Goal: Task Accomplishment & Management: Complete application form

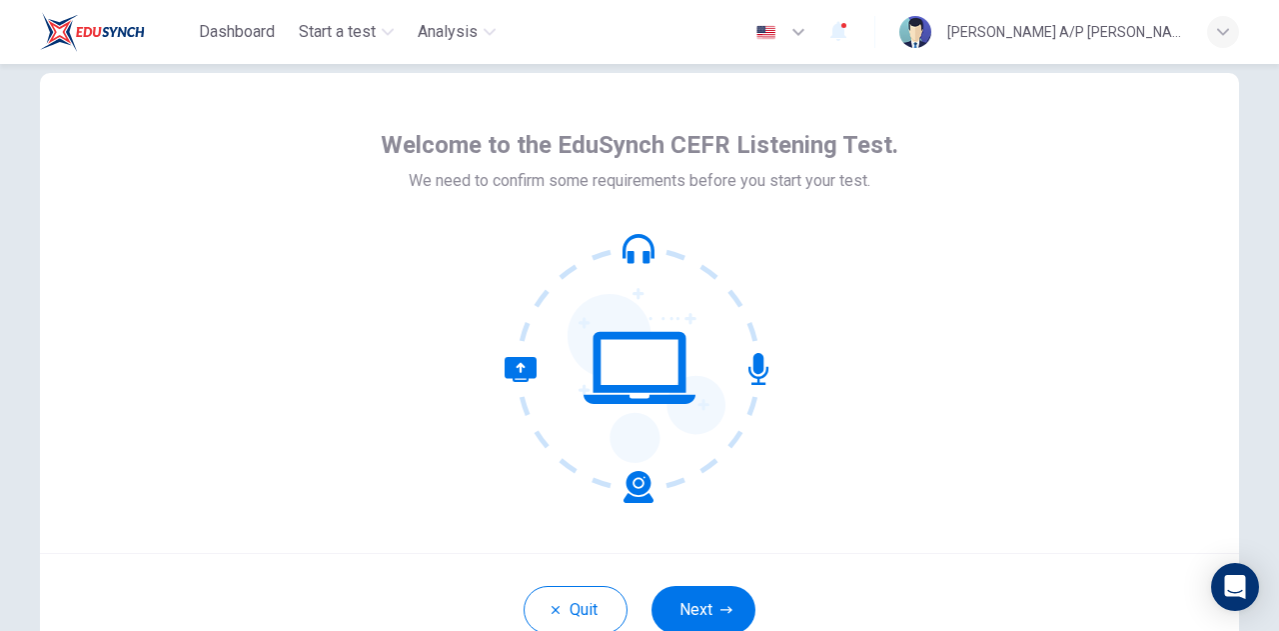
scroll to position [89, 0]
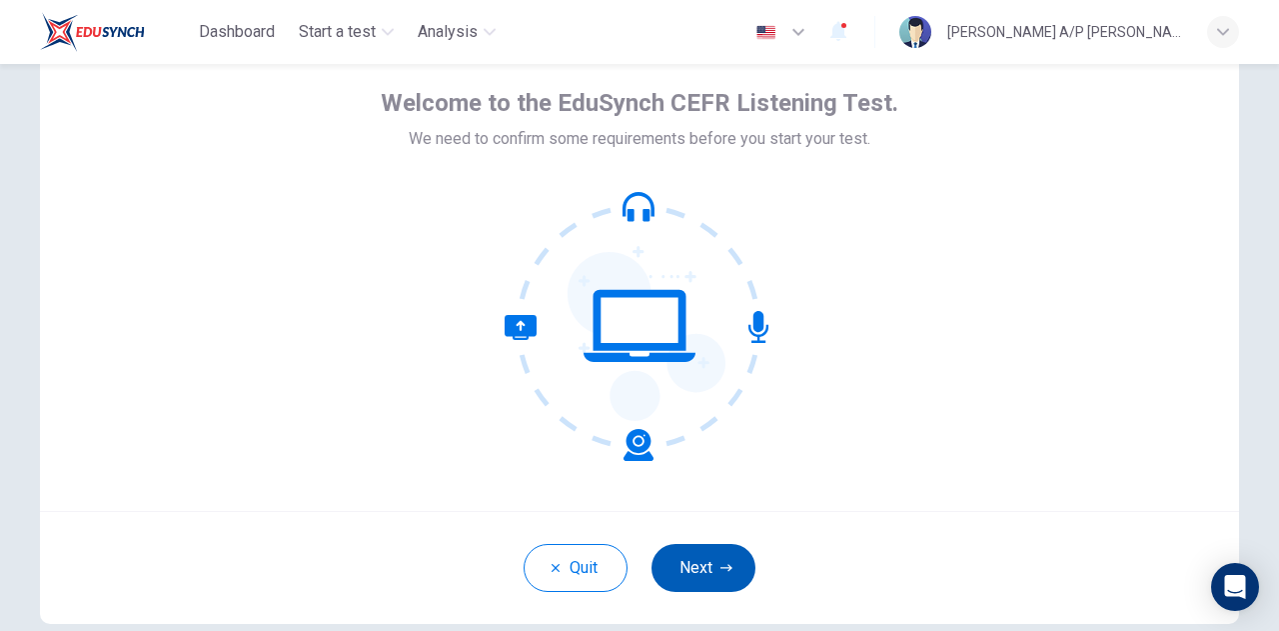
click at [691, 565] on button "Next" at bounding box center [704, 568] width 104 height 48
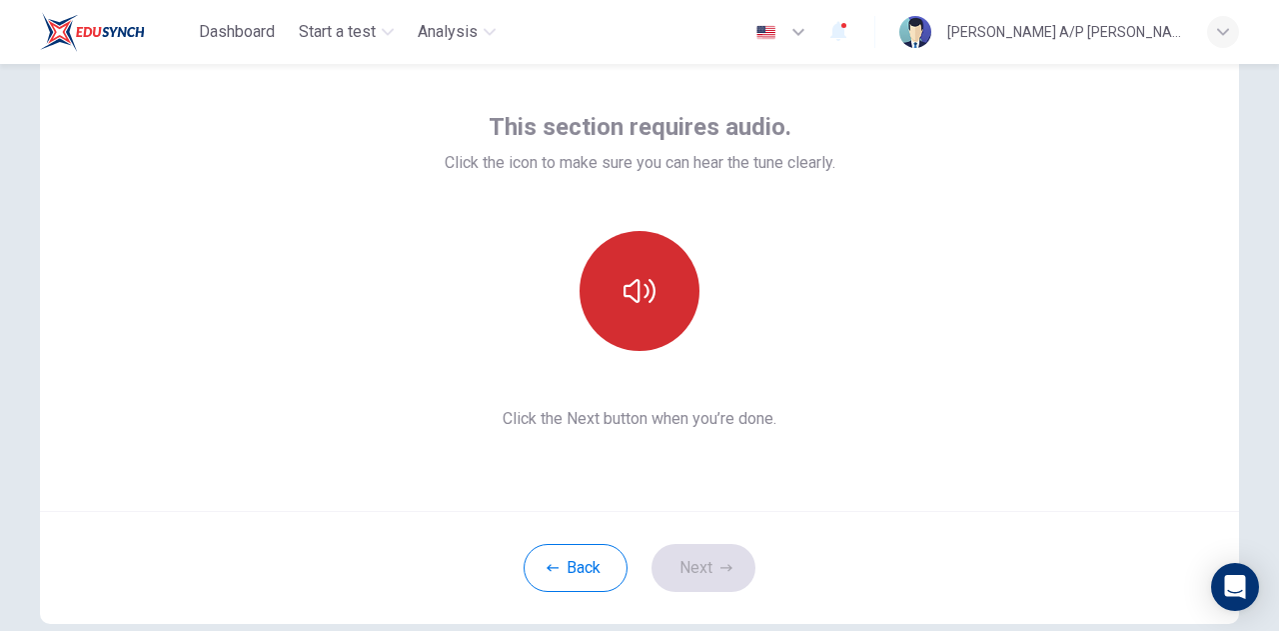
click at [633, 294] on icon "button" at bounding box center [640, 291] width 32 height 24
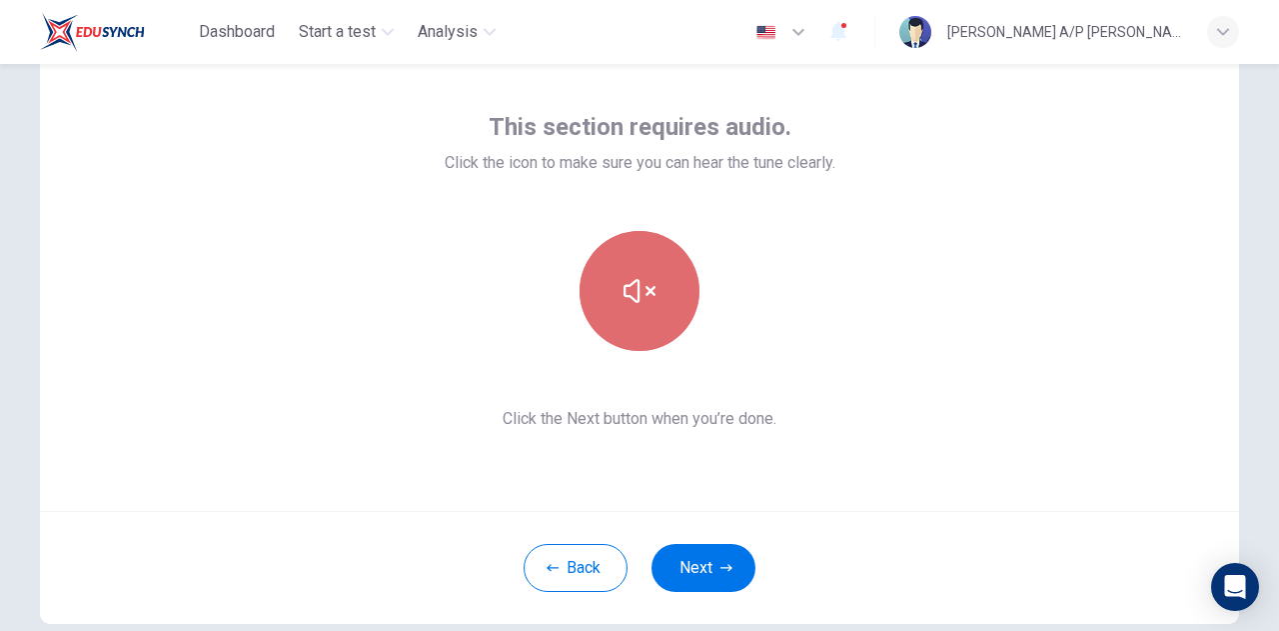
click at [663, 335] on button "button" at bounding box center [640, 291] width 120 height 120
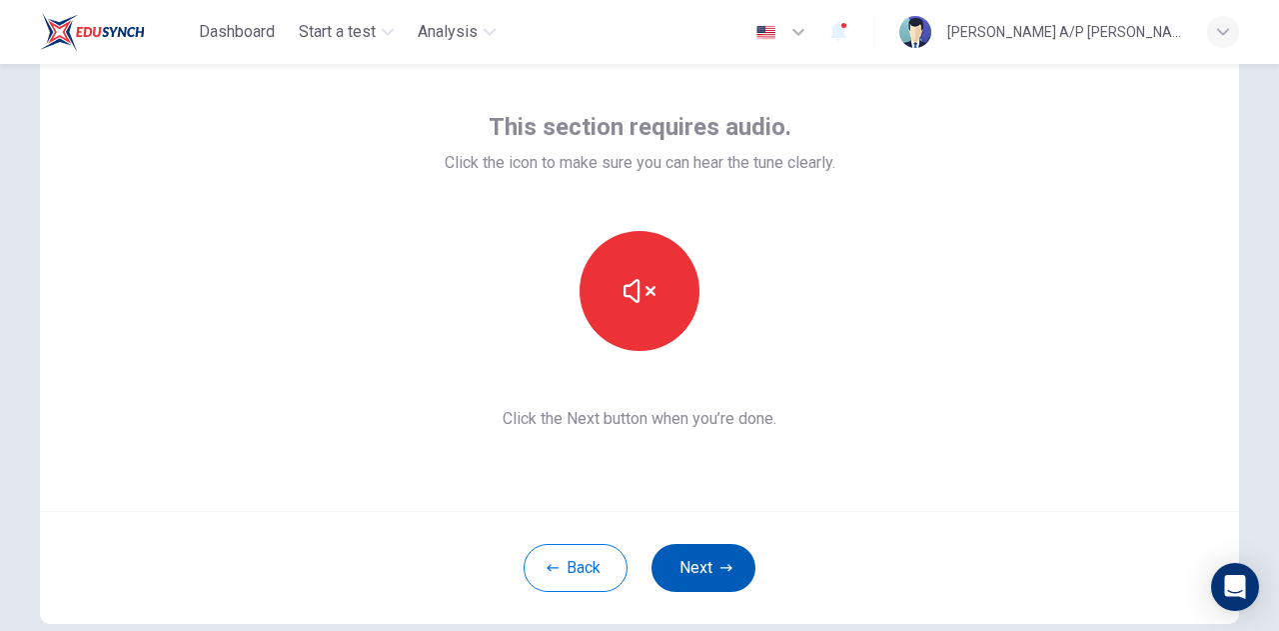
click at [709, 548] on button "Next" at bounding box center [704, 568] width 104 height 48
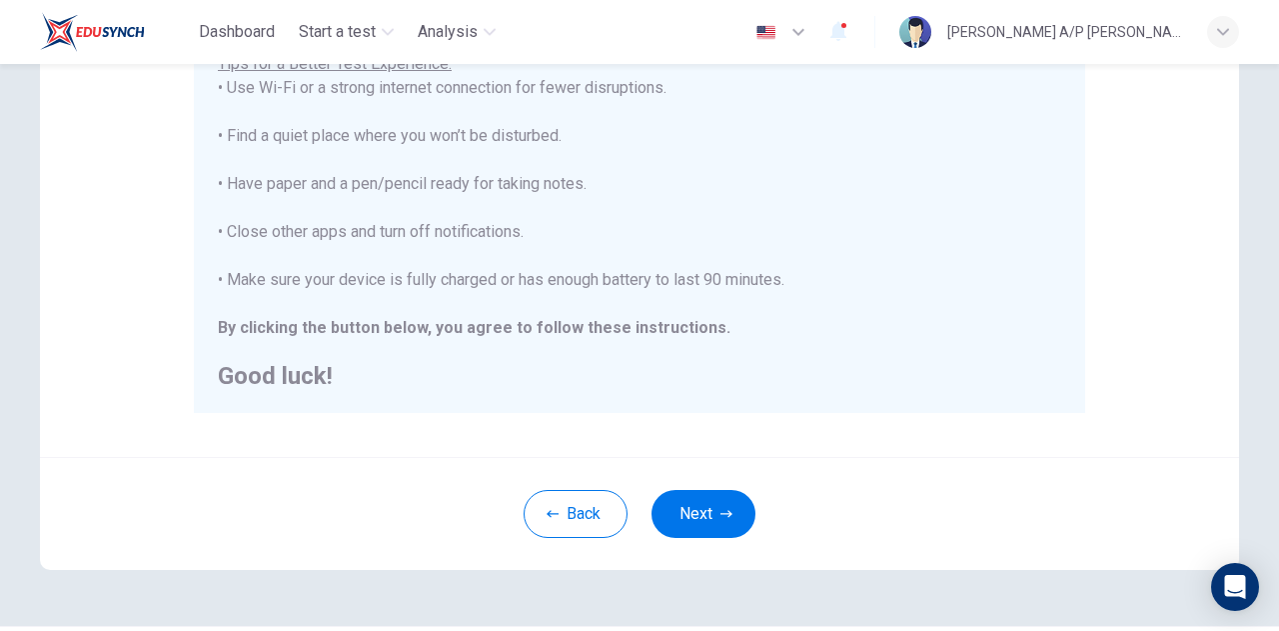
scroll to position [480, 0]
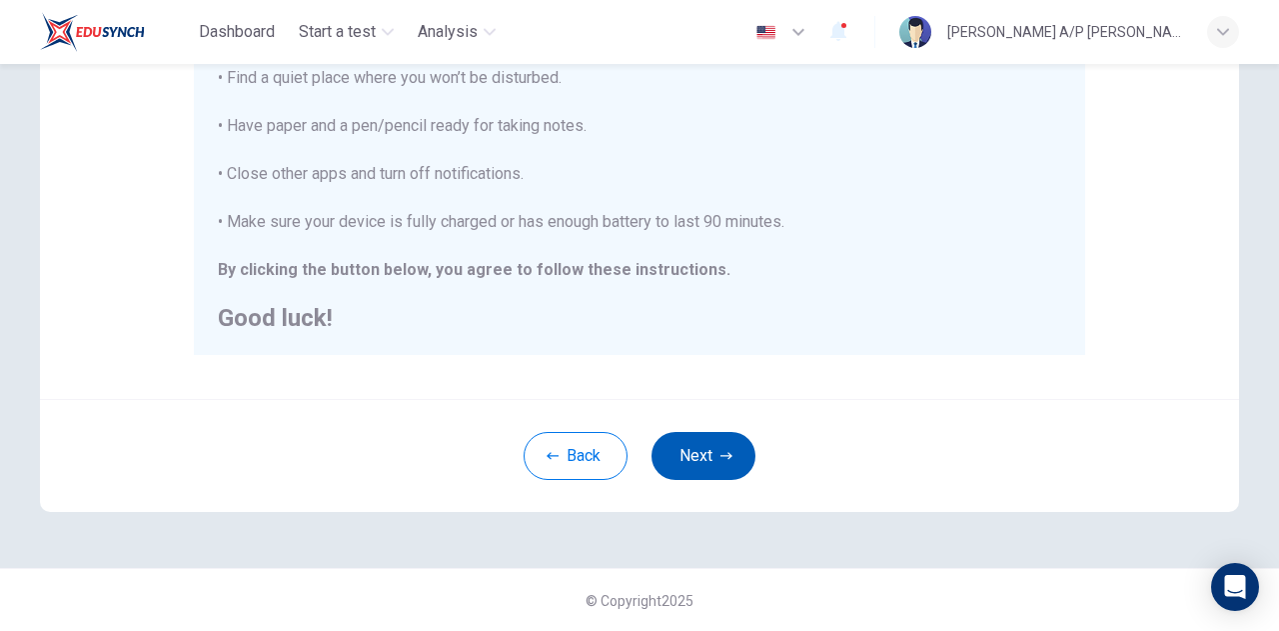
click at [682, 451] on button "Next" at bounding box center [704, 456] width 104 height 48
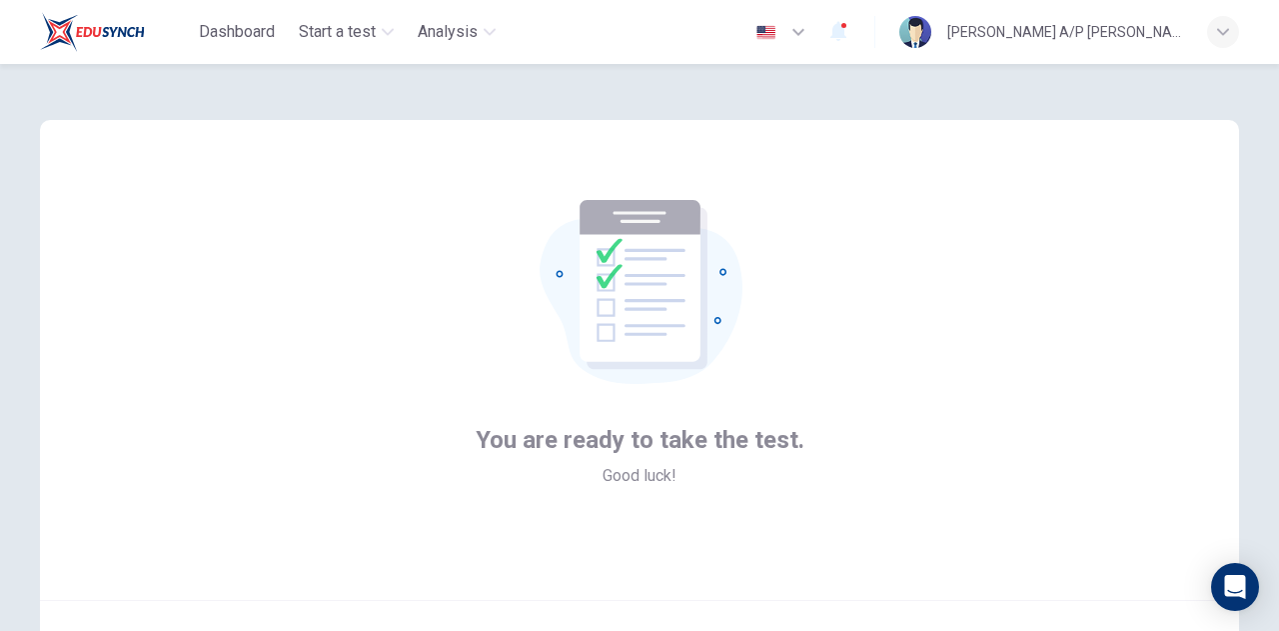
scroll to position [201, 0]
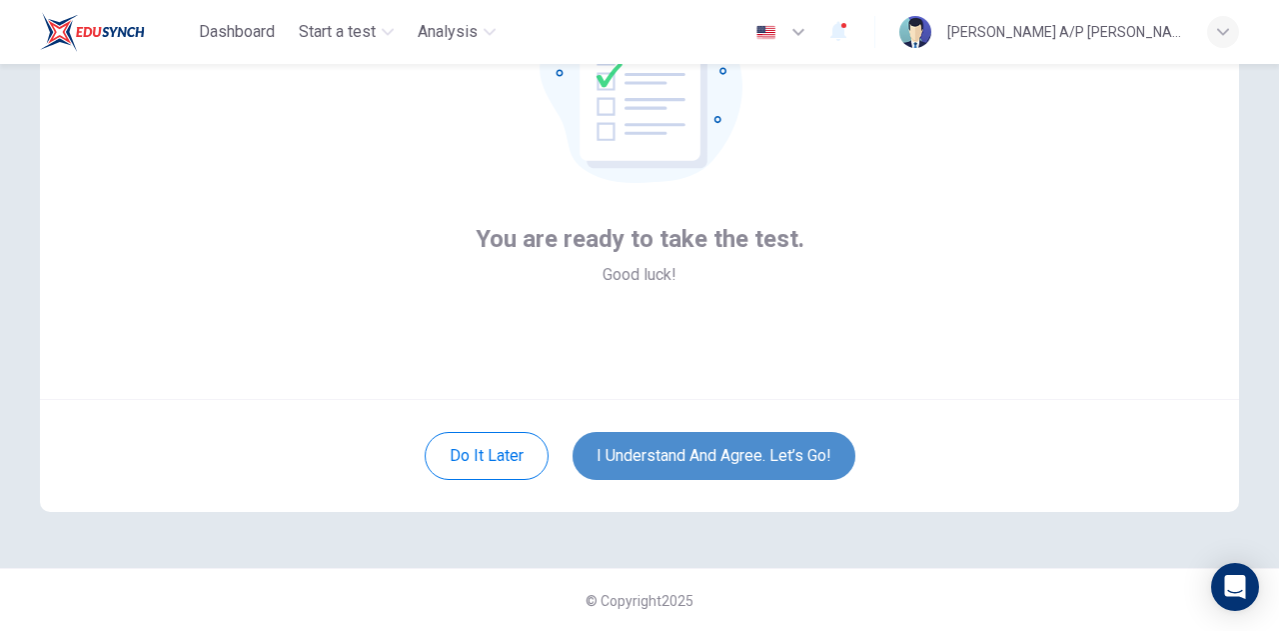
click at [757, 451] on button "I understand and agree. Let’s go!" at bounding box center [714, 456] width 283 height 48
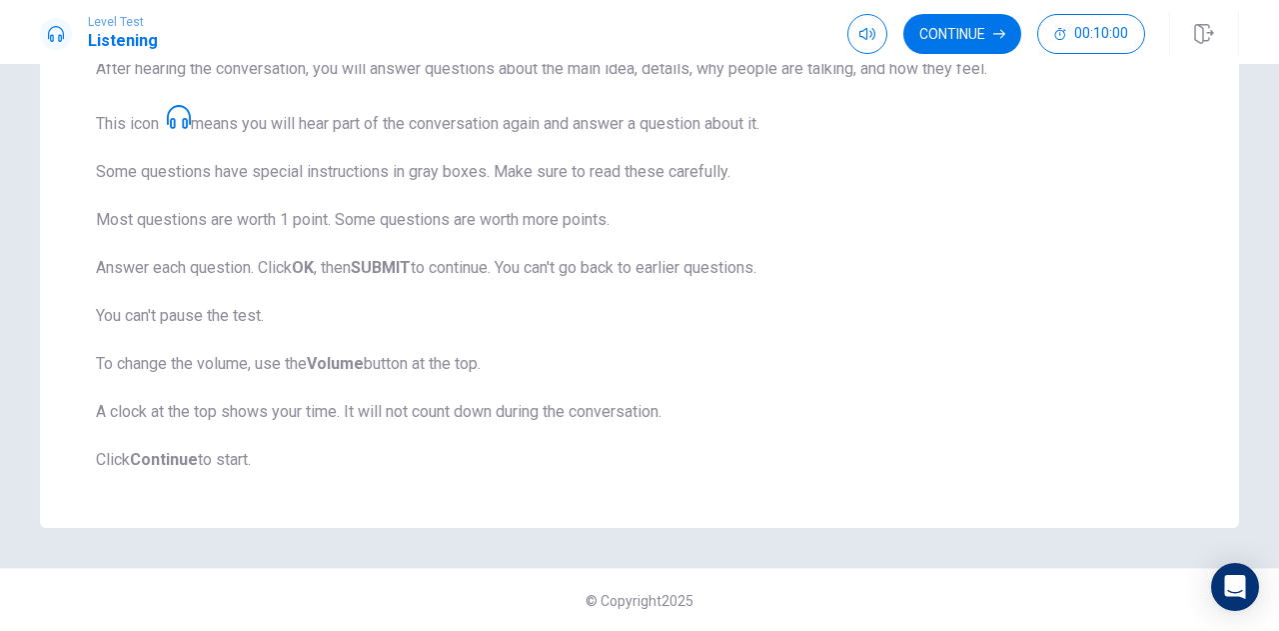
scroll to position [327, 0]
click at [950, 48] on button "Continue" at bounding box center [963, 34] width 118 height 40
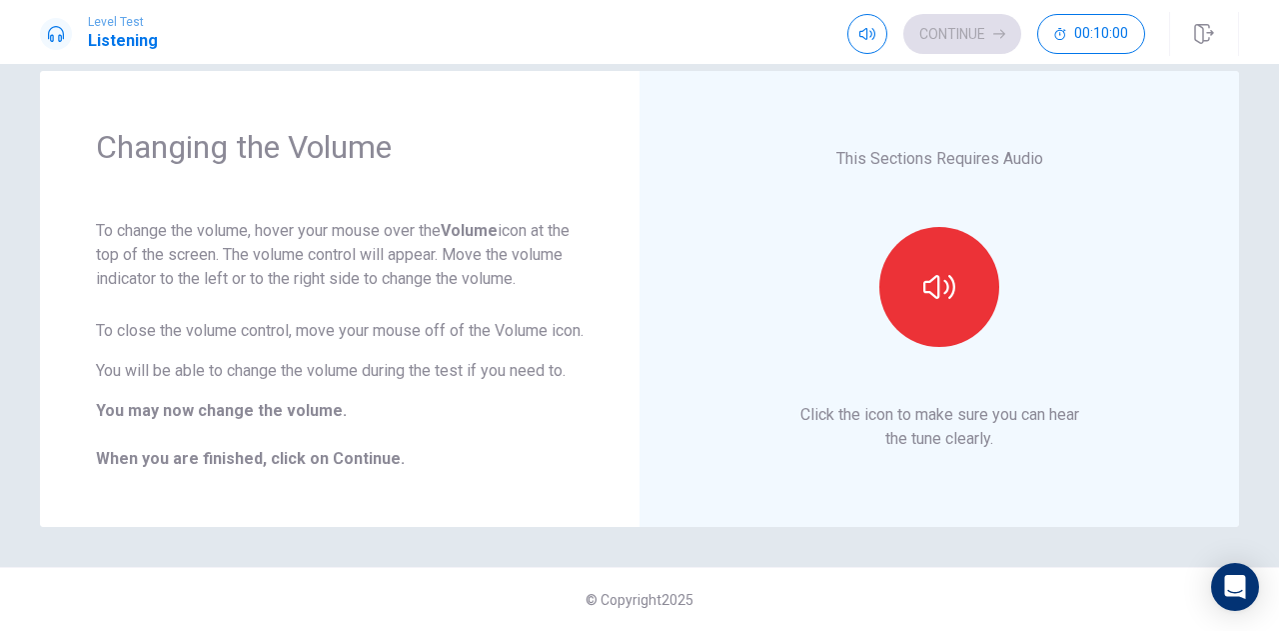
scroll to position [0, 0]
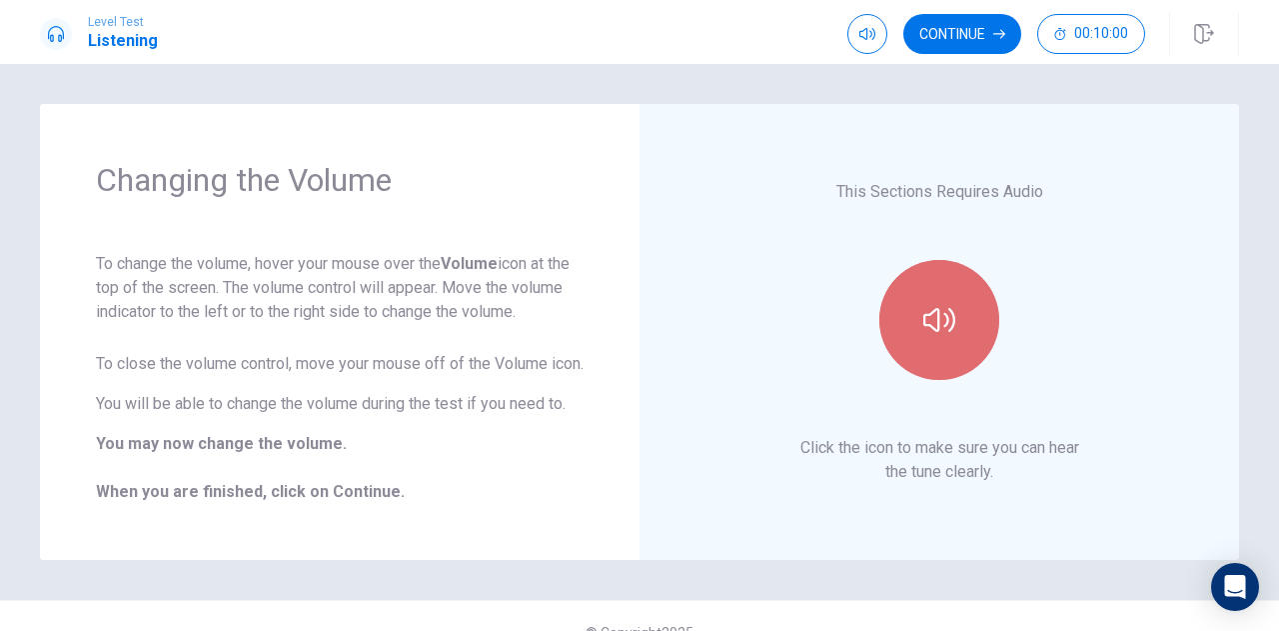
click at [938, 332] on icon "button" at bounding box center [940, 320] width 32 height 32
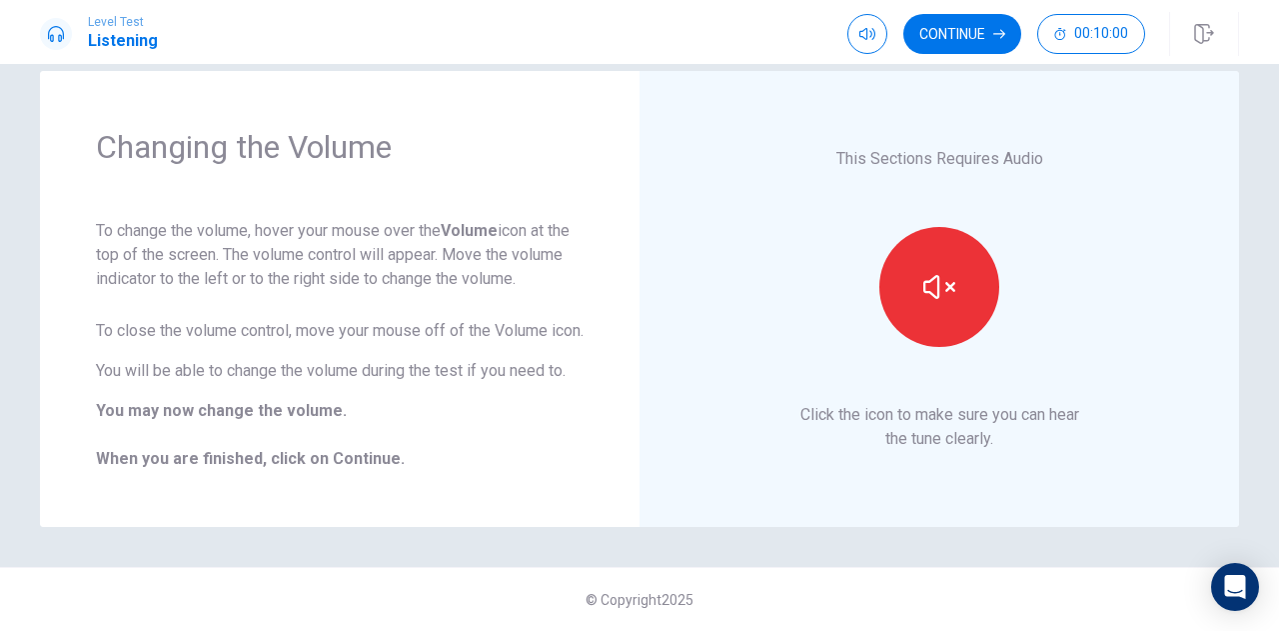
scroll to position [56, 0]
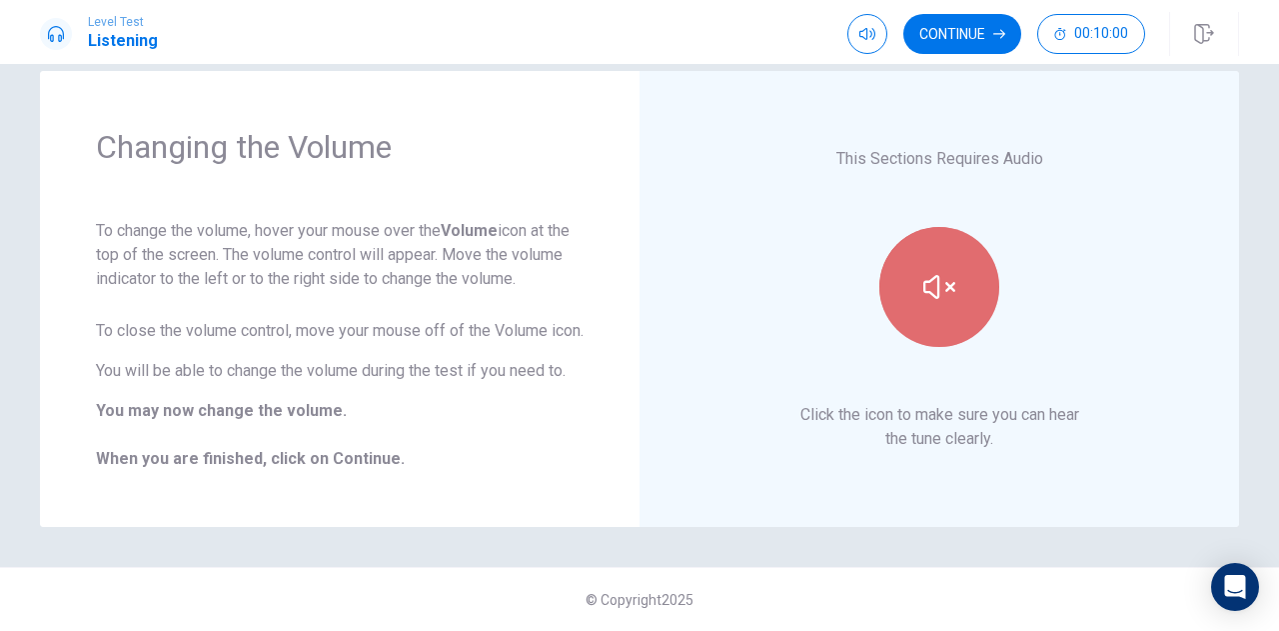
click at [951, 297] on button "button" at bounding box center [940, 287] width 120 height 120
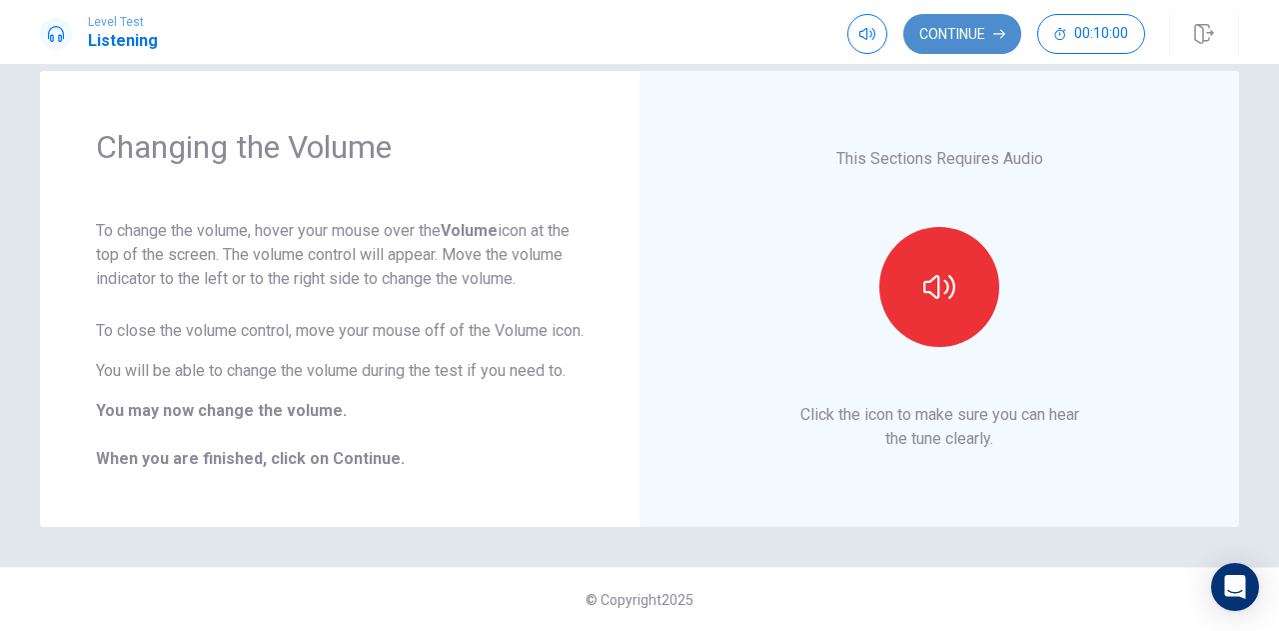
click at [952, 40] on button "Continue" at bounding box center [963, 34] width 118 height 40
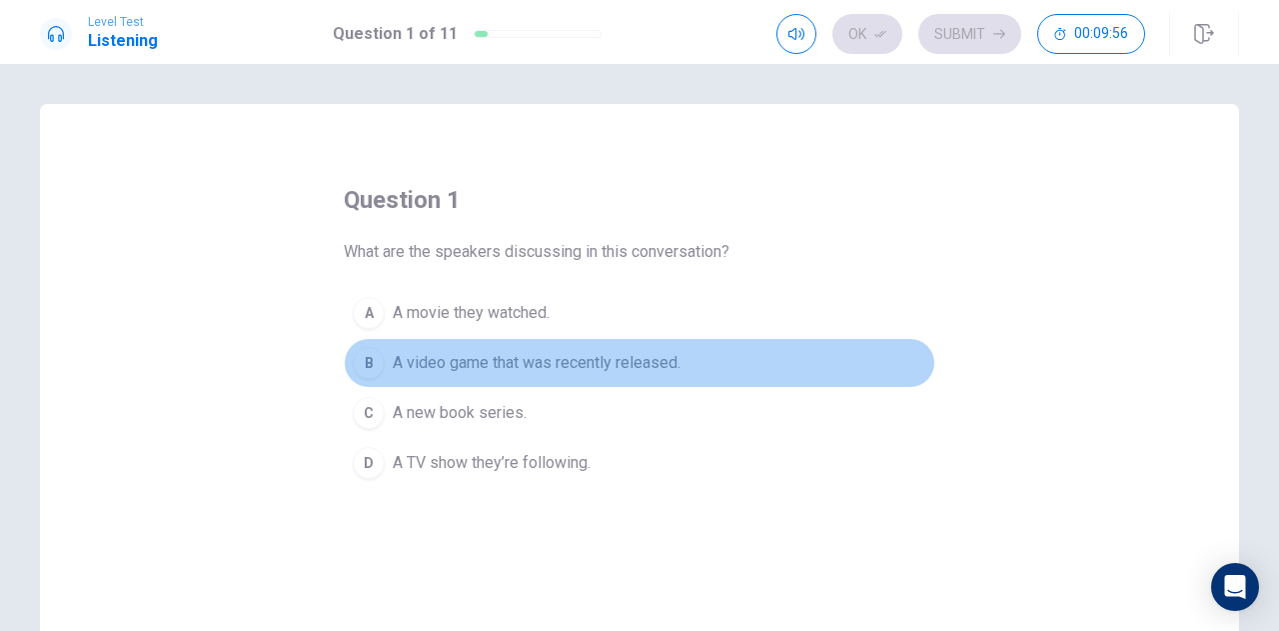
click at [508, 369] on span "A video game that was recently released." at bounding box center [537, 363] width 288 height 24
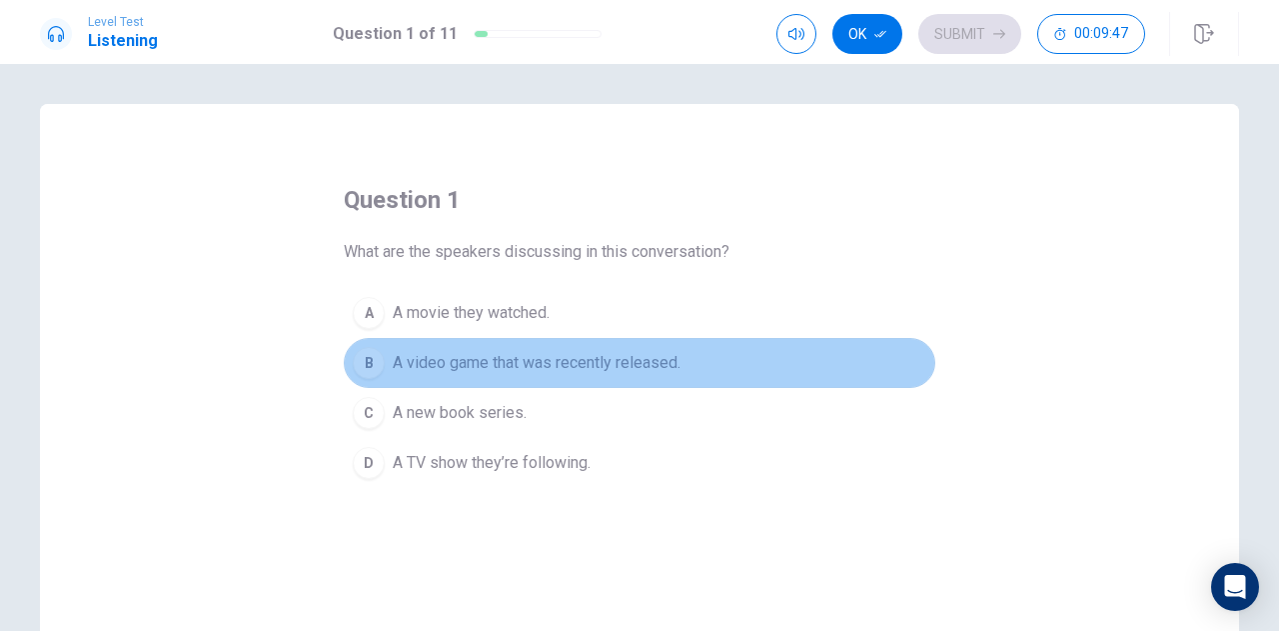
click at [722, 377] on button "B A video game that was recently released." at bounding box center [640, 363] width 592 height 50
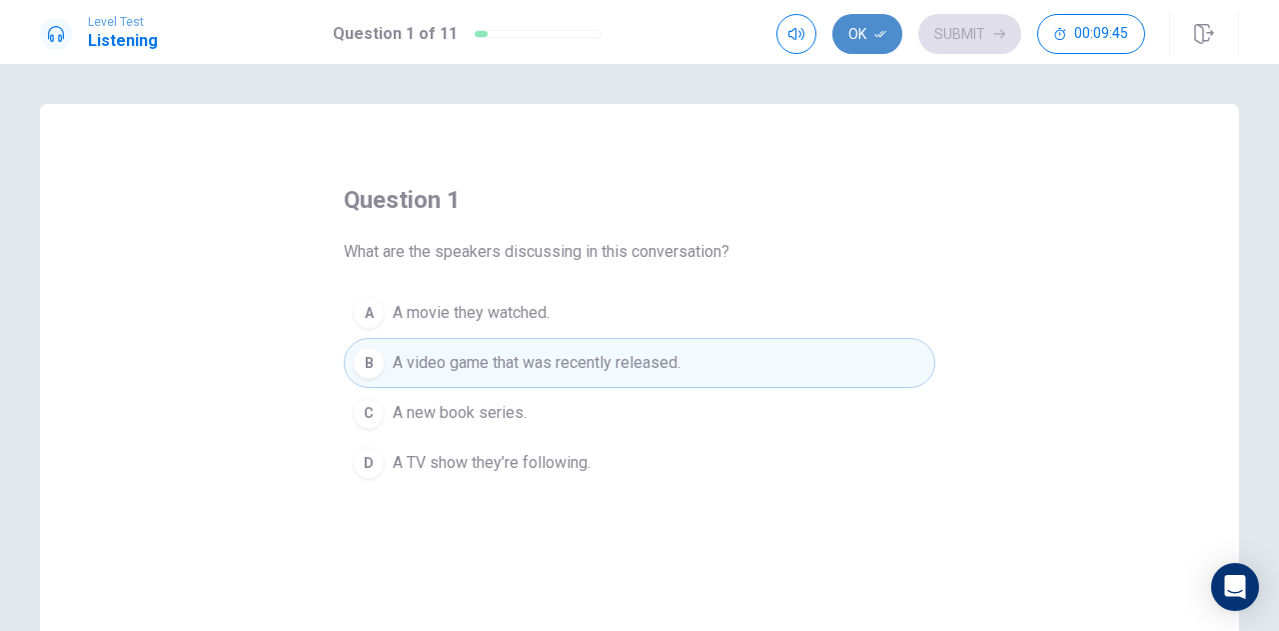
click at [876, 34] on button "Ok" at bounding box center [868, 34] width 70 height 40
click at [1002, 35] on icon "button" at bounding box center [1000, 34] width 12 height 12
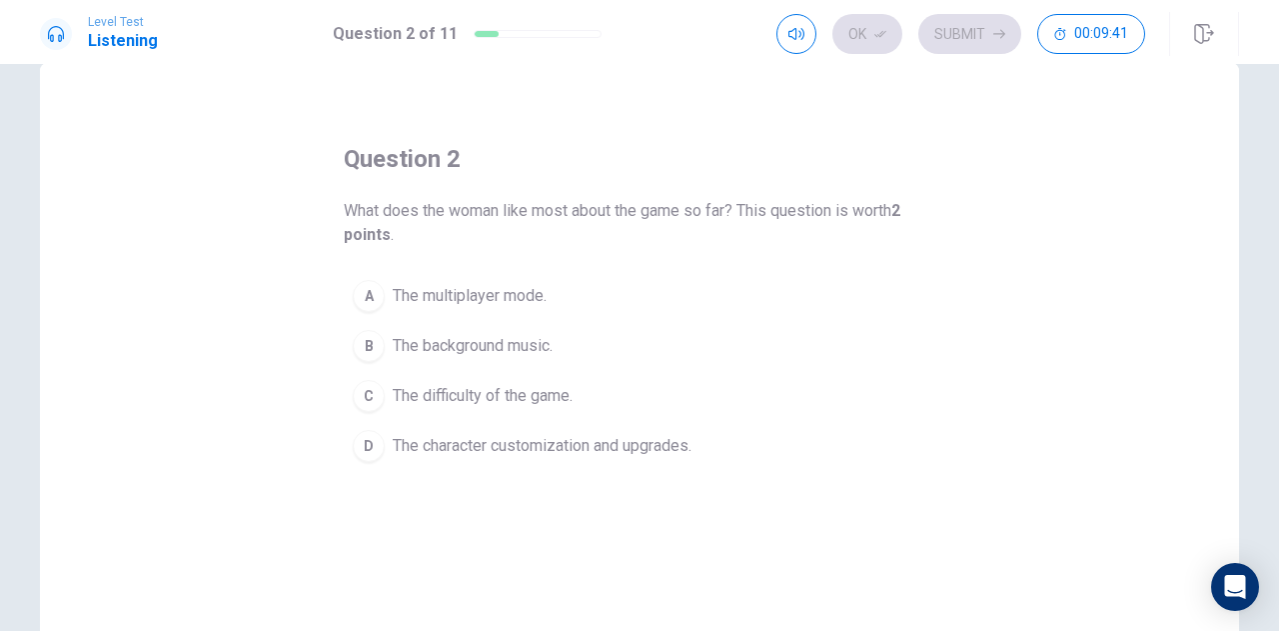
scroll to position [40, 0]
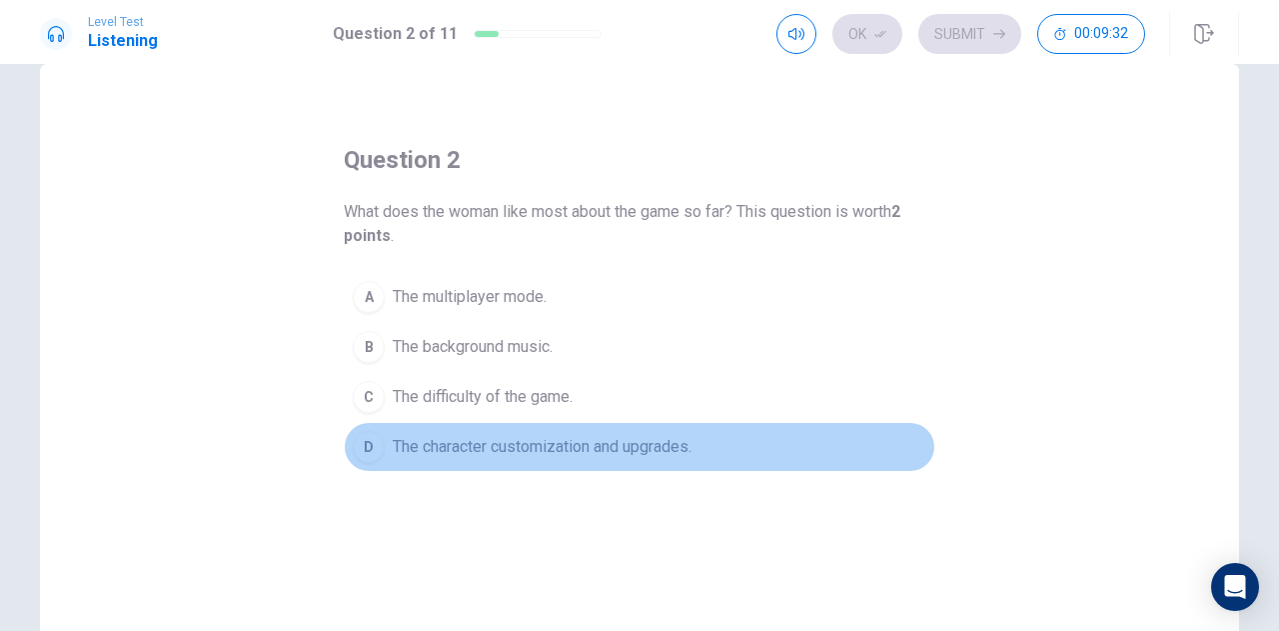
click at [523, 453] on span "The character customization and upgrades." at bounding box center [542, 447] width 299 height 24
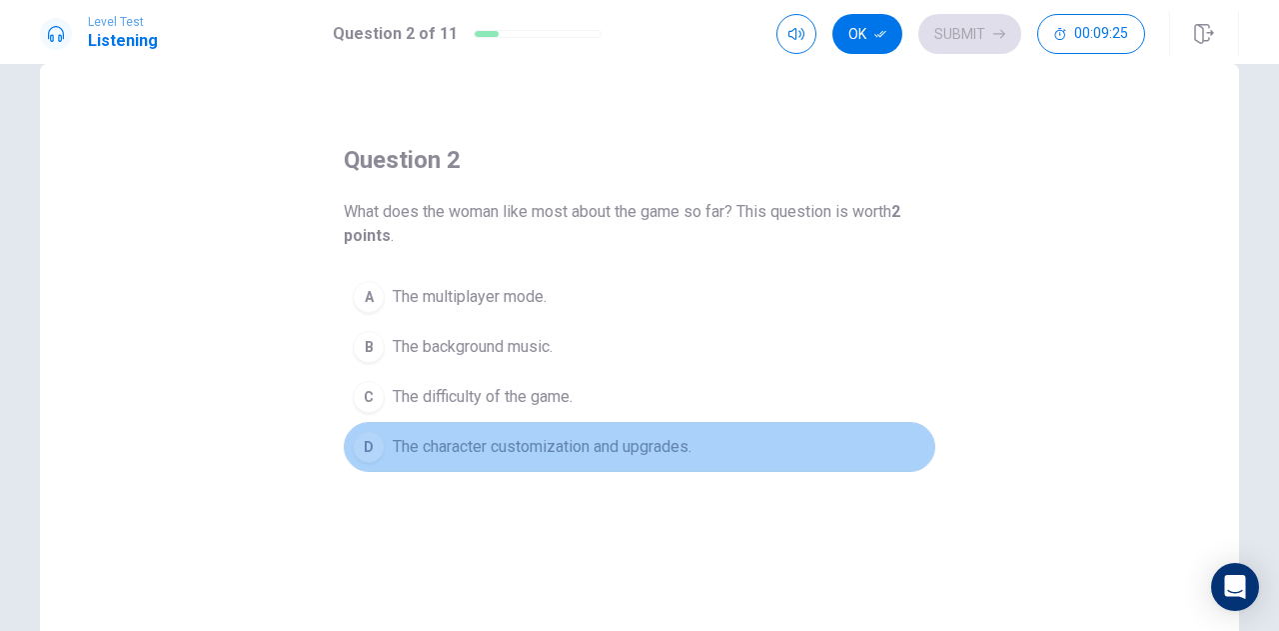
click at [534, 445] on span "The character customization and upgrades." at bounding box center [542, 447] width 299 height 24
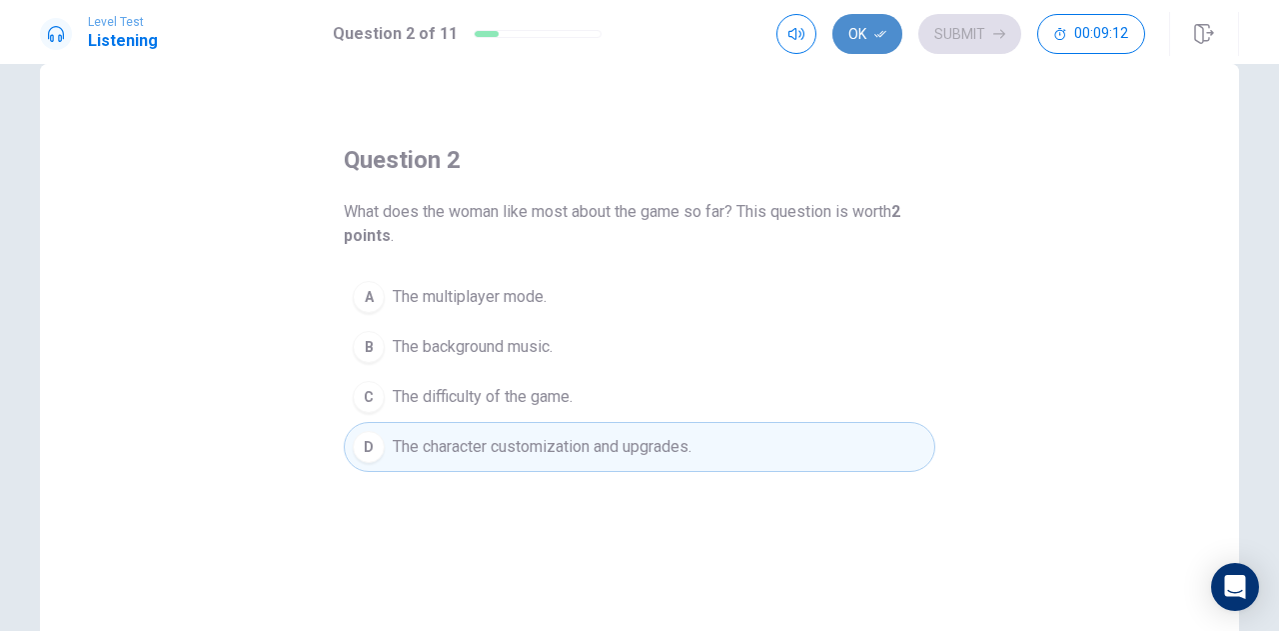
click at [877, 25] on button "Ok" at bounding box center [868, 34] width 70 height 40
click at [968, 39] on button "Submit" at bounding box center [970, 34] width 103 height 40
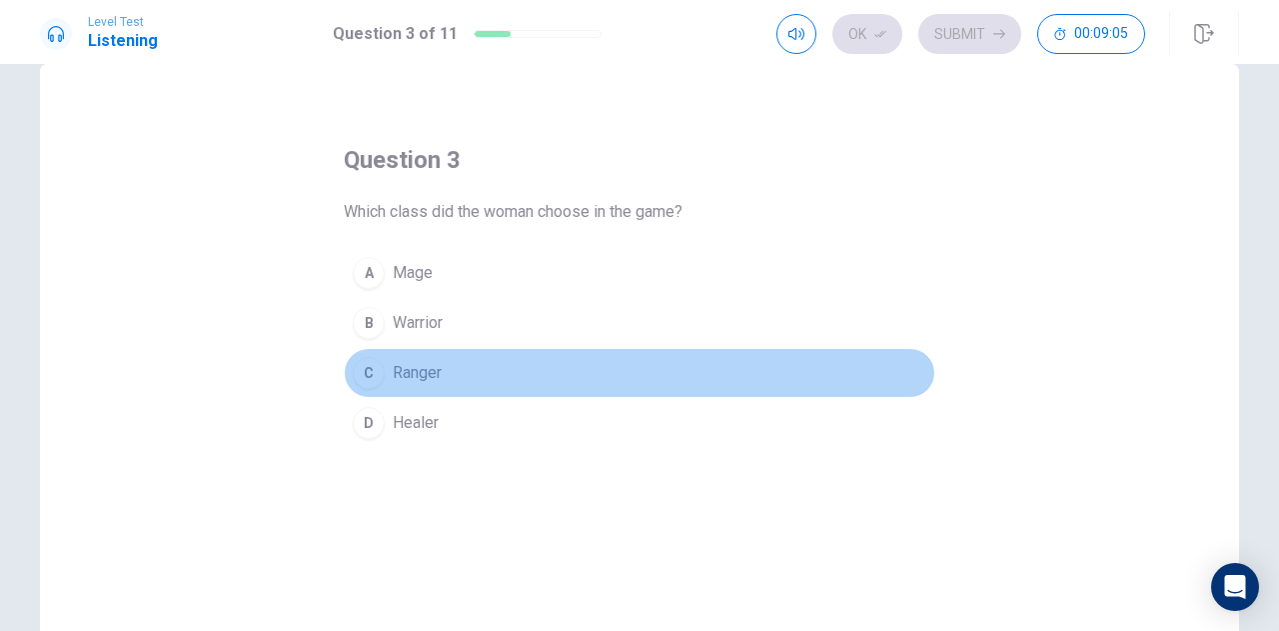
click at [409, 364] on span "Ranger" at bounding box center [417, 373] width 49 height 24
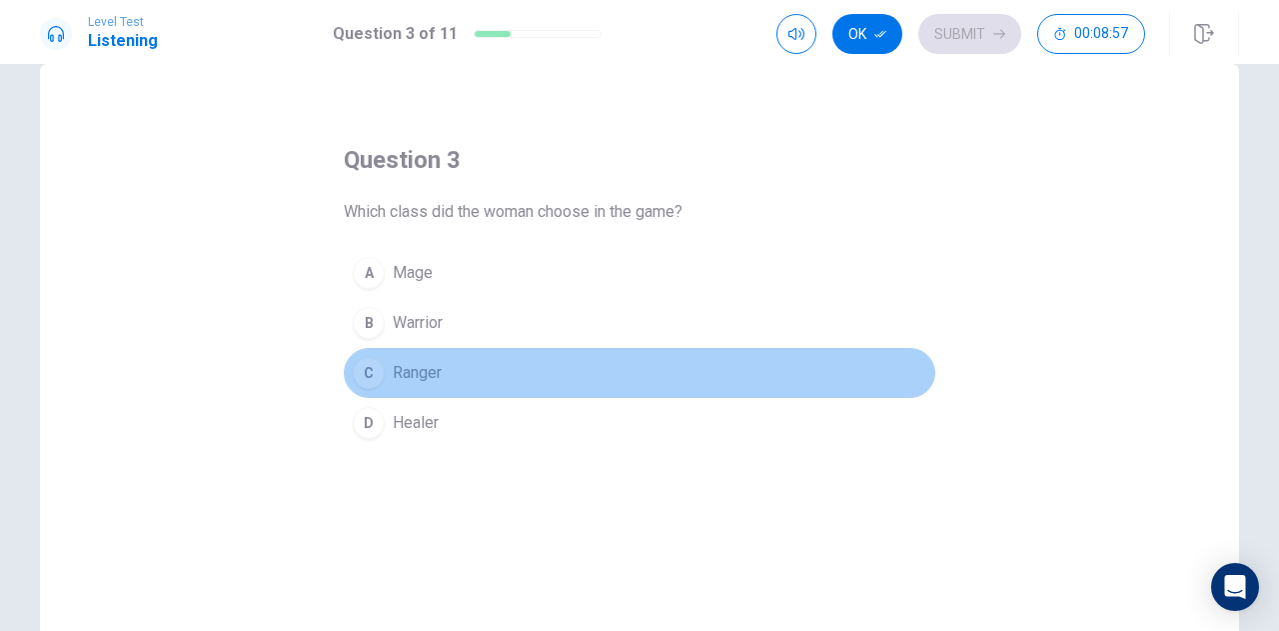
click at [409, 364] on span "Ranger" at bounding box center [417, 373] width 49 height 24
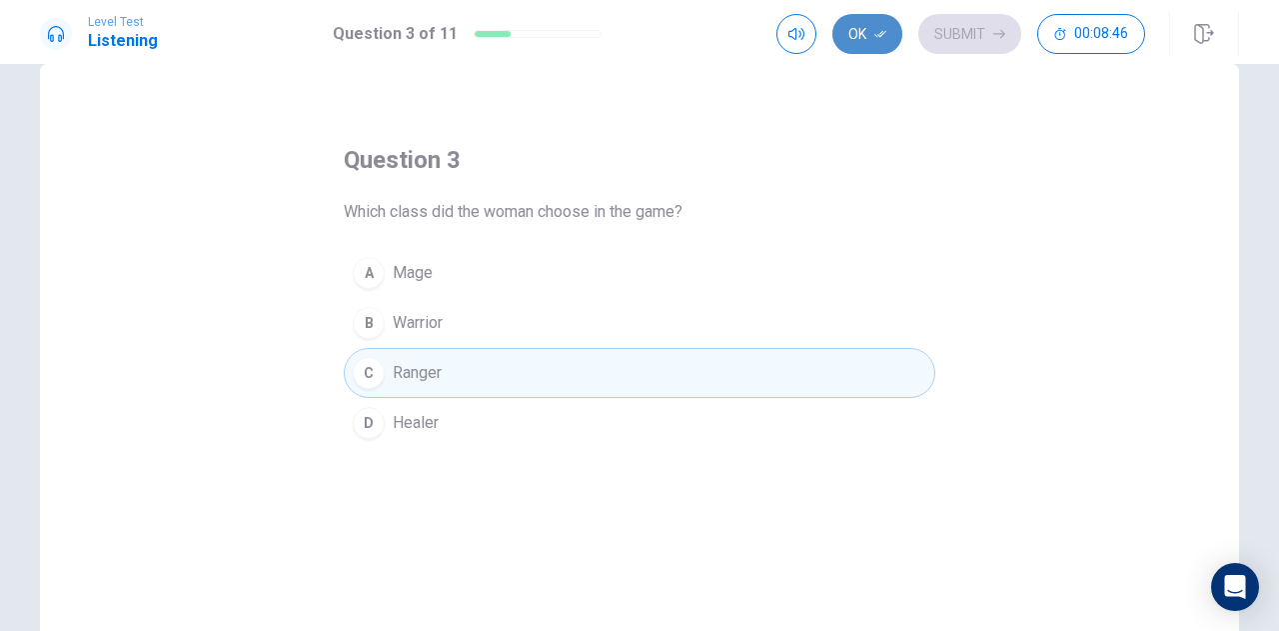
click at [872, 29] on button "Ok" at bounding box center [868, 34] width 70 height 40
click at [966, 44] on button "Submit" at bounding box center [970, 34] width 103 height 40
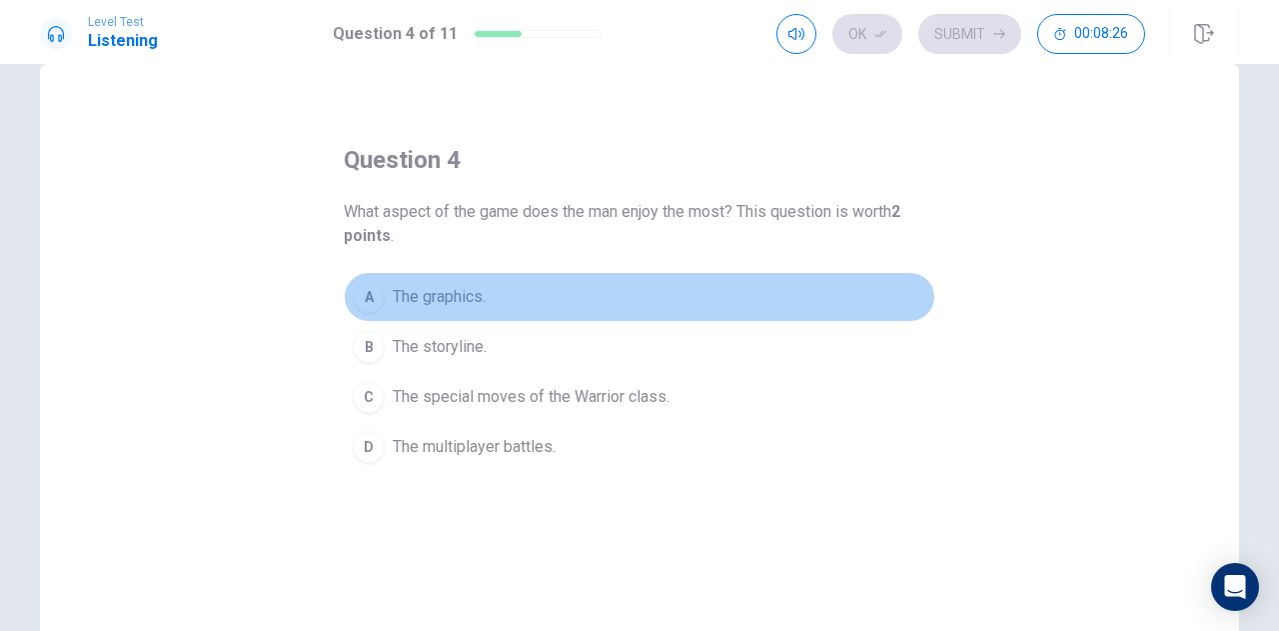
click at [443, 291] on span "The graphics." at bounding box center [439, 297] width 93 height 24
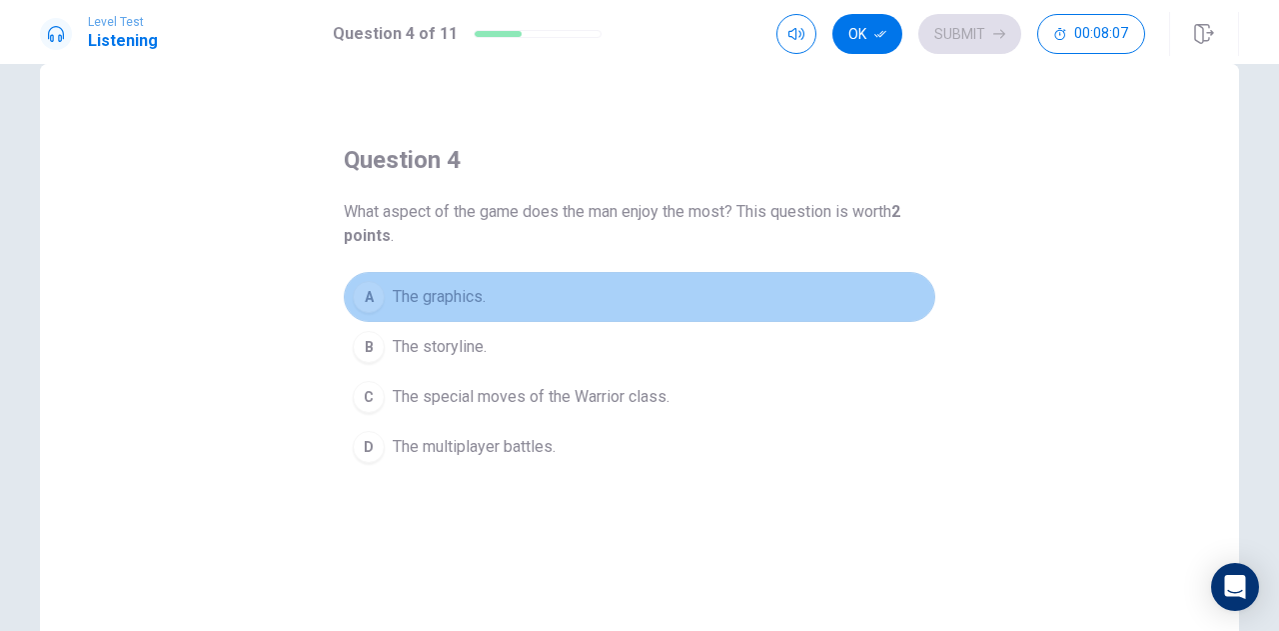
click at [443, 291] on span "The graphics." at bounding box center [439, 297] width 93 height 24
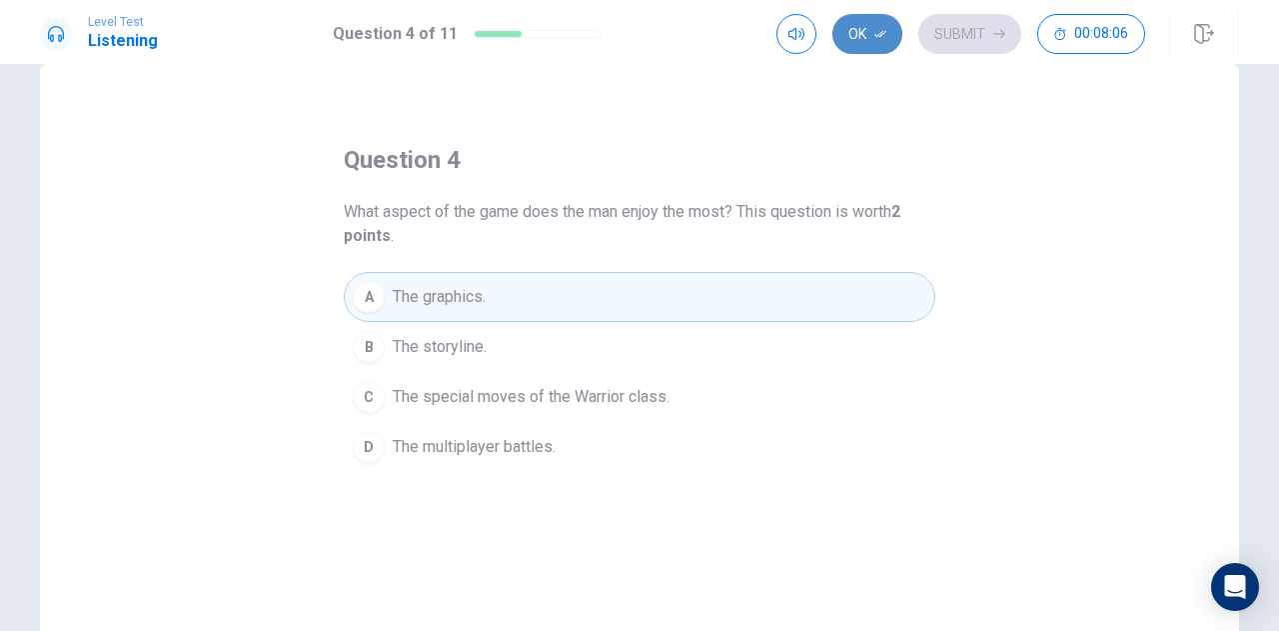
click at [860, 34] on button "Ok" at bounding box center [868, 34] width 70 height 40
click at [941, 37] on button "Submit" at bounding box center [970, 34] width 103 height 40
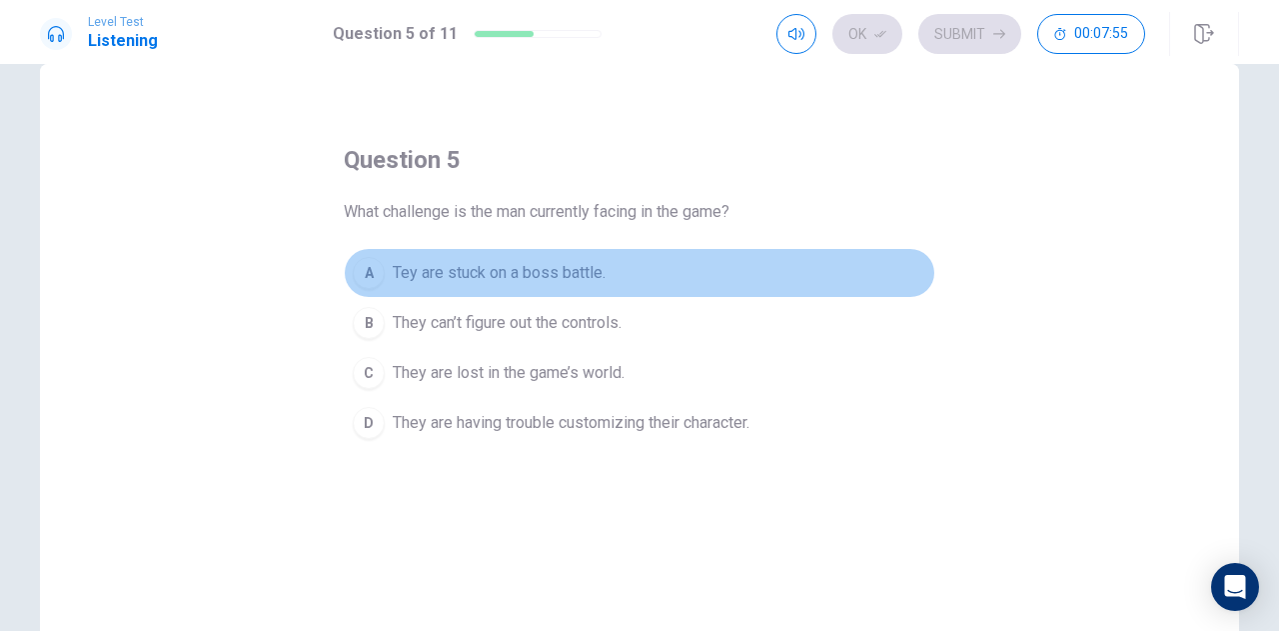
click at [539, 265] on span "Tey are stuck on a boss battle." at bounding box center [499, 273] width 213 height 24
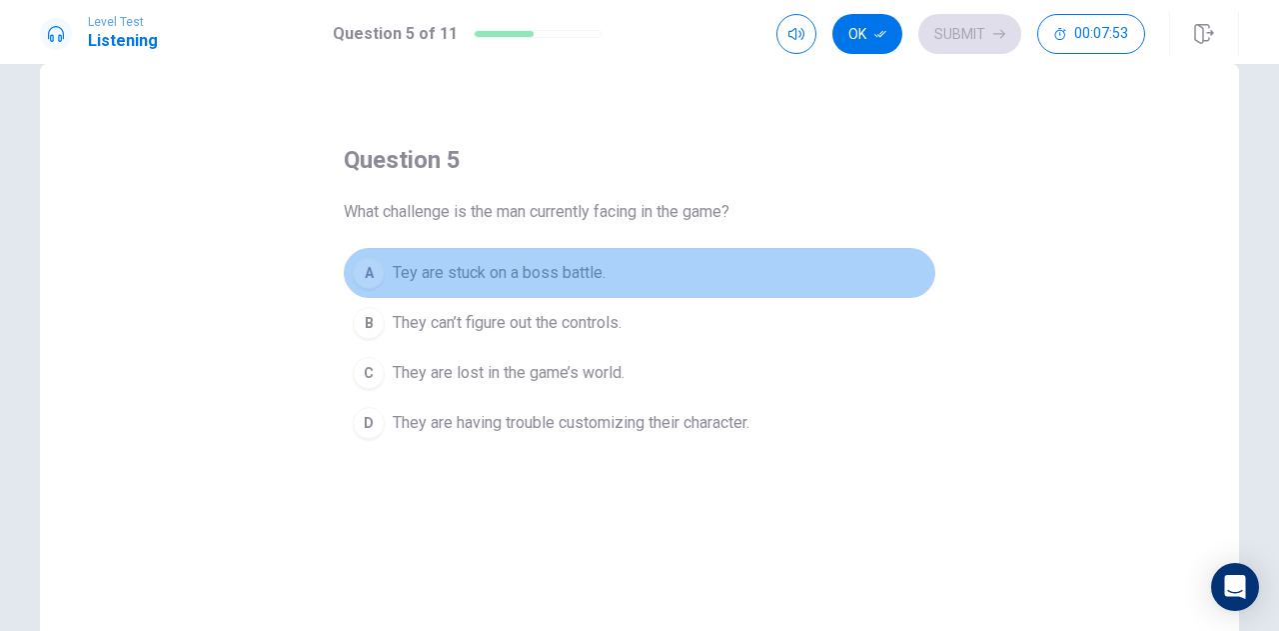
click at [539, 265] on span "Tey are stuck on a boss battle." at bounding box center [499, 273] width 213 height 24
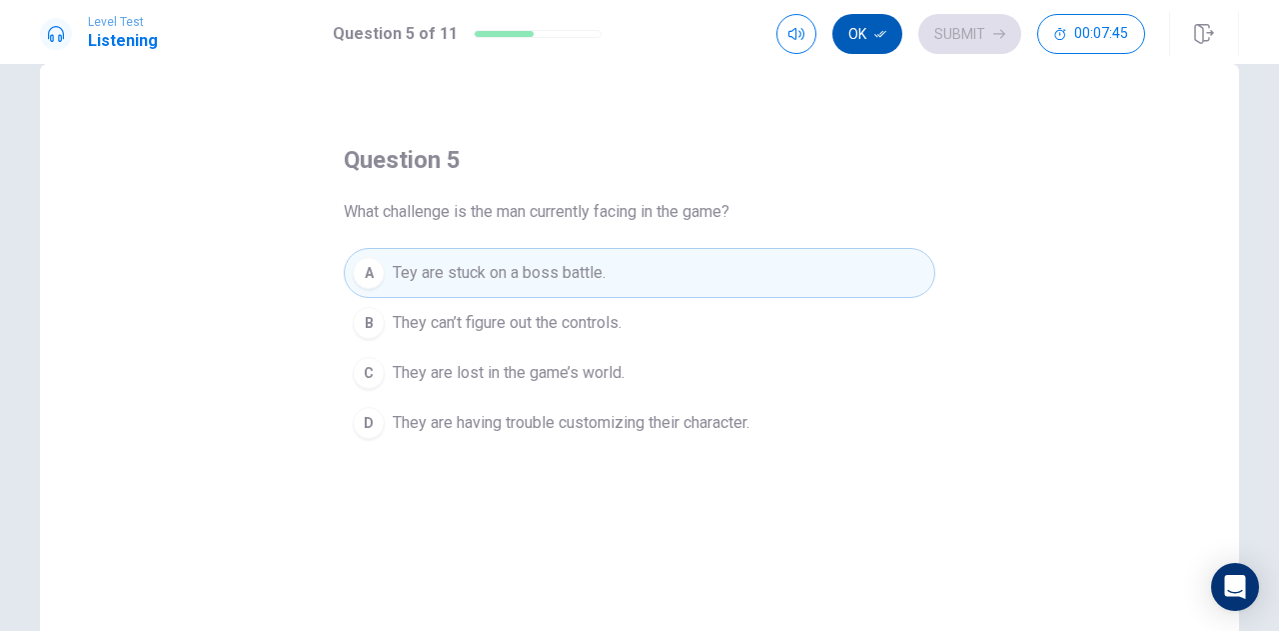
click at [868, 47] on button "Ok" at bounding box center [868, 34] width 70 height 40
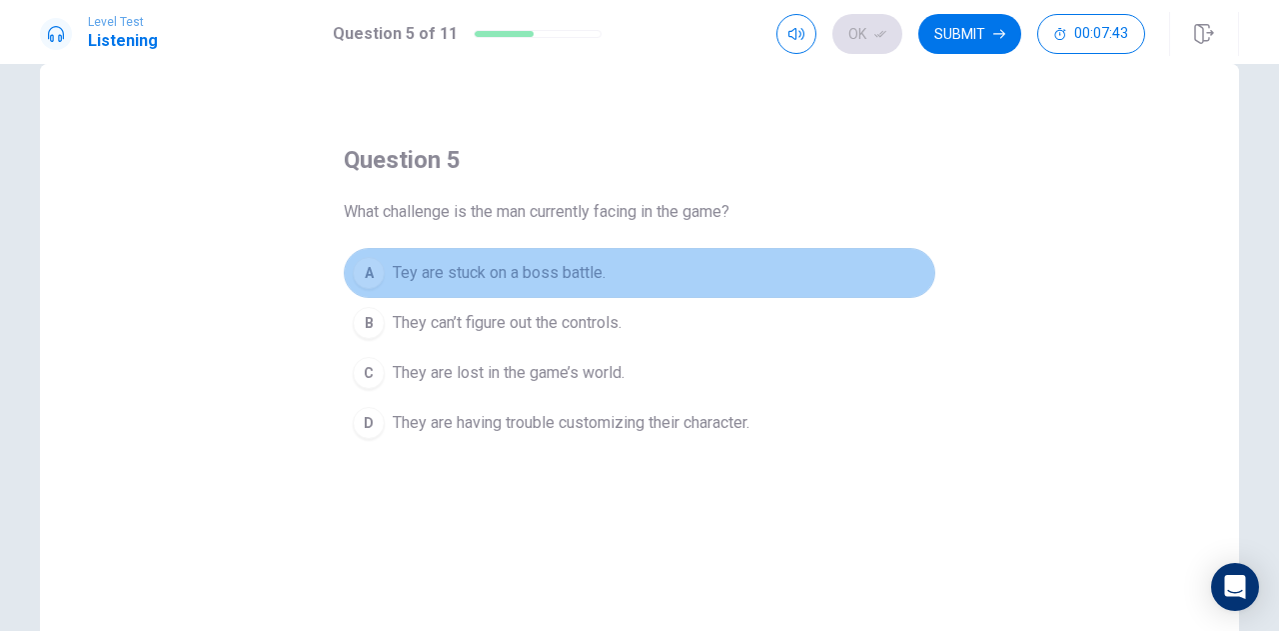
click at [742, 268] on button "A Tey are stuck on a boss battle." at bounding box center [640, 273] width 592 height 50
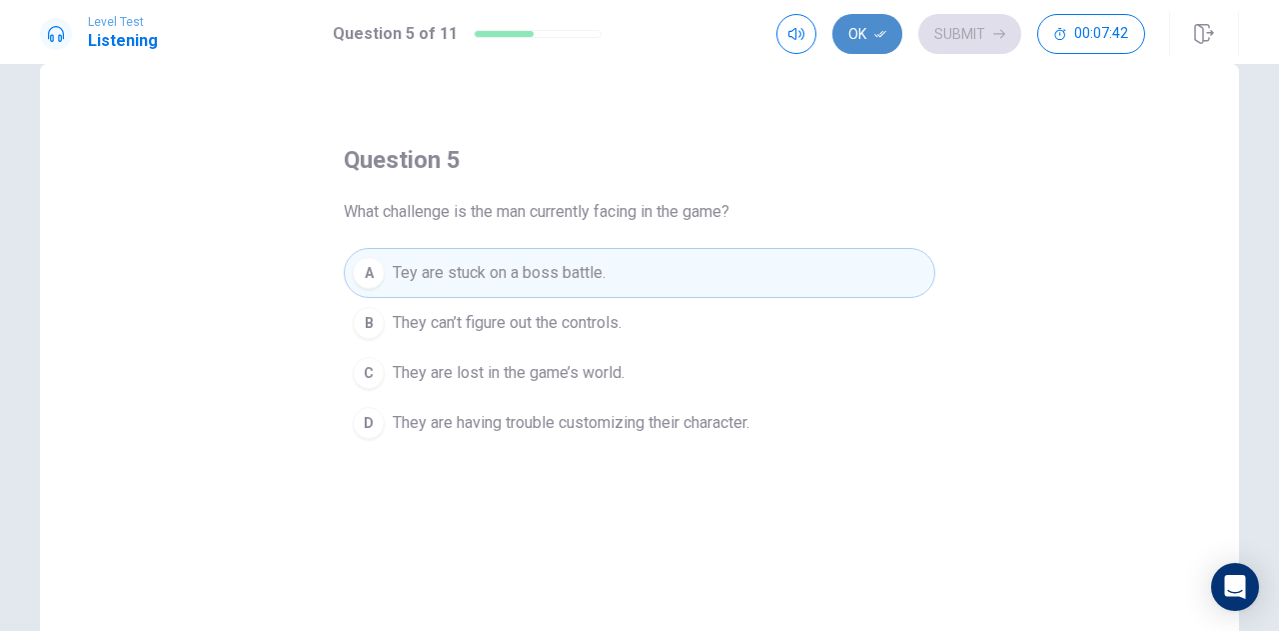
click at [872, 31] on button "Ok" at bounding box center [868, 34] width 70 height 40
click at [974, 22] on button "Submit" at bounding box center [970, 34] width 103 height 40
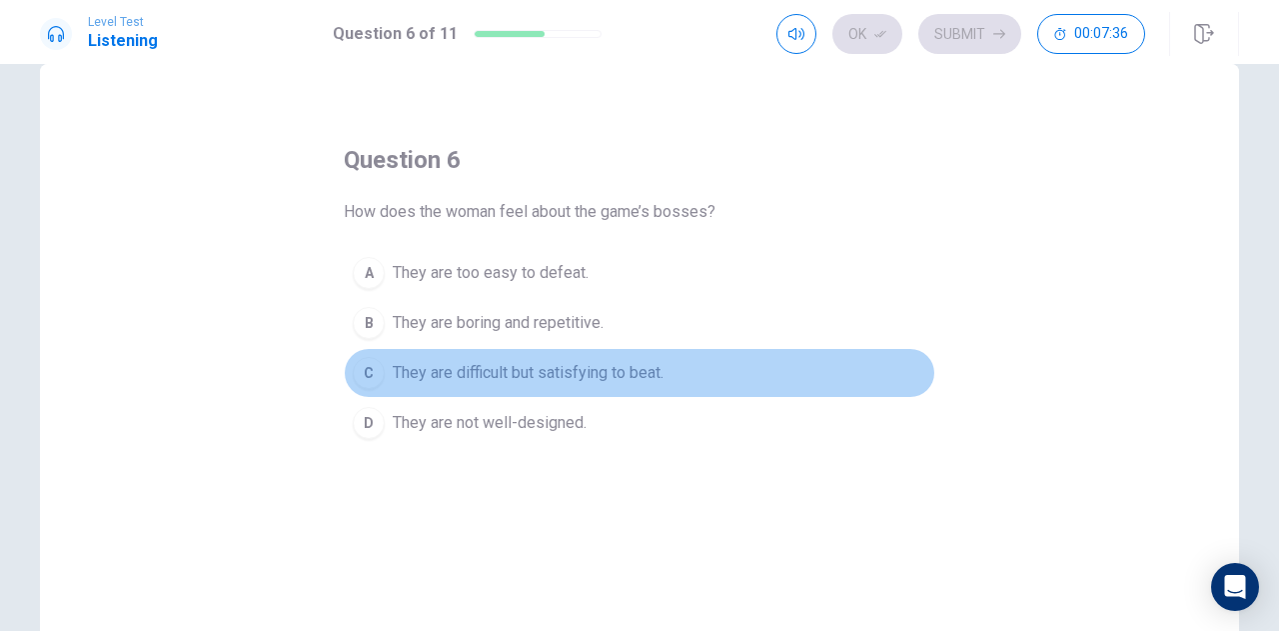
click at [548, 373] on span "They are difficult but satisfying to beat." at bounding box center [528, 373] width 271 height 24
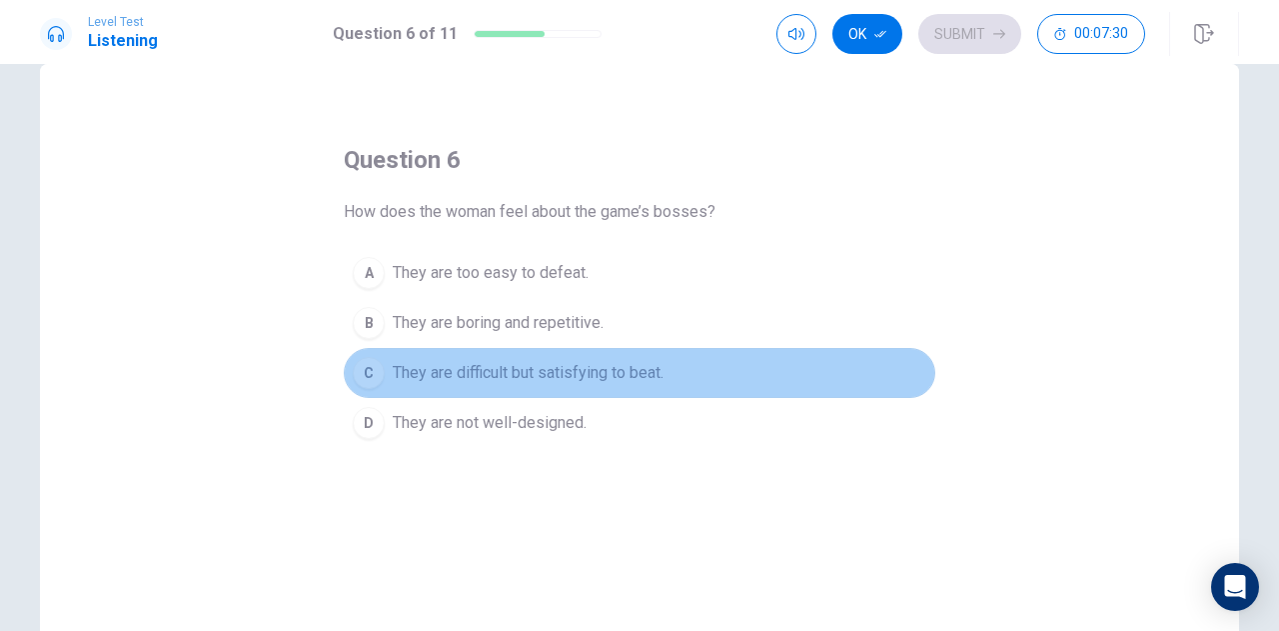
click at [548, 373] on span "They are difficult but satisfying to beat." at bounding box center [528, 373] width 271 height 24
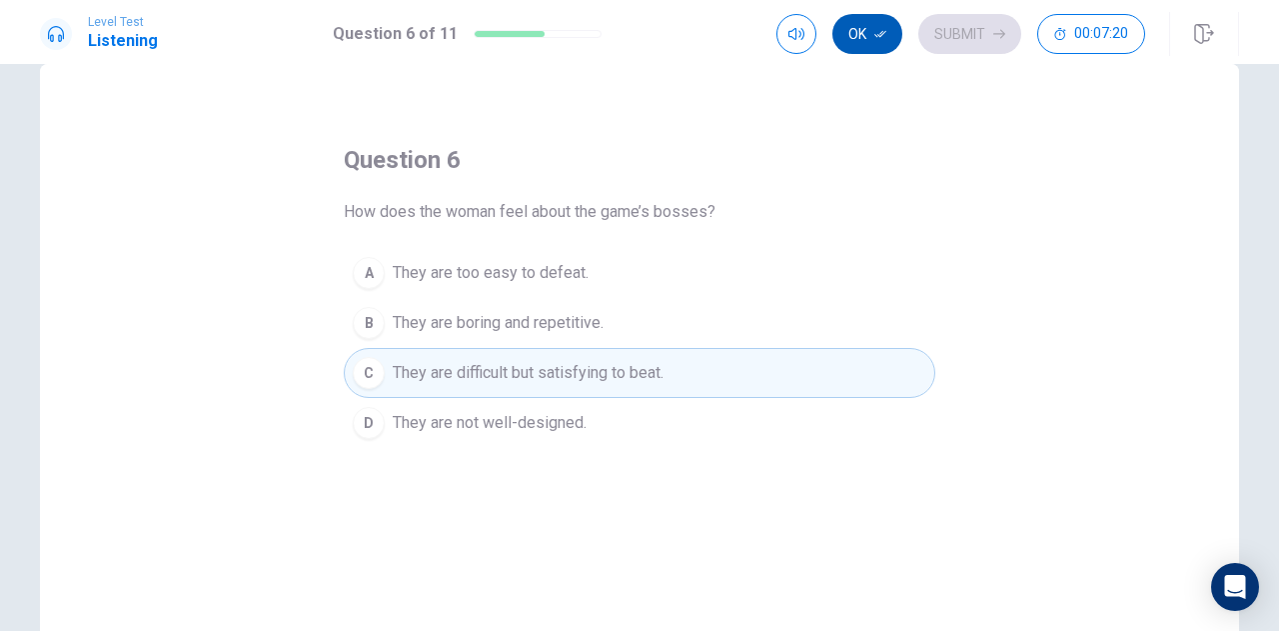
click at [856, 35] on button "Ok" at bounding box center [868, 34] width 70 height 40
click at [945, 39] on button "Submit" at bounding box center [970, 34] width 103 height 40
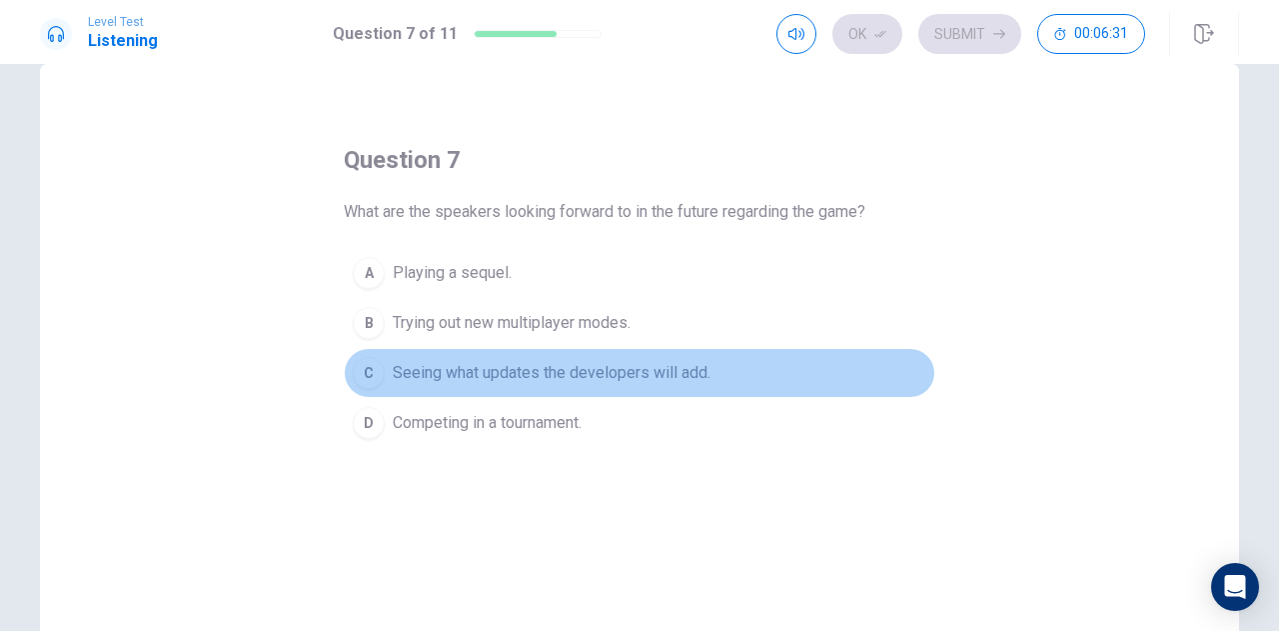
click at [676, 377] on span "Seeing what updates the developers will add." at bounding box center [552, 373] width 318 height 24
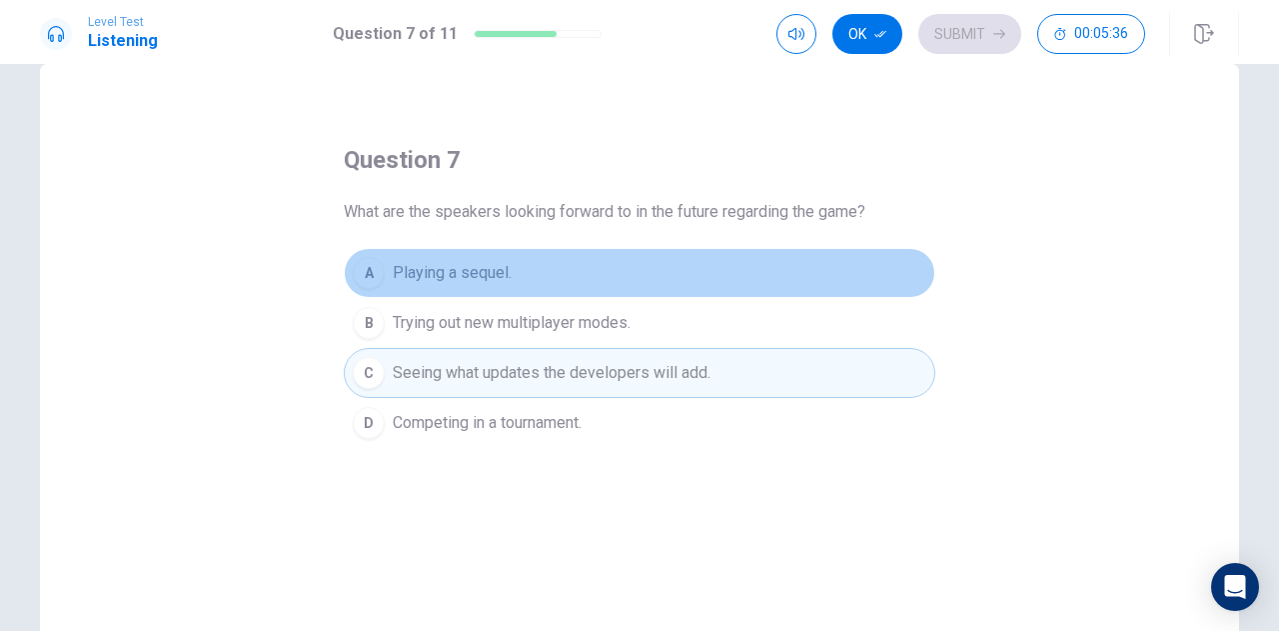
click at [534, 287] on button "A Playing a sequel." at bounding box center [640, 273] width 592 height 50
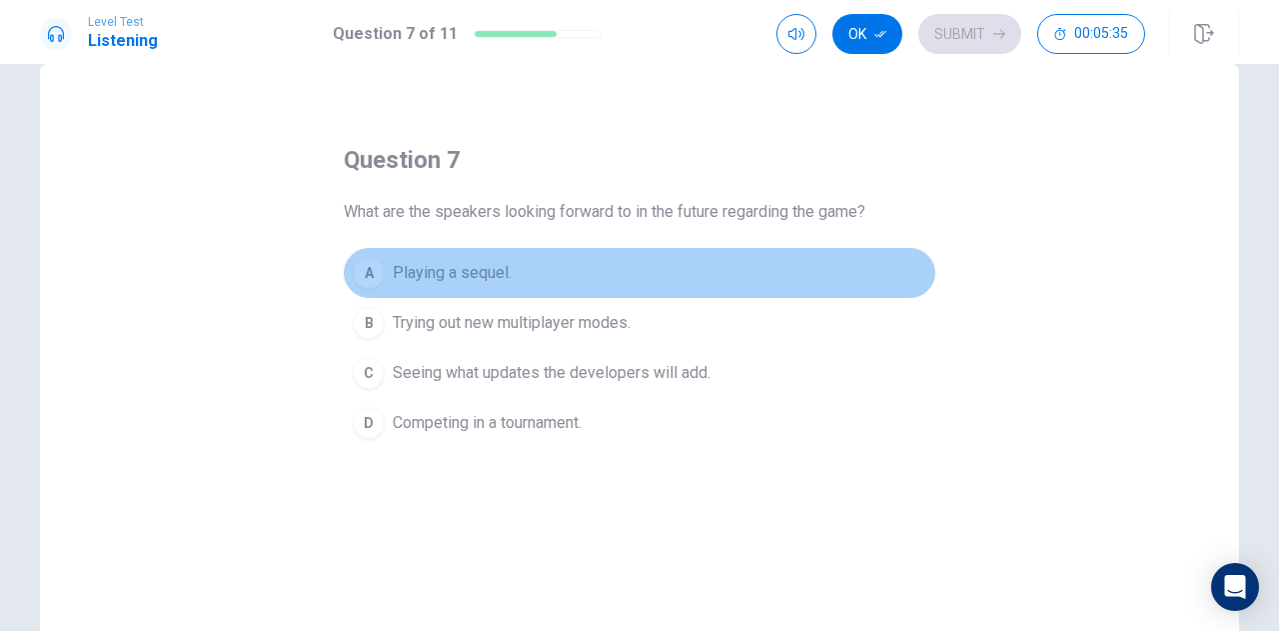
click at [534, 287] on button "A Playing a sequel." at bounding box center [640, 273] width 592 height 50
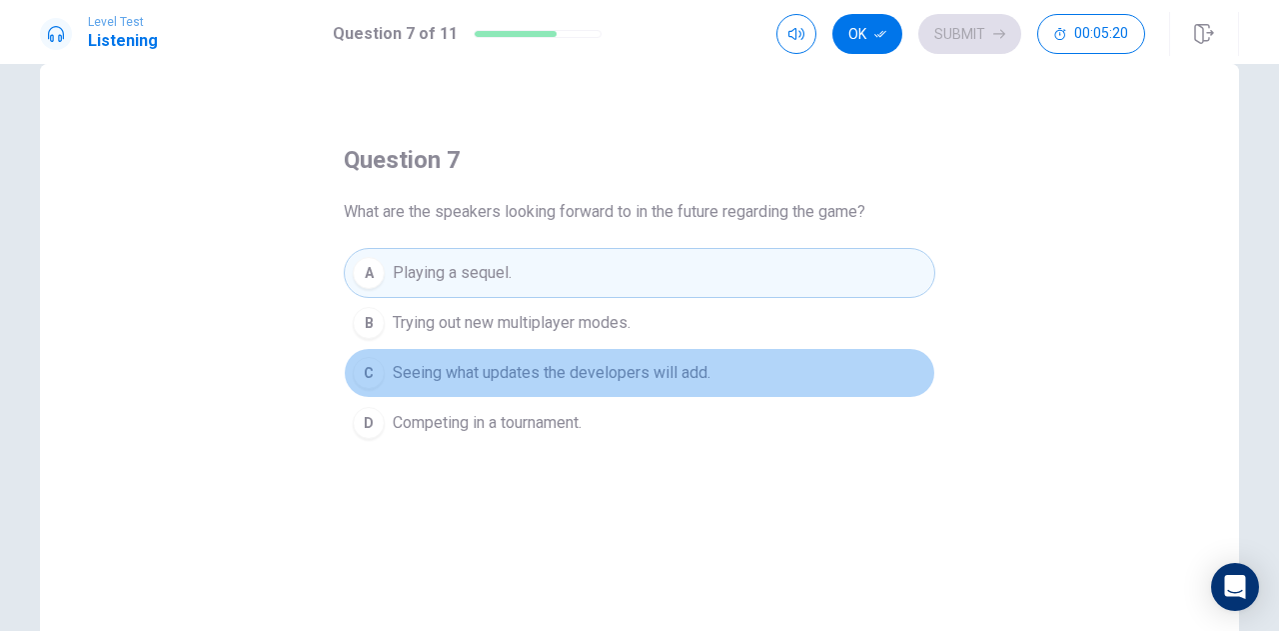
click at [538, 376] on span "Seeing what updates the developers will add." at bounding box center [552, 373] width 318 height 24
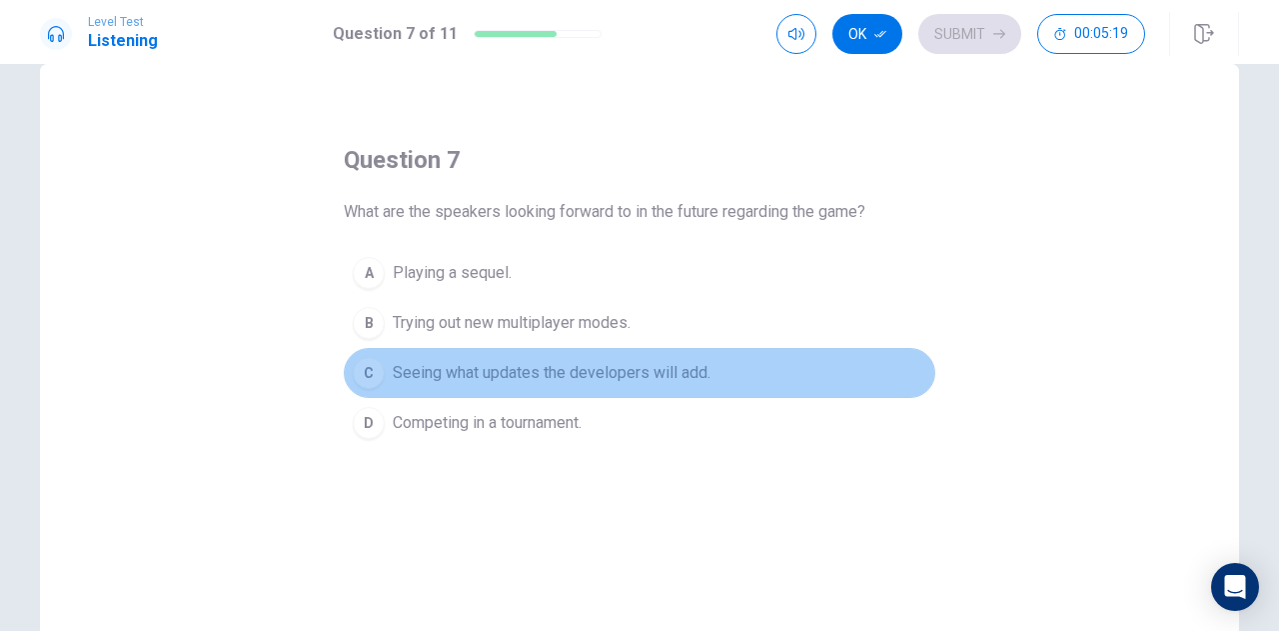
click at [538, 376] on span "Seeing what updates the developers will add." at bounding box center [552, 373] width 318 height 24
click at [792, 369] on button "C Seeing what updates the developers will add." at bounding box center [640, 373] width 592 height 50
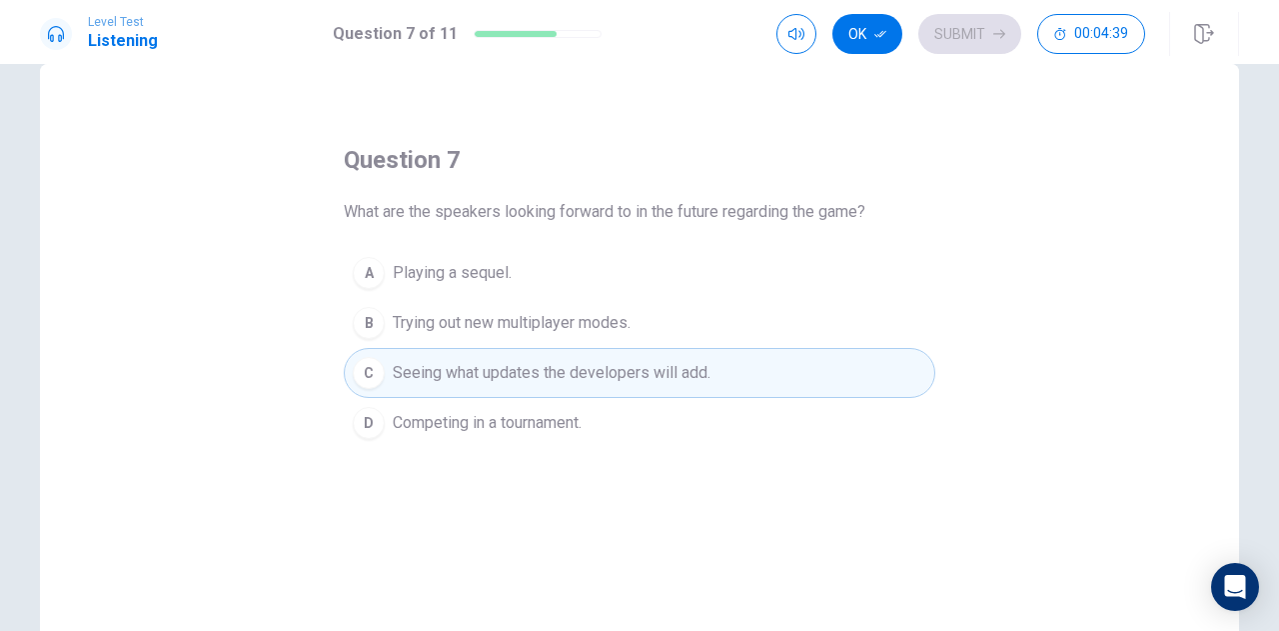
click at [792, 369] on button "C Seeing what updates the developers will add." at bounding box center [640, 373] width 592 height 50
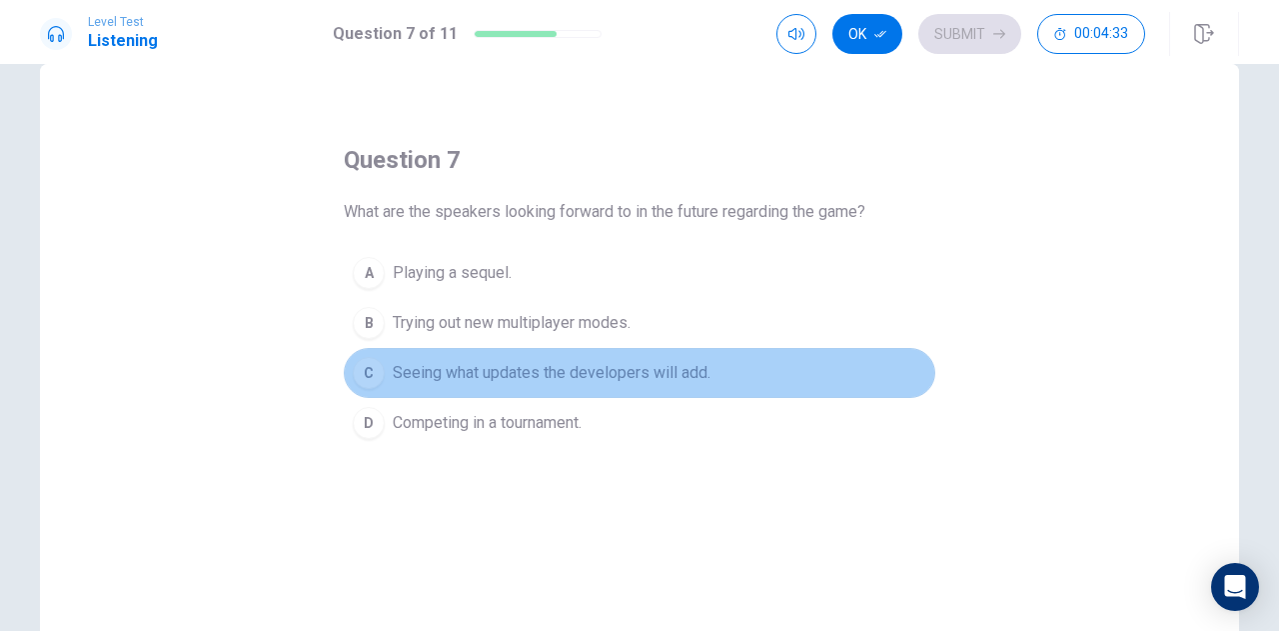
click at [818, 369] on button "C Seeing what updates the developers will add." at bounding box center [640, 373] width 592 height 50
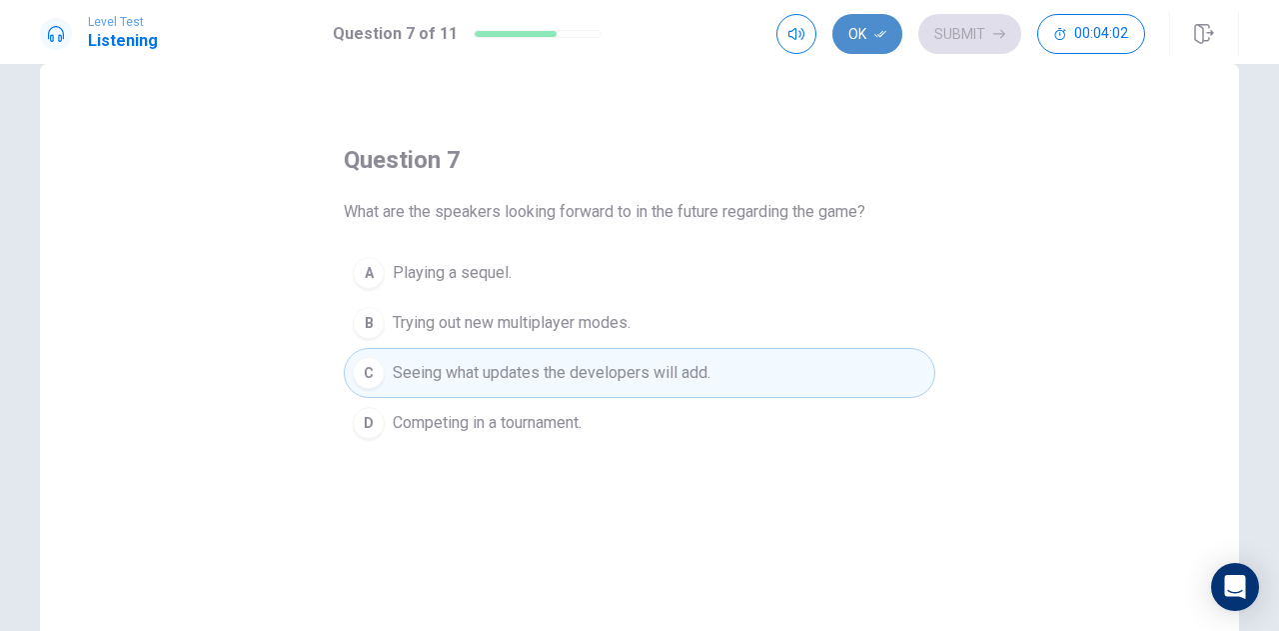
click at [878, 37] on icon "button" at bounding box center [881, 34] width 12 height 12
click at [968, 42] on button "Submit" at bounding box center [970, 34] width 103 height 40
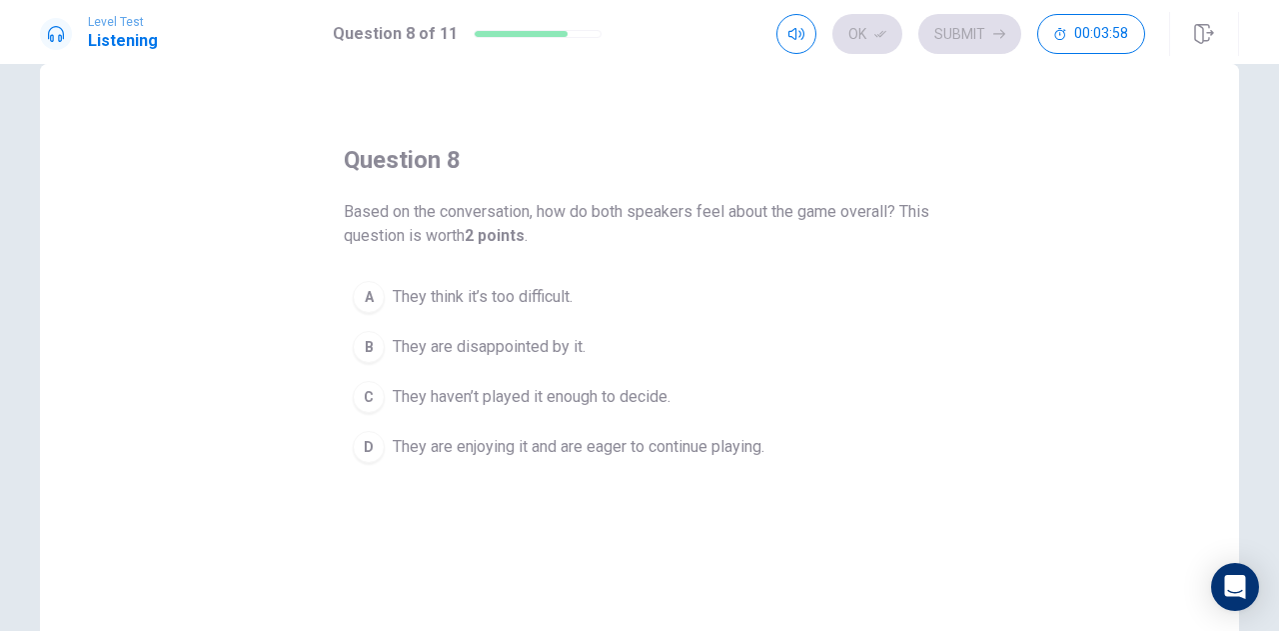
drag, startPoint x: 457, startPoint y: 204, endPoint x: 604, endPoint y: 207, distance: 147.0
click at [604, 207] on span "Based on the conversation, how do both speakers feel about the game overall? Th…" at bounding box center [640, 224] width 592 height 48
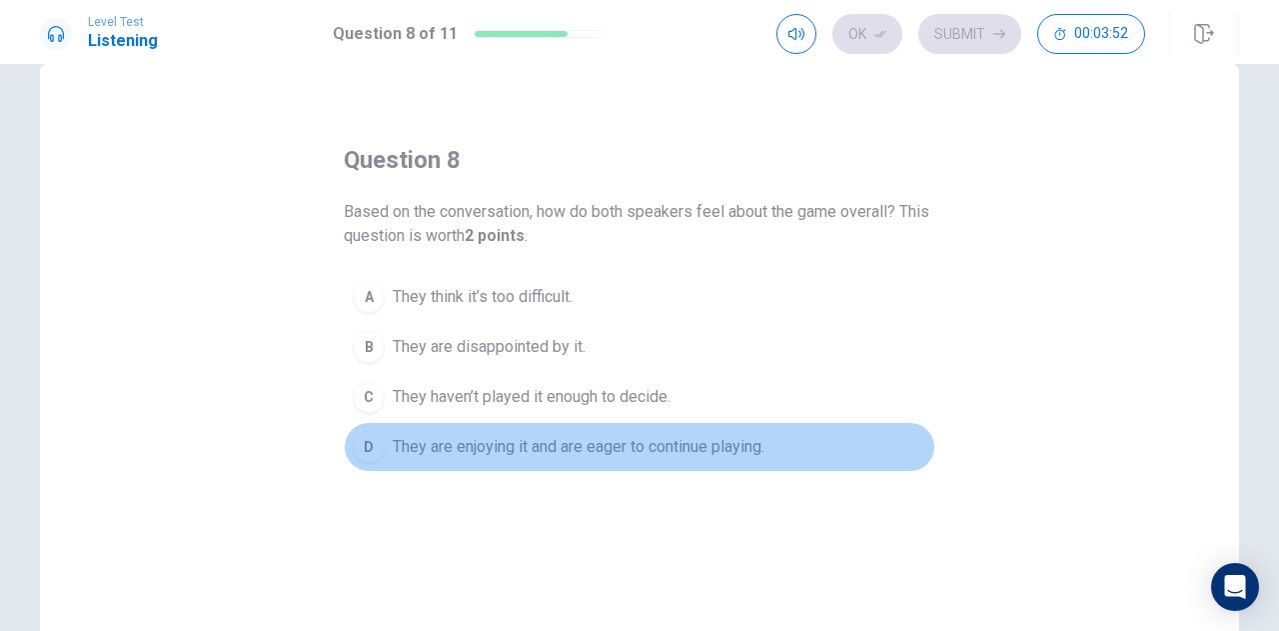
click at [688, 436] on span "They are enjoying it and are eager to continue playing." at bounding box center [579, 447] width 372 height 24
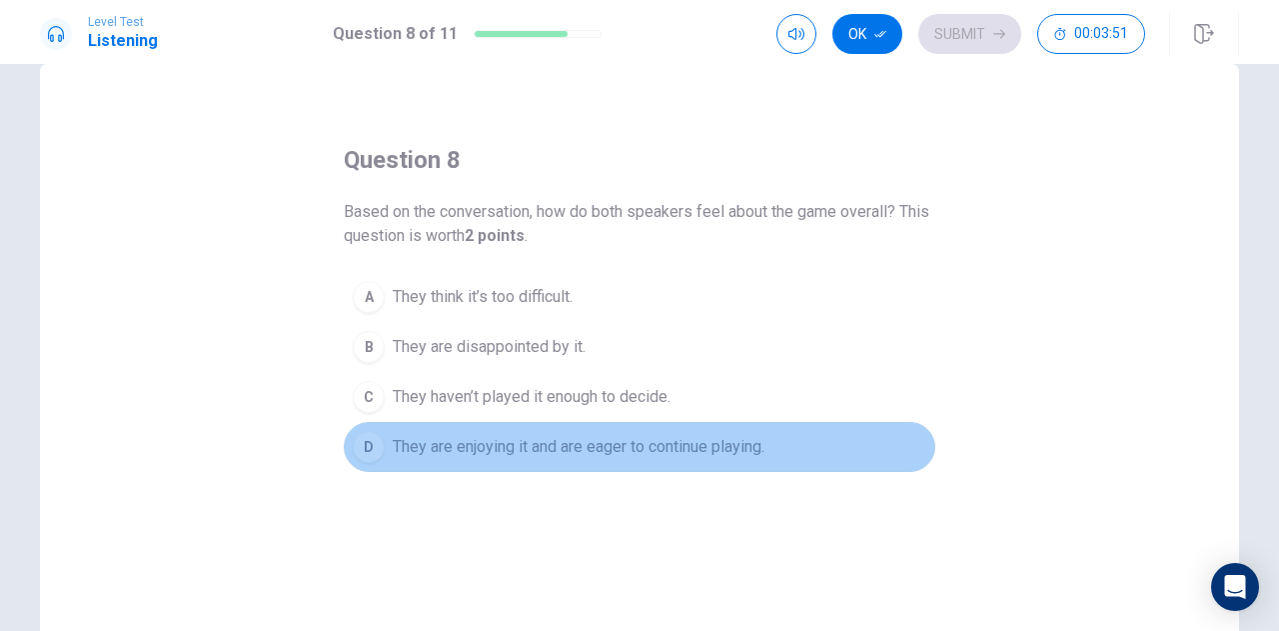
click at [688, 436] on span "They are enjoying it and are eager to continue playing." at bounding box center [579, 447] width 372 height 24
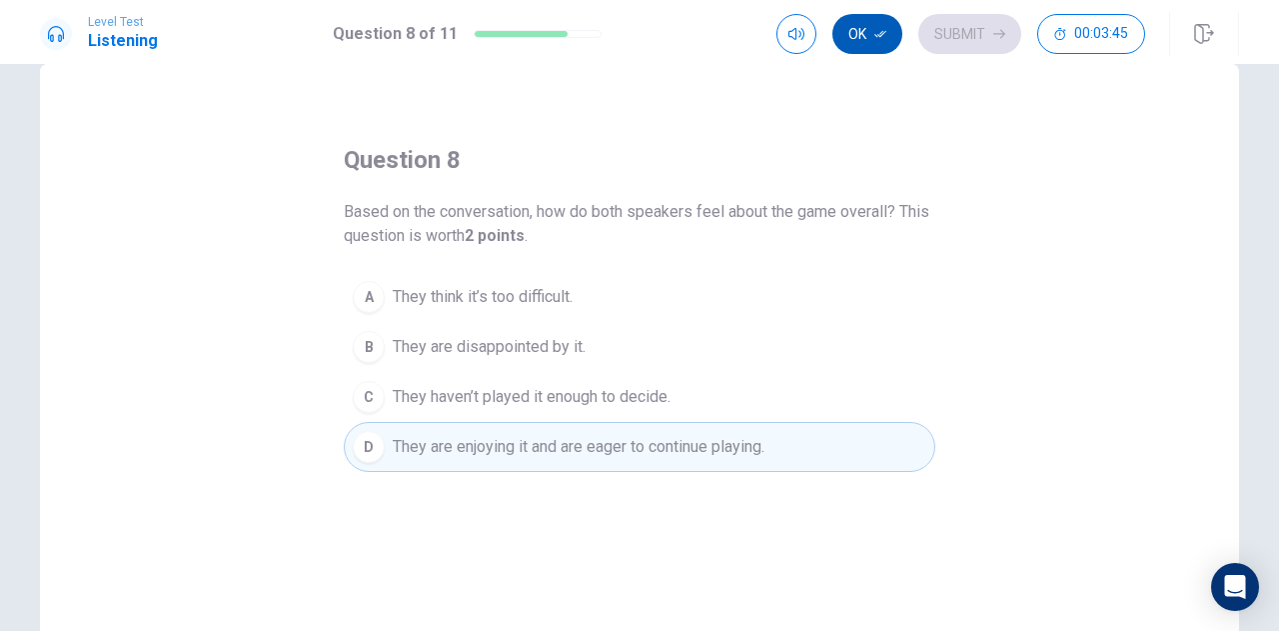
click at [870, 51] on button "Ok" at bounding box center [868, 34] width 70 height 40
click at [968, 41] on button "Submit" at bounding box center [970, 34] width 103 height 40
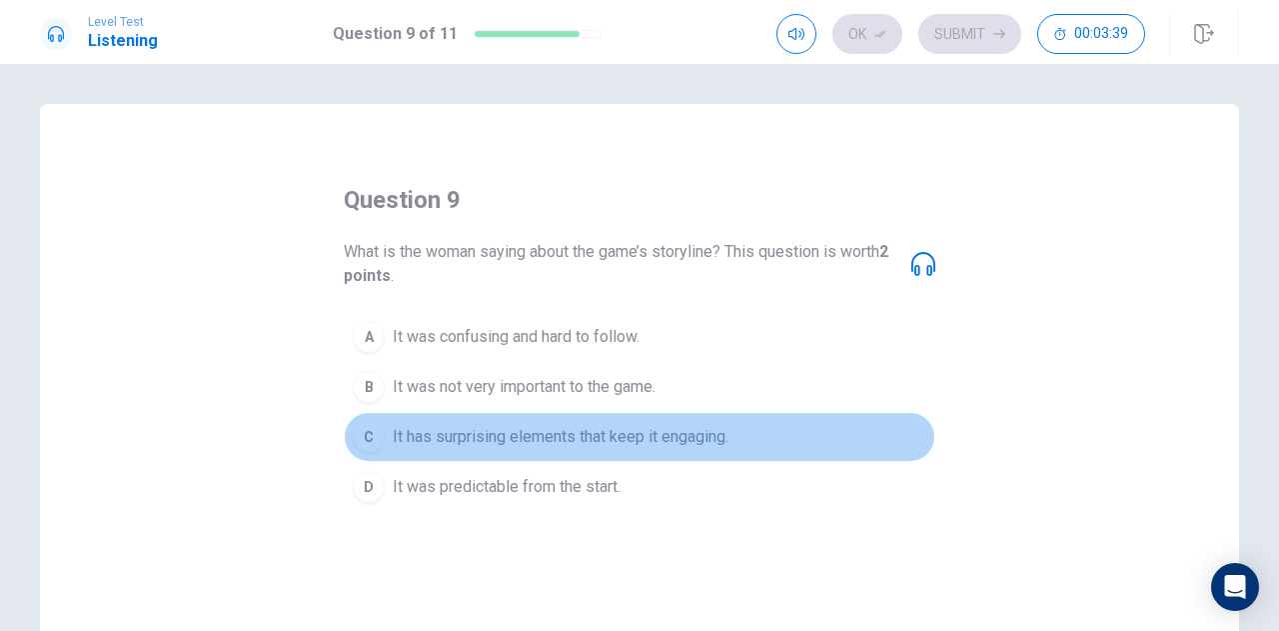
click at [637, 421] on button "C It has surprising elements that keep it engaging." at bounding box center [640, 437] width 592 height 50
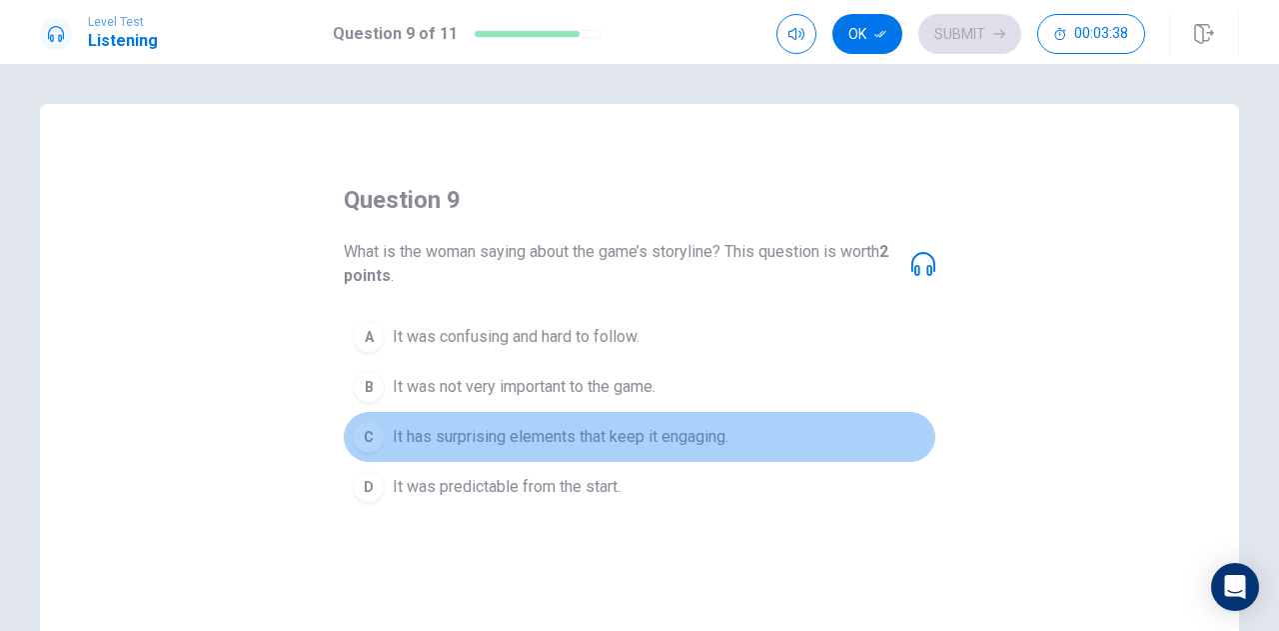
click at [637, 421] on button "C It has surprising elements that keep it engaging." at bounding box center [640, 437] width 592 height 50
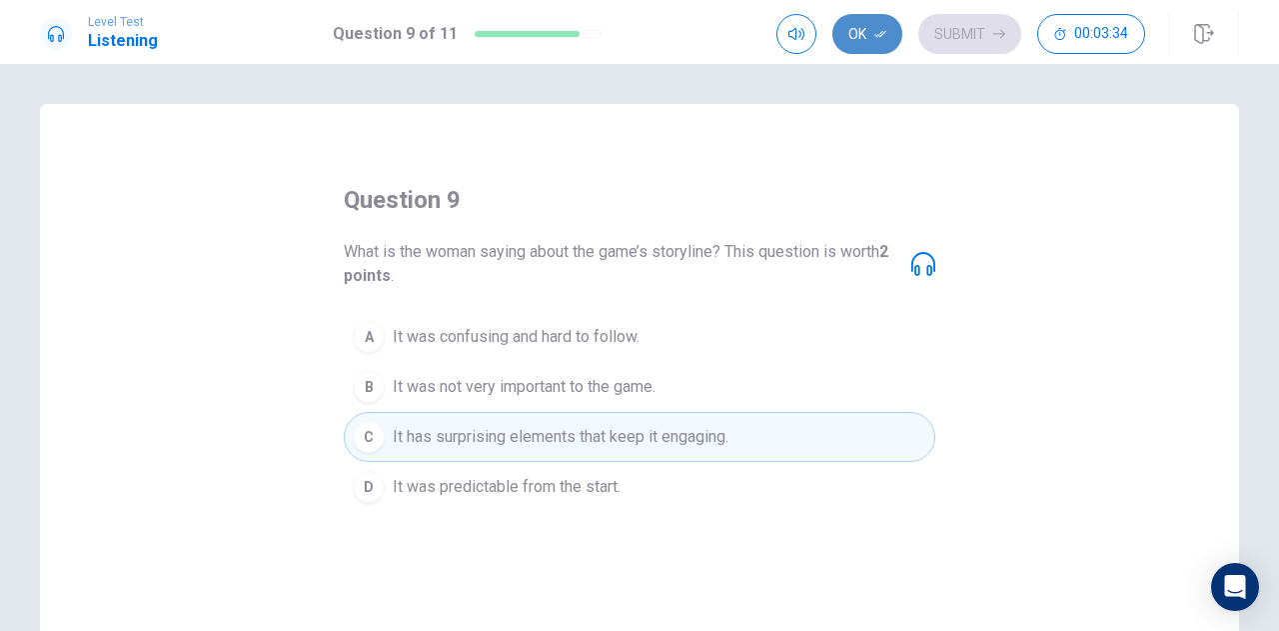
click at [858, 24] on button "Ok" at bounding box center [868, 34] width 70 height 40
click at [970, 34] on button "Submit" at bounding box center [970, 34] width 103 height 40
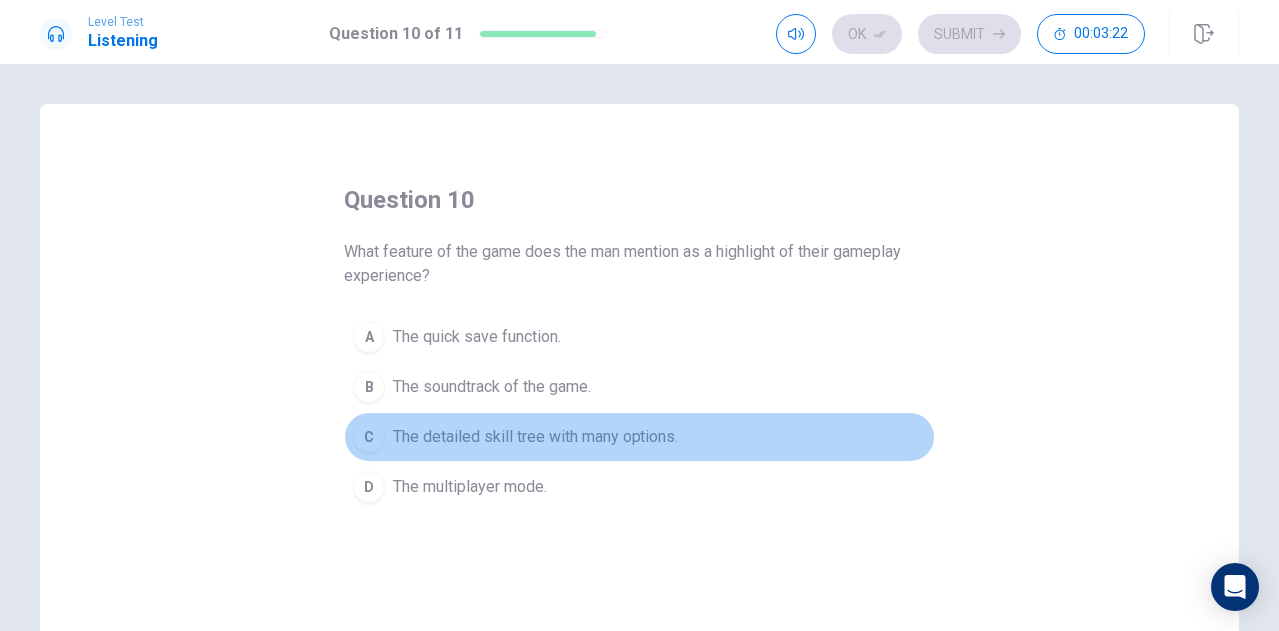
click at [530, 441] on span "The detailed skill tree with many options." at bounding box center [536, 437] width 286 height 24
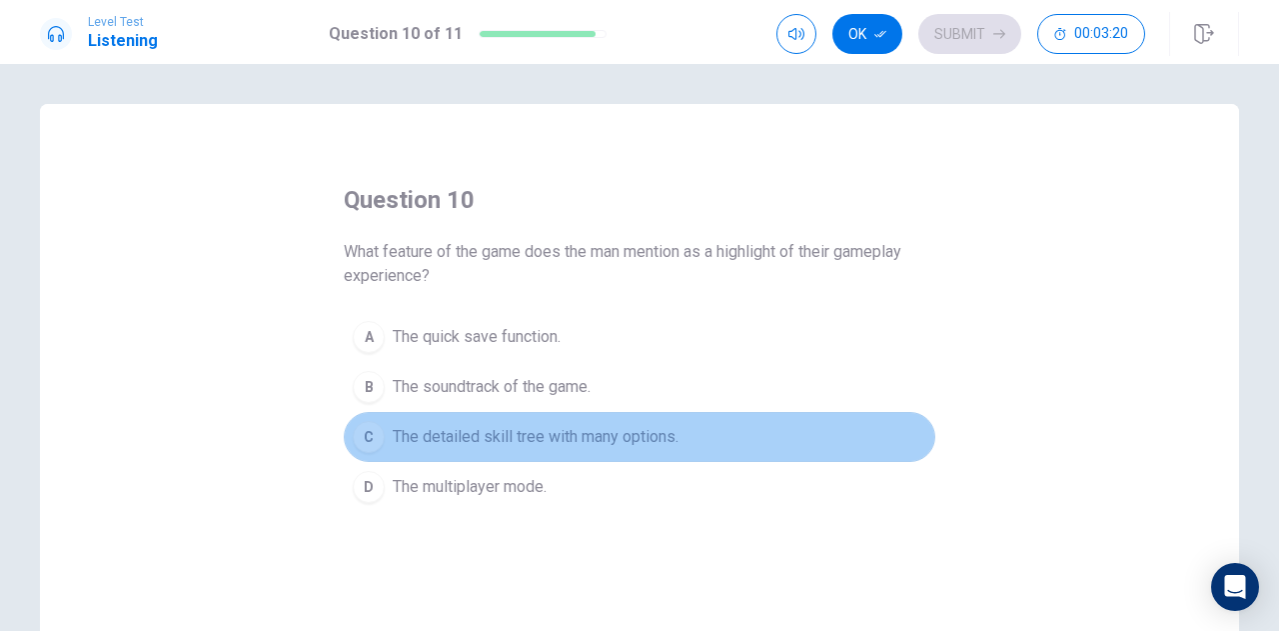
click at [530, 441] on span "The detailed skill tree with many options." at bounding box center [536, 437] width 286 height 24
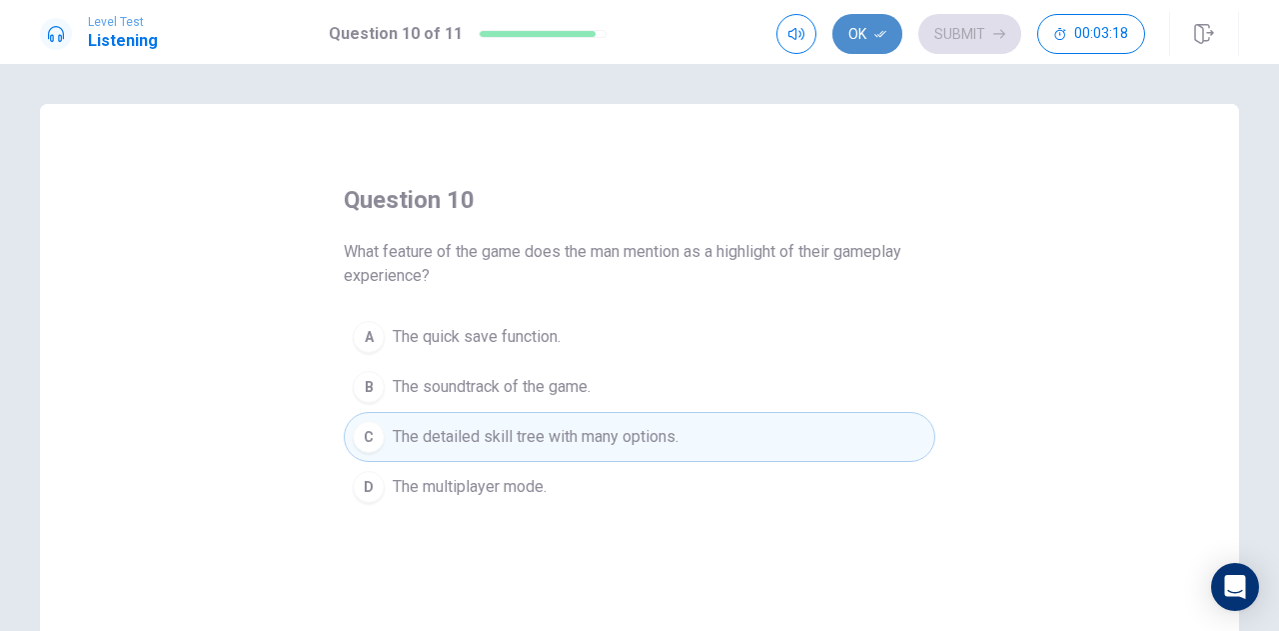
click at [869, 46] on button "Ok" at bounding box center [868, 34] width 70 height 40
click at [964, 27] on button "Submit" at bounding box center [970, 34] width 103 height 40
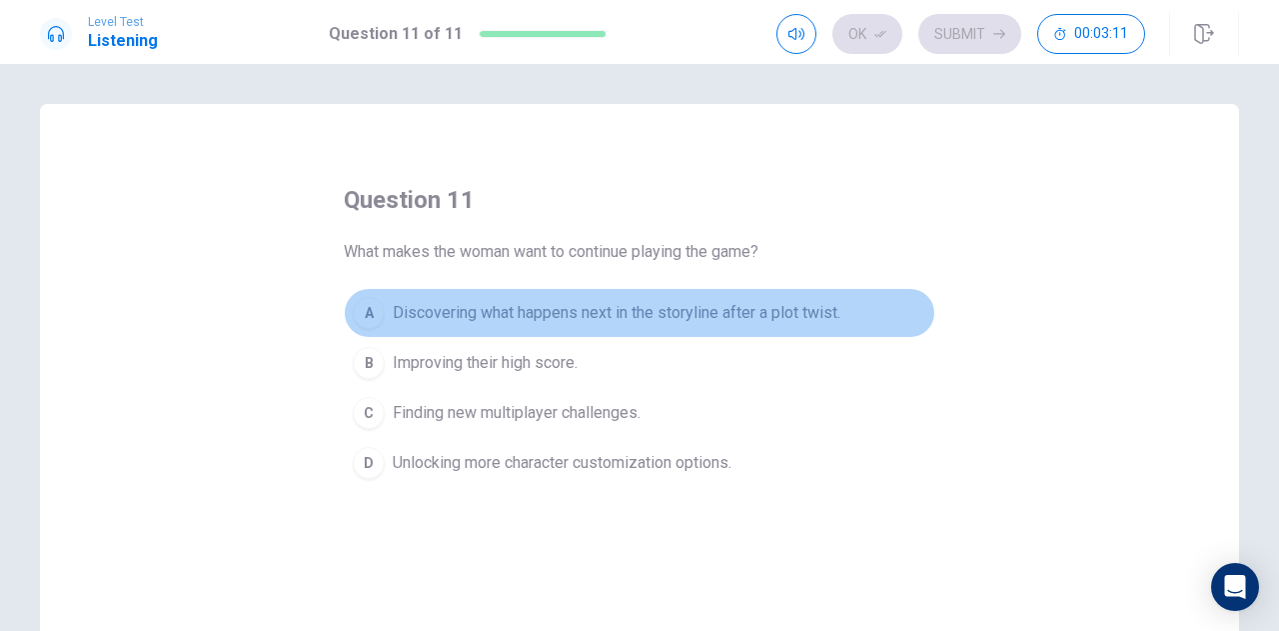
click at [808, 317] on span "Discovering what happens next in the storyline after a plot twist." at bounding box center [617, 313] width 448 height 24
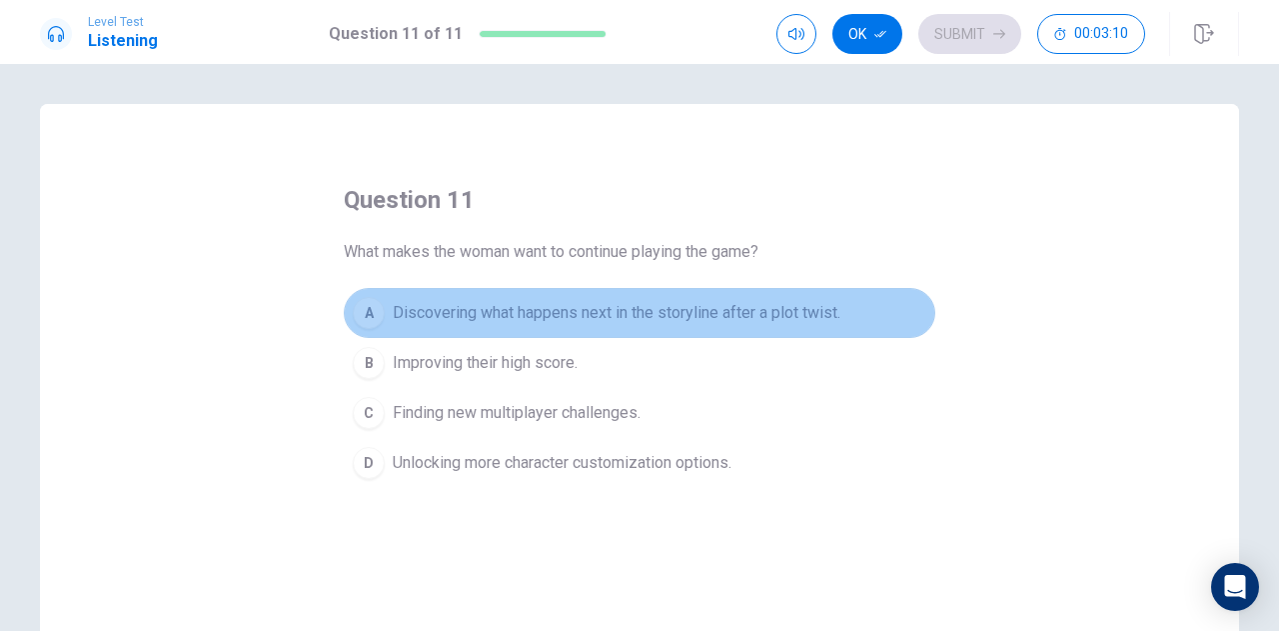
click at [808, 317] on span "Discovering what happens next in the storyline after a plot twist." at bounding box center [617, 313] width 448 height 24
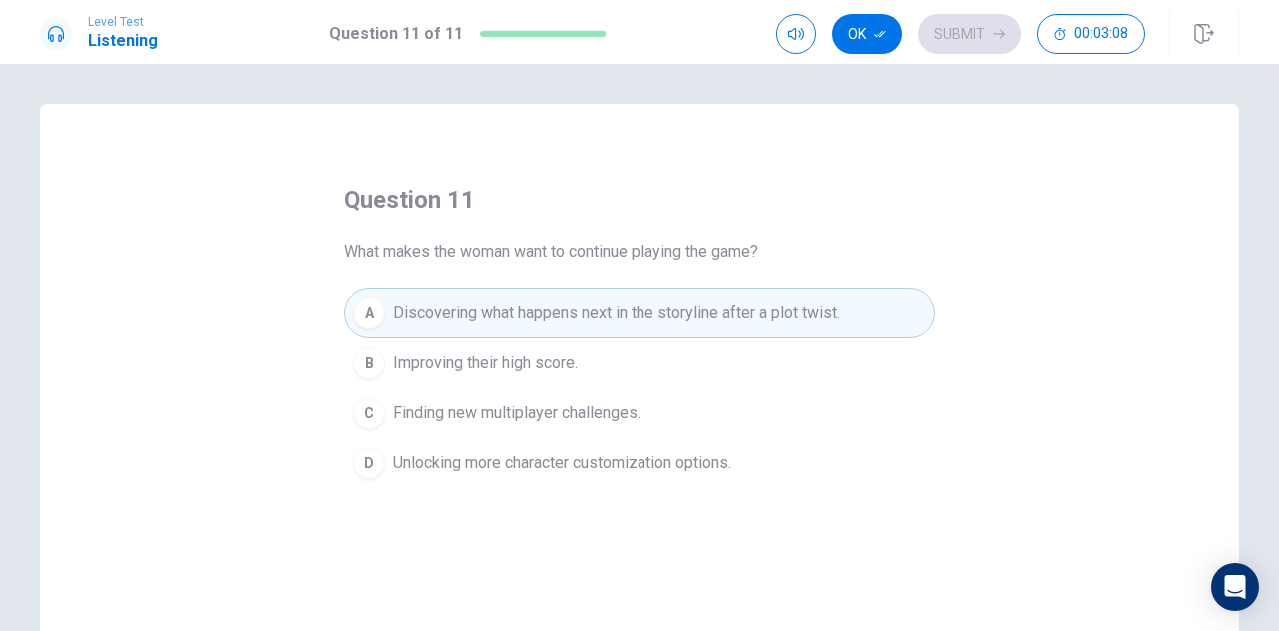
click at [808, 317] on span "Discovering what happens next in the storyline after a plot twist." at bounding box center [617, 313] width 448 height 24
click at [866, 40] on button "Ok" at bounding box center [868, 34] width 70 height 40
click at [972, 46] on button "Submit" at bounding box center [970, 34] width 103 height 40
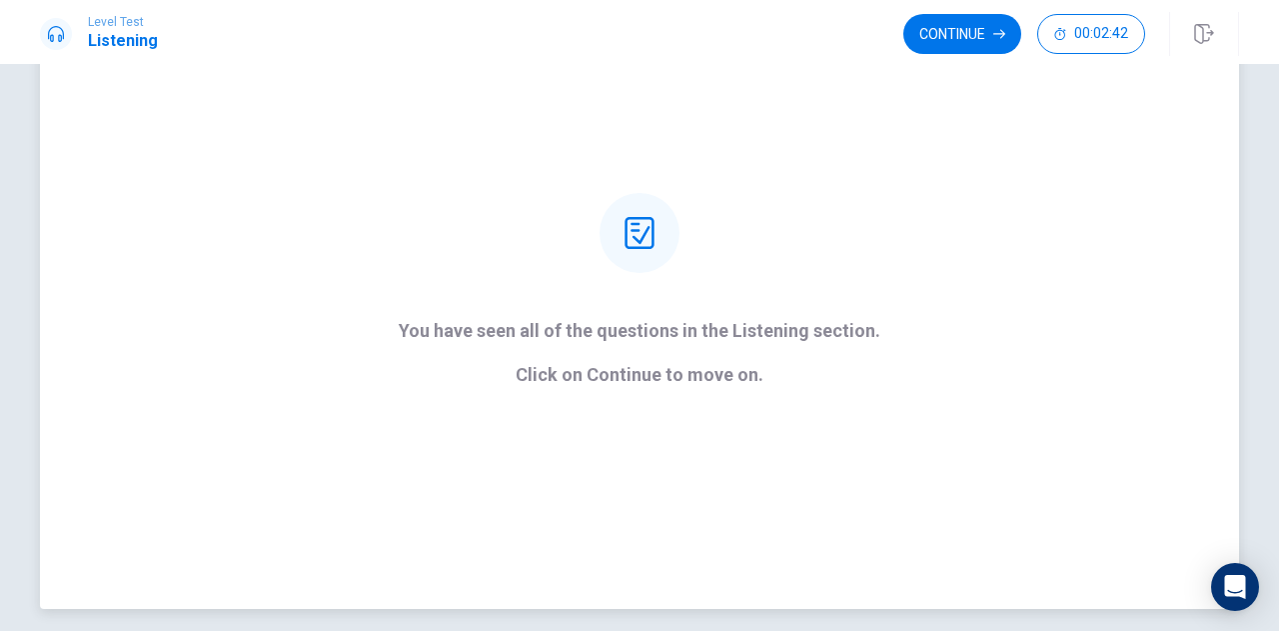
scroll to position [134, 0]
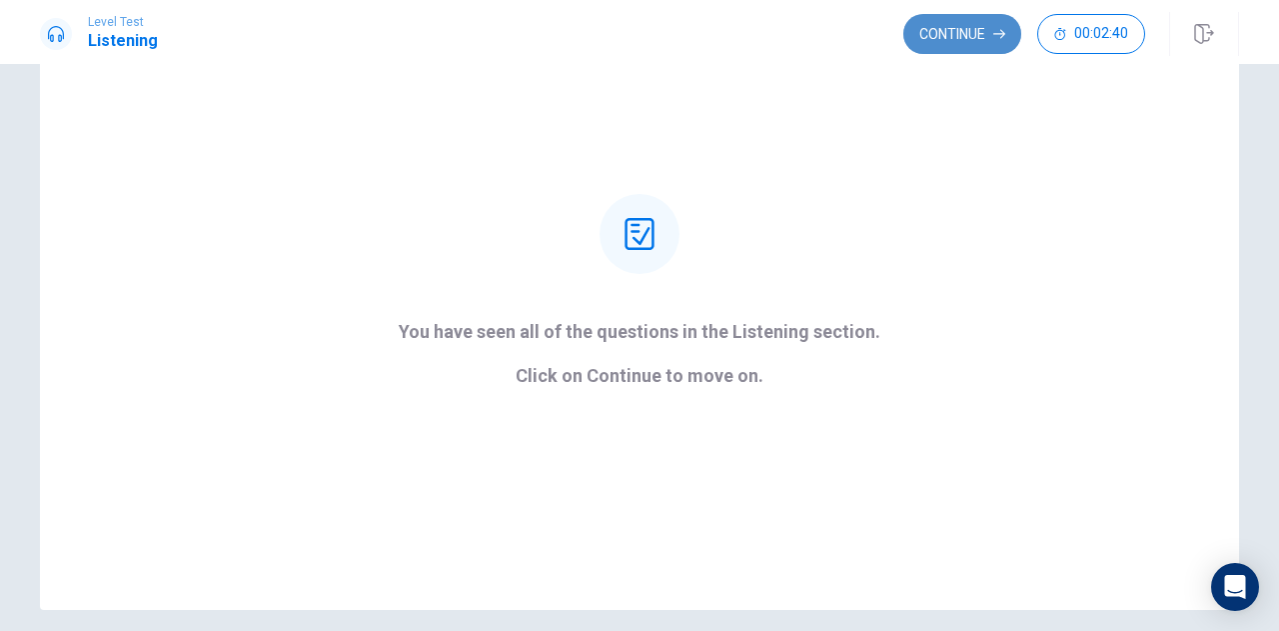
click at [965, 47] on button "Continue" at bounding box center [963, 34] width 118 height 40
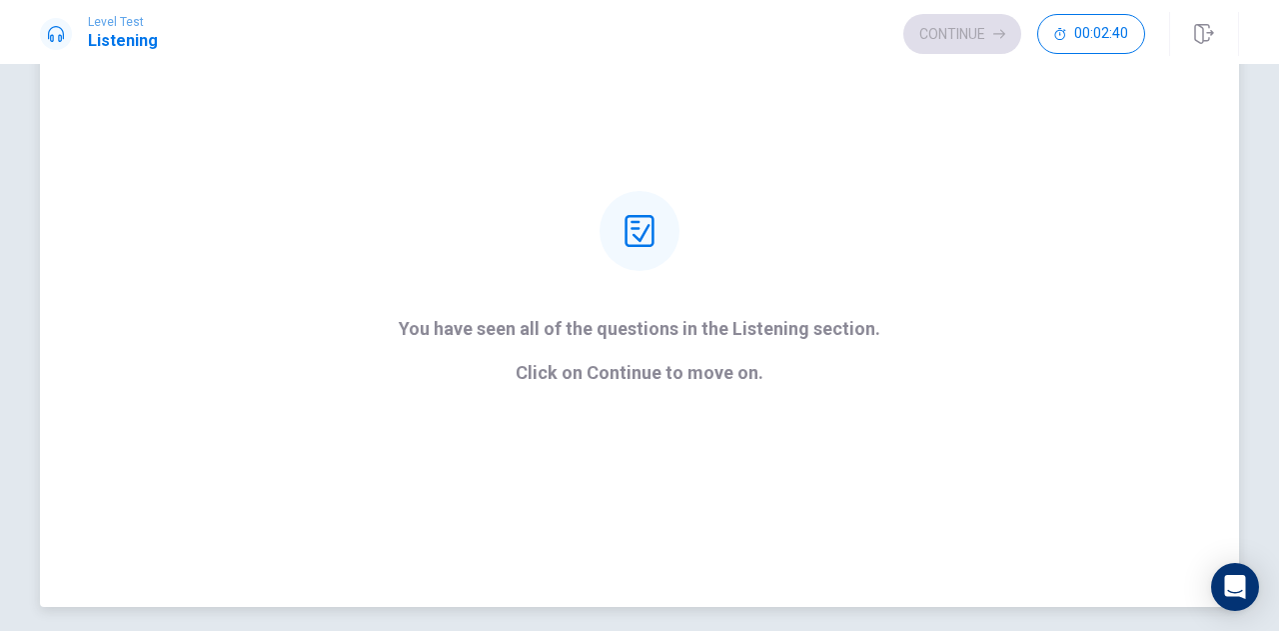
scroll to position [142, 0]
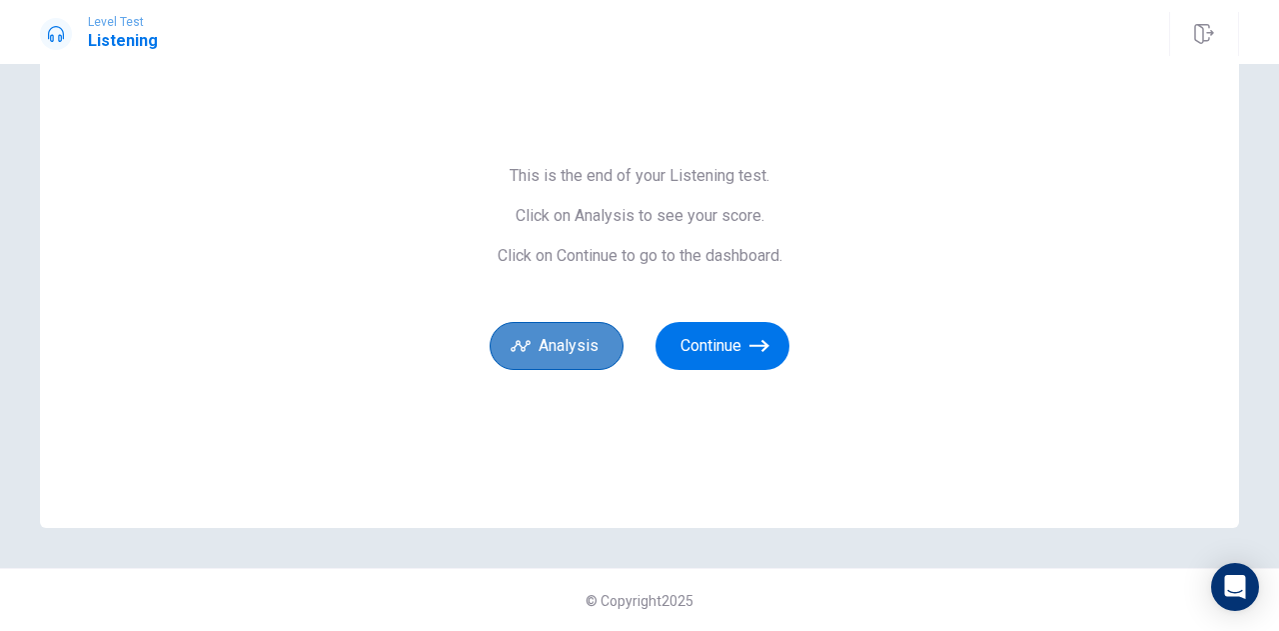
click at [544, 359] on button "Analysis" at bounding box center [557, 346] width 134 height 48
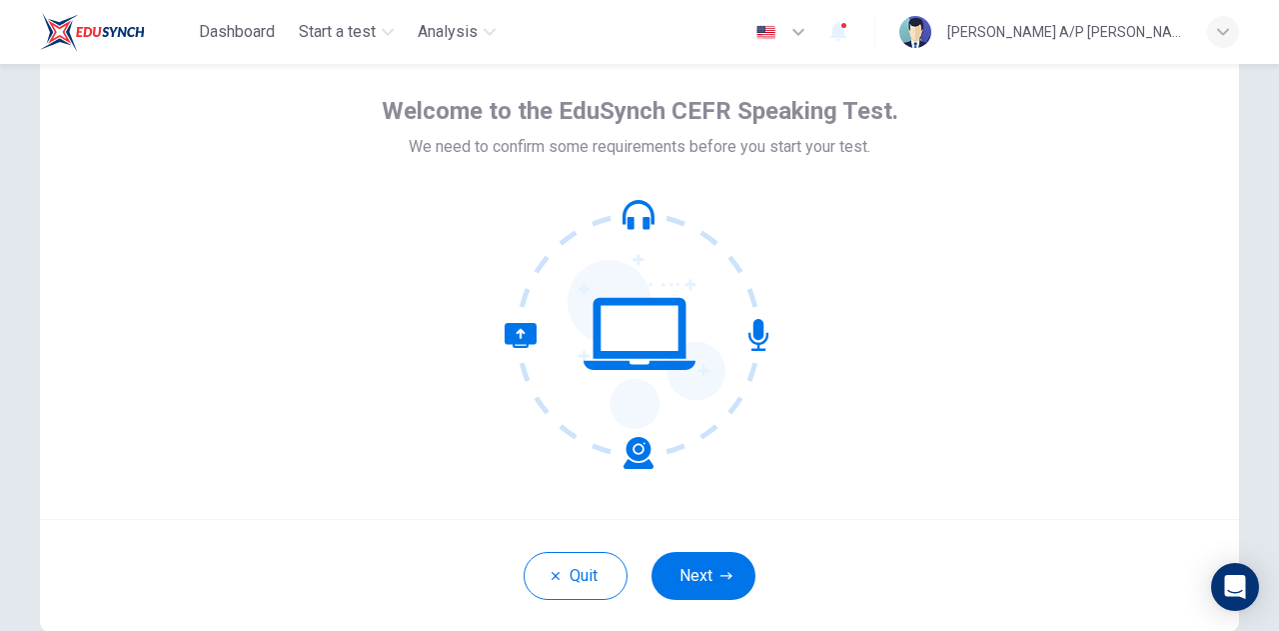
scroll to position [76, 0]
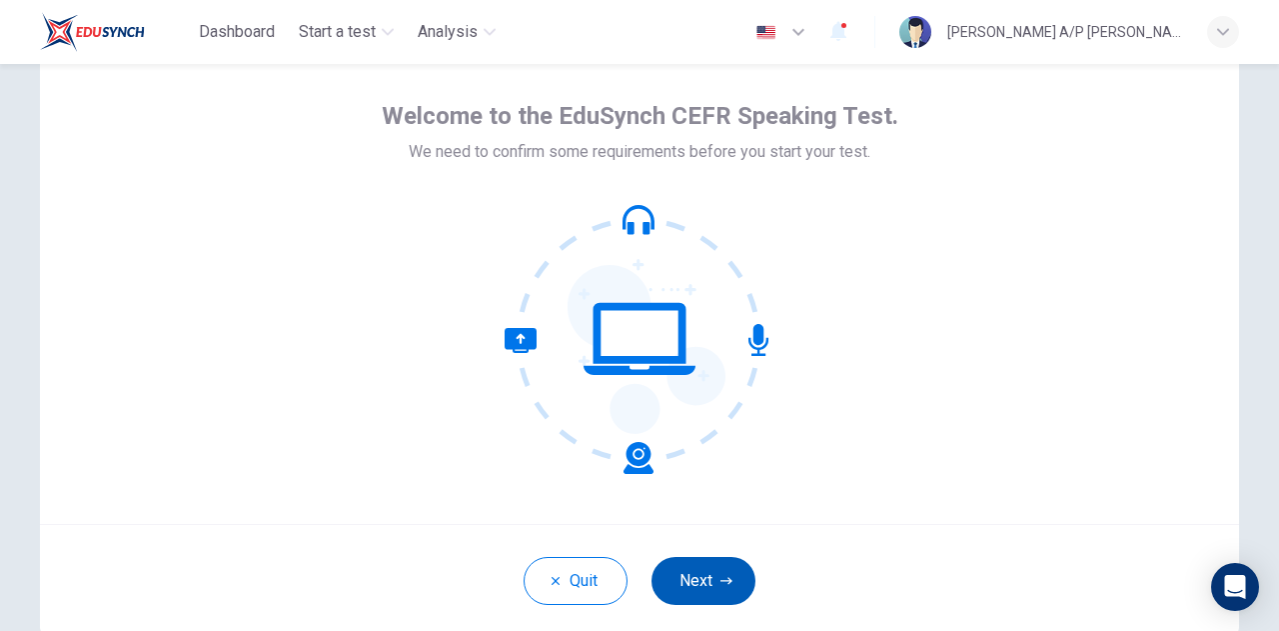
click at [710, 572] on button "Next" at bounding box center [704, 581] width 104 height 48
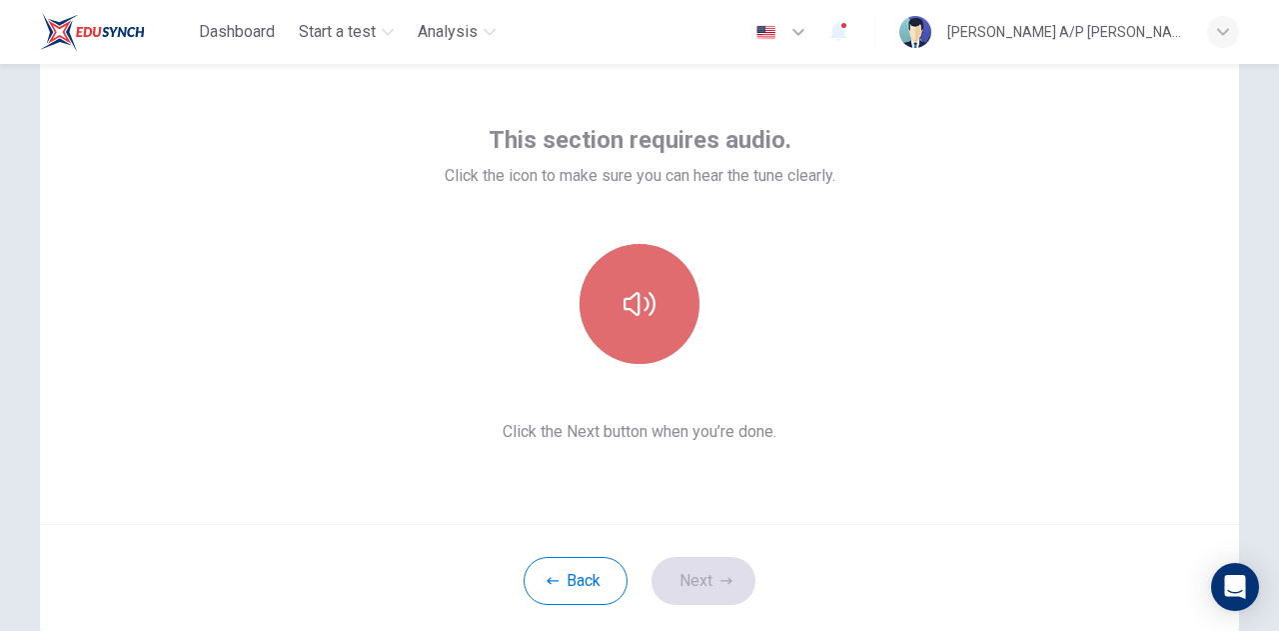
click at [636, 292] on icon "button" at bounding box center [640, 304] width 32 height 32
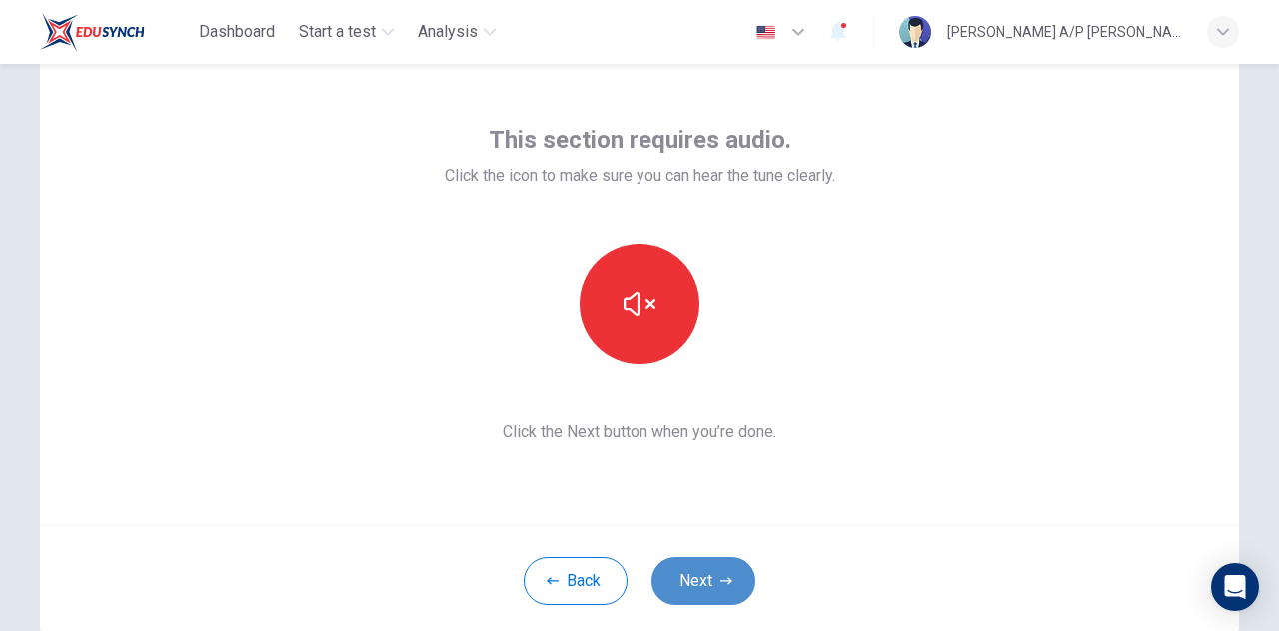
click at [708, 577] on button "Next" at bounding box center [704, 581] width 104 height 48
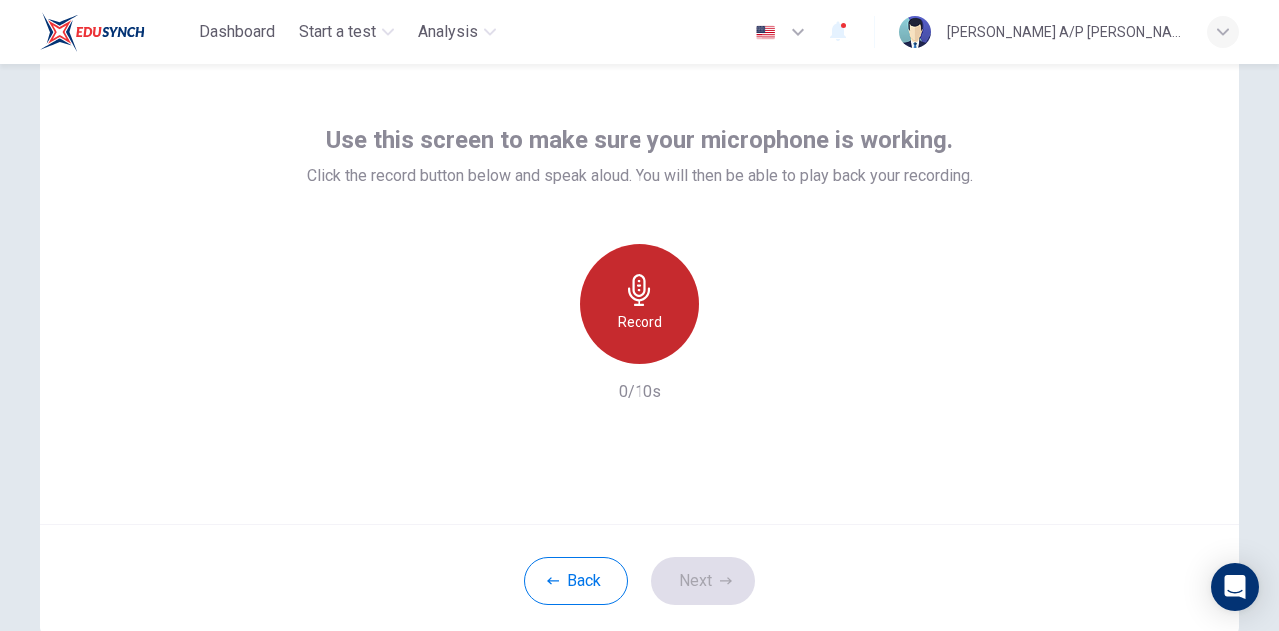
click at [616, 307] on div "Record" at bounding box center [640, 304] width 120 height 120
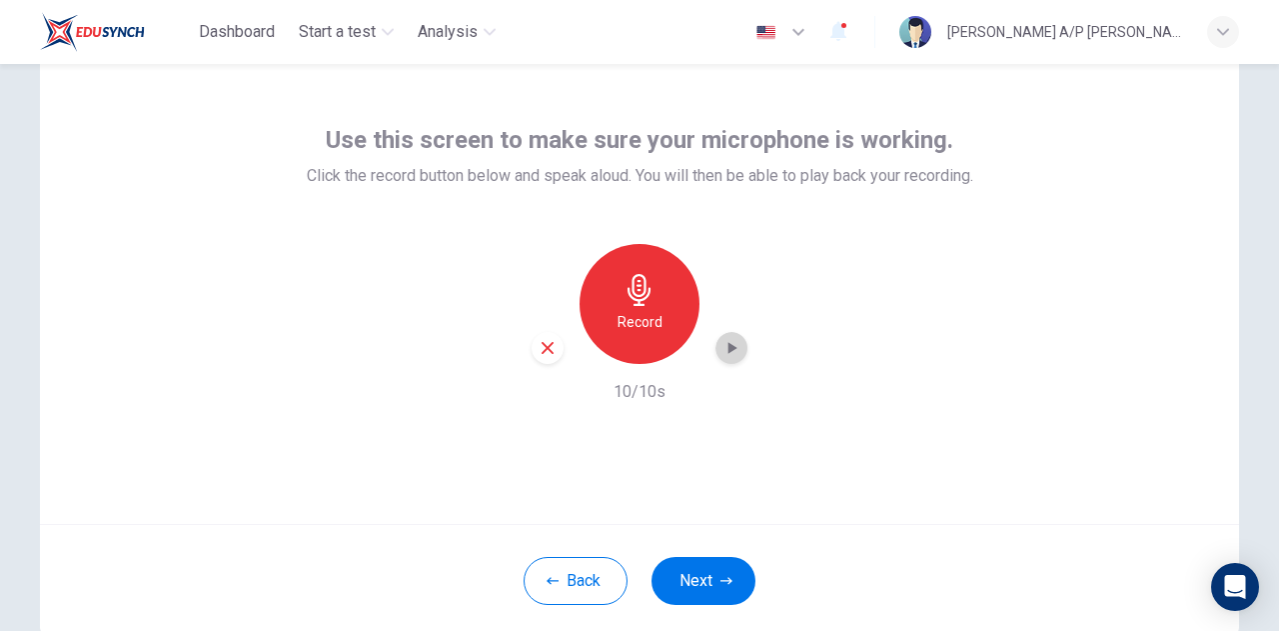
click at [733, 345] on icon "button" at bounding box center [732, 348] width 20 height 20
click at [551, 354] on icon "button" at bounding box center [548, 348] width 18 height 18
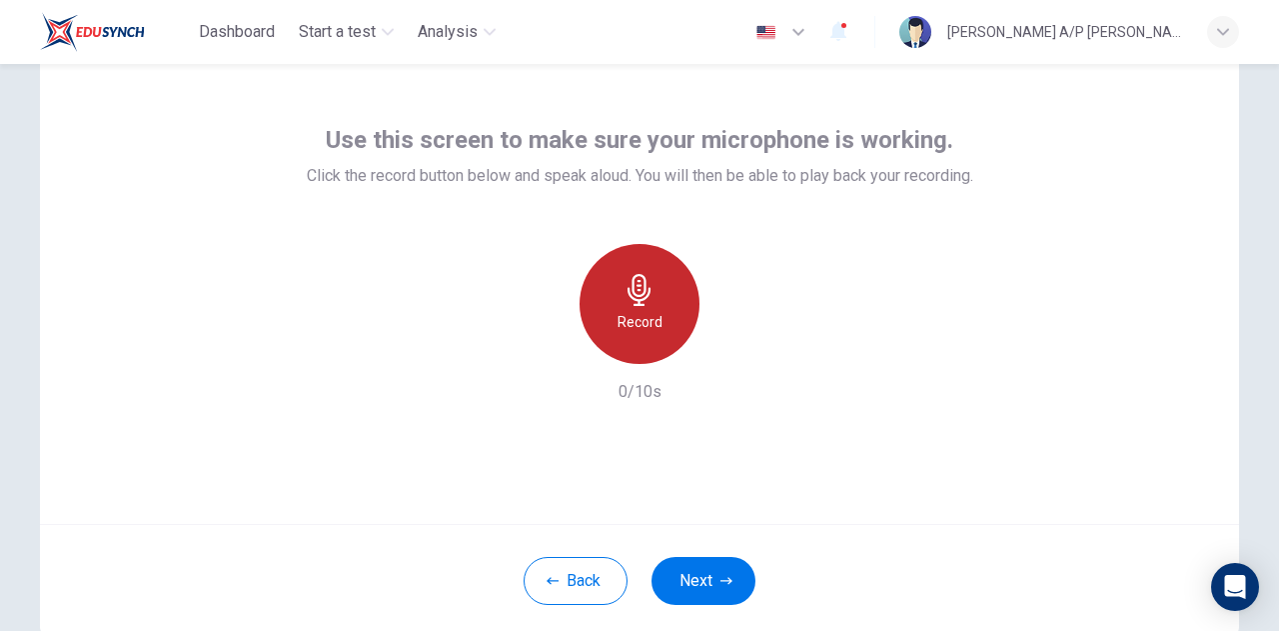
click at [648, 320] on h6 "Record" at bounding box center [640, 322] width 45 height 24
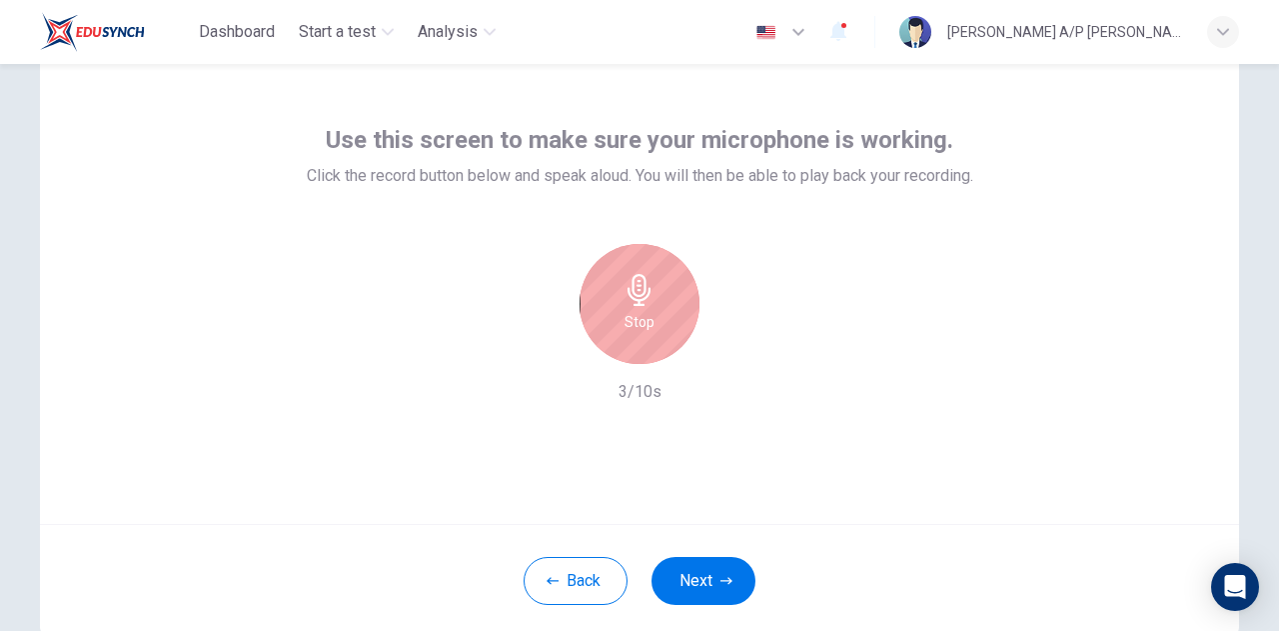
click at [615, 301] on div "Stop" at bounding box center [640, 304] width 120 height 120
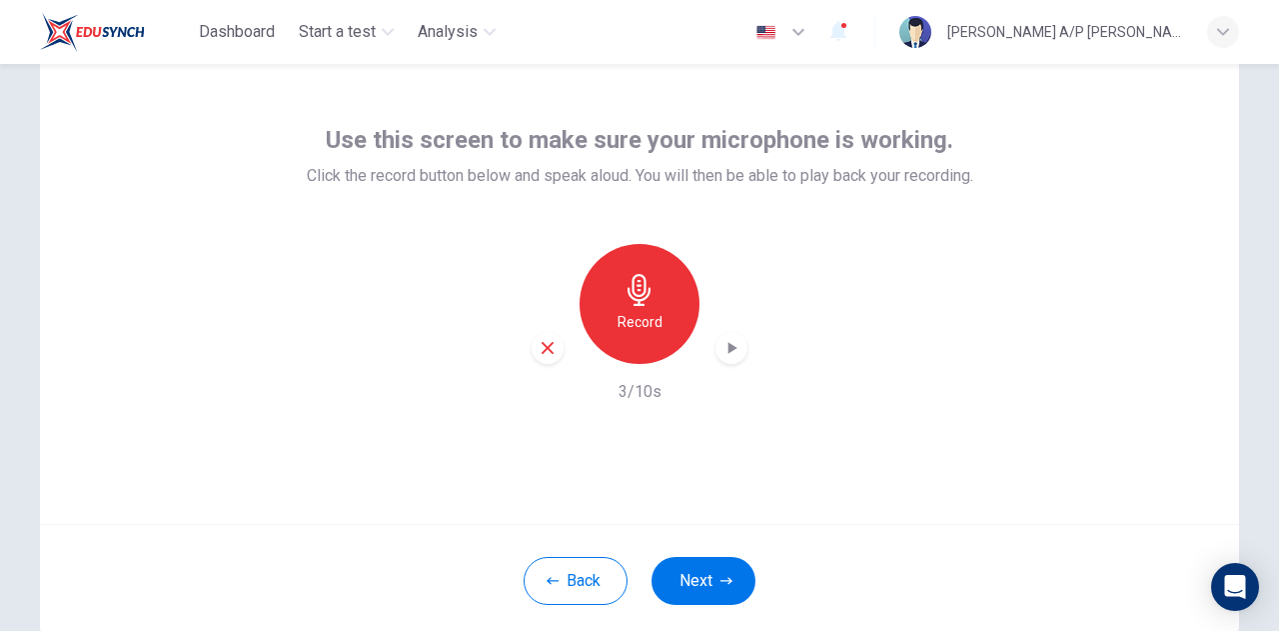
click at [729, 346] on icon "button" at bounding box center [733, 348] width 9 height 12
click at [707, 577] on button "Next" at bounding box center [704, 581] width 104 height 48
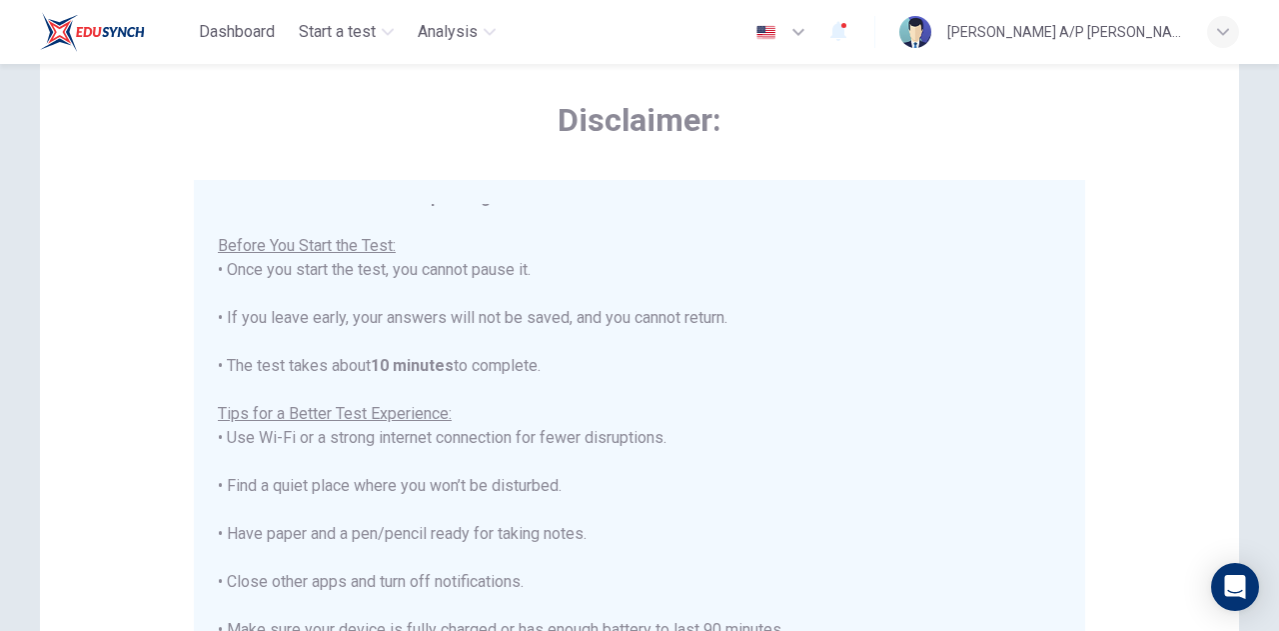
scroll to position [22, 0]
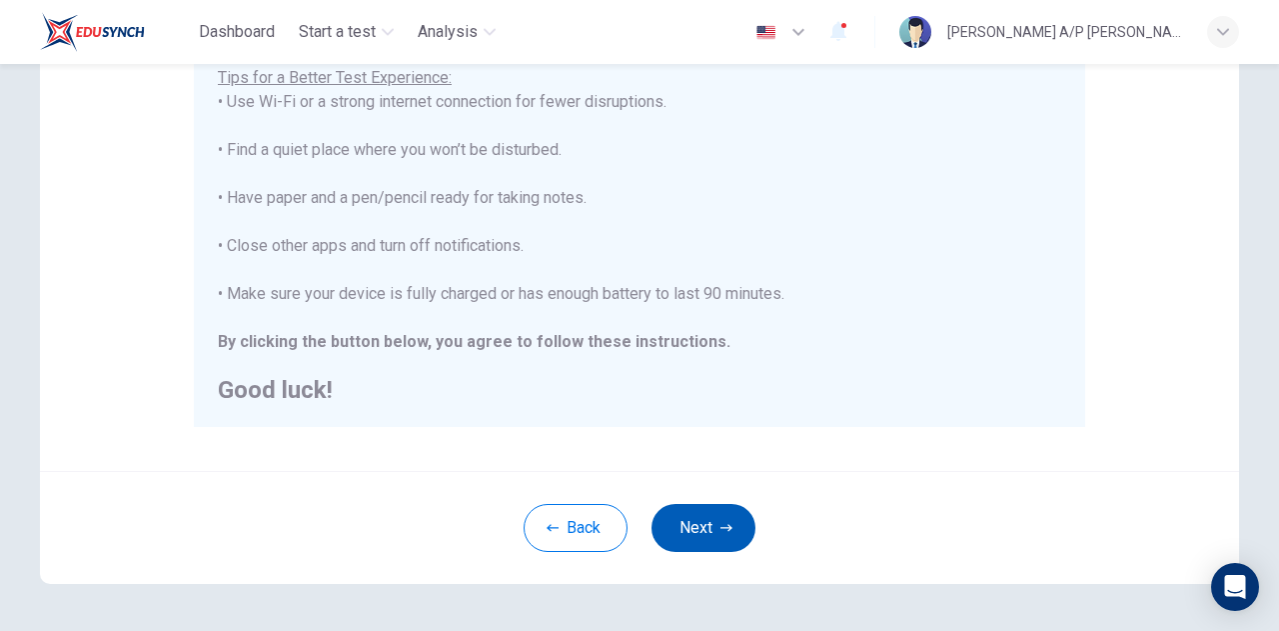
click at [706, 533] on button "Next" at bounding box center [704, 528] width 104 height 48
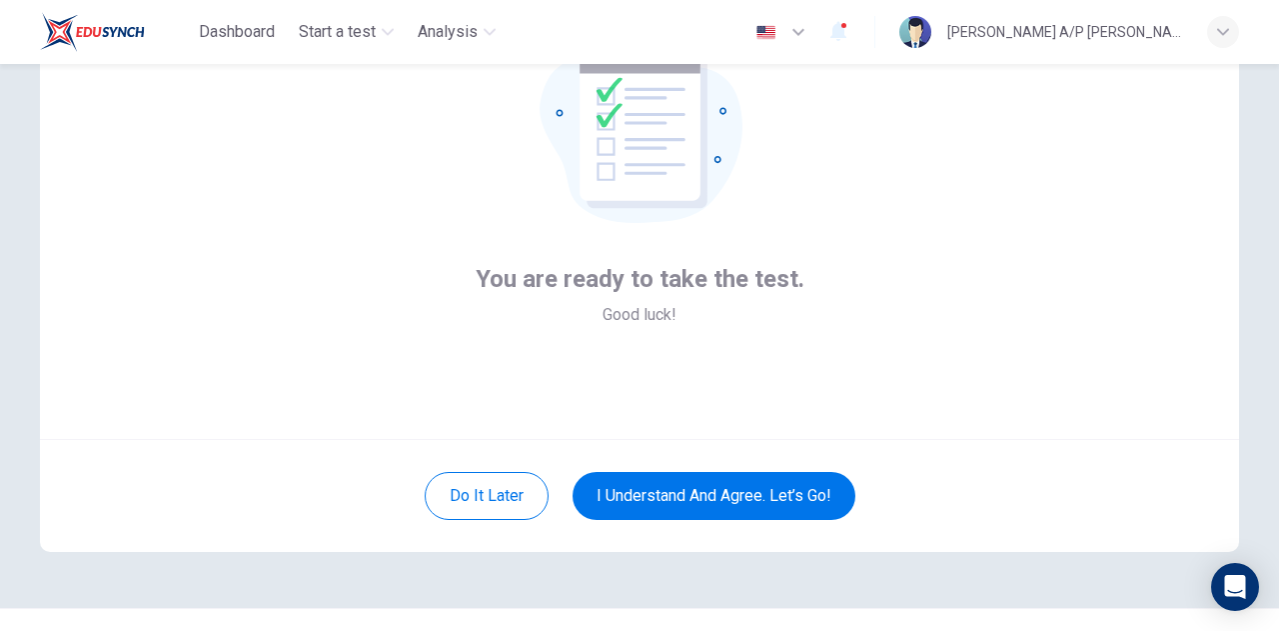
scroll to position [162, 0]
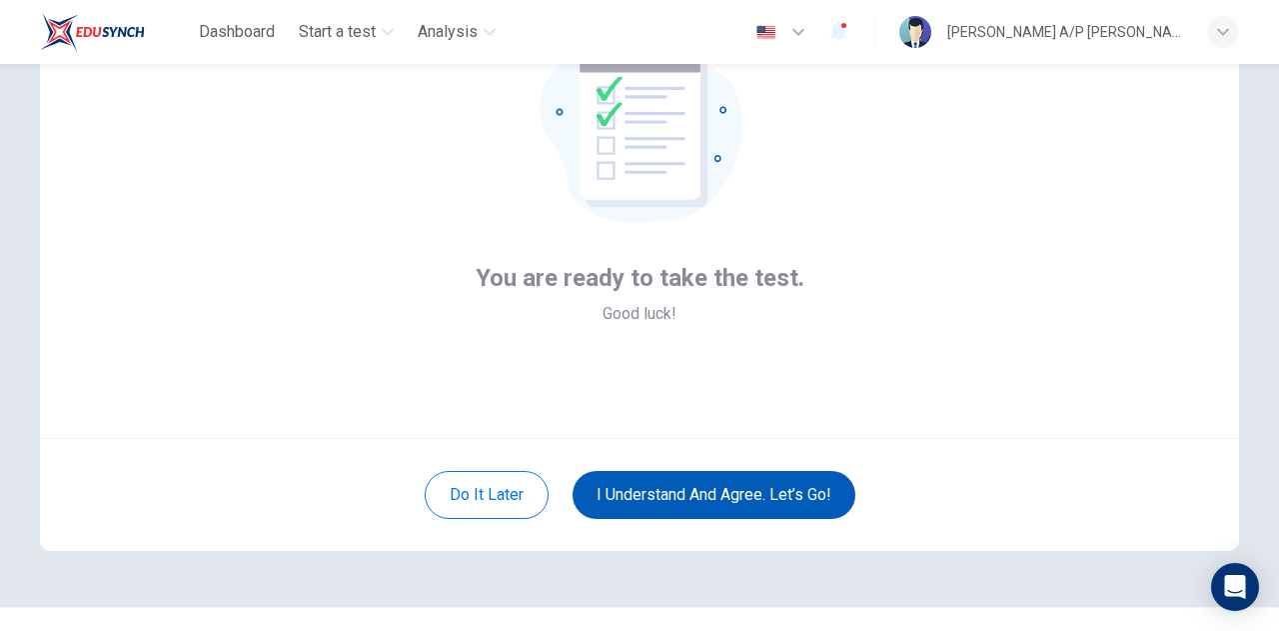
click at [726, 498] on button "I understand and agree. Let’s go!" at bounding box center [714, 495] width 283 height 48
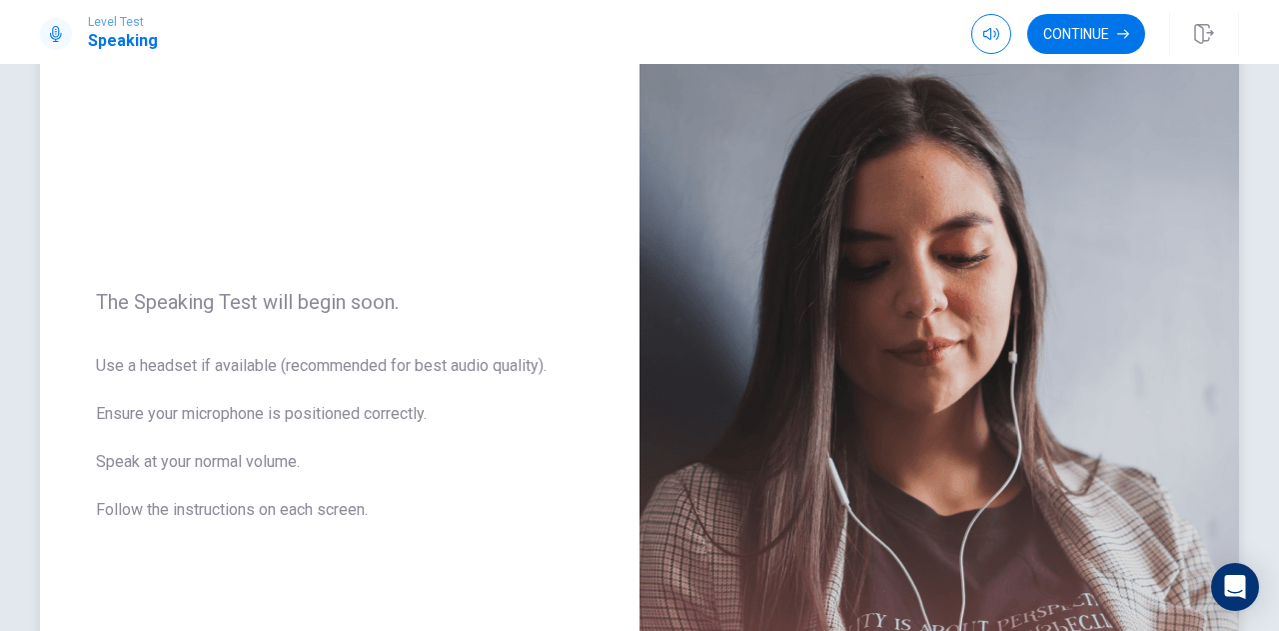
scroll to position [124, 0]
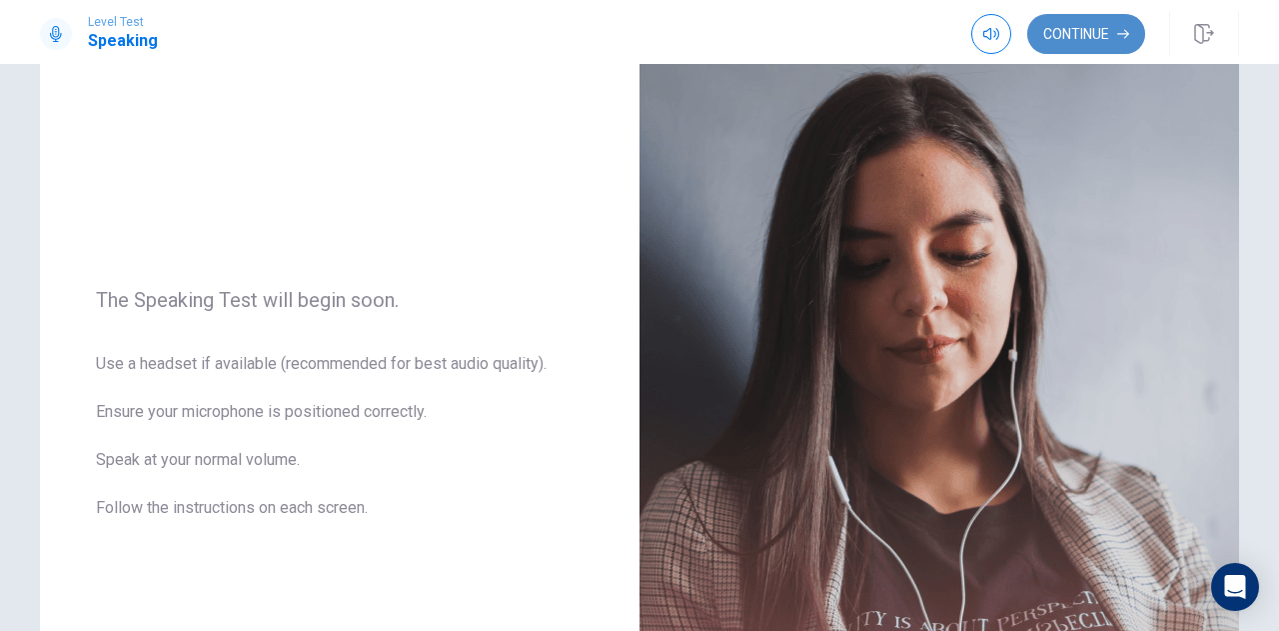
click at [1086, 46] on button "Continue" at bounding box center [1087, 34] width 118 height 40
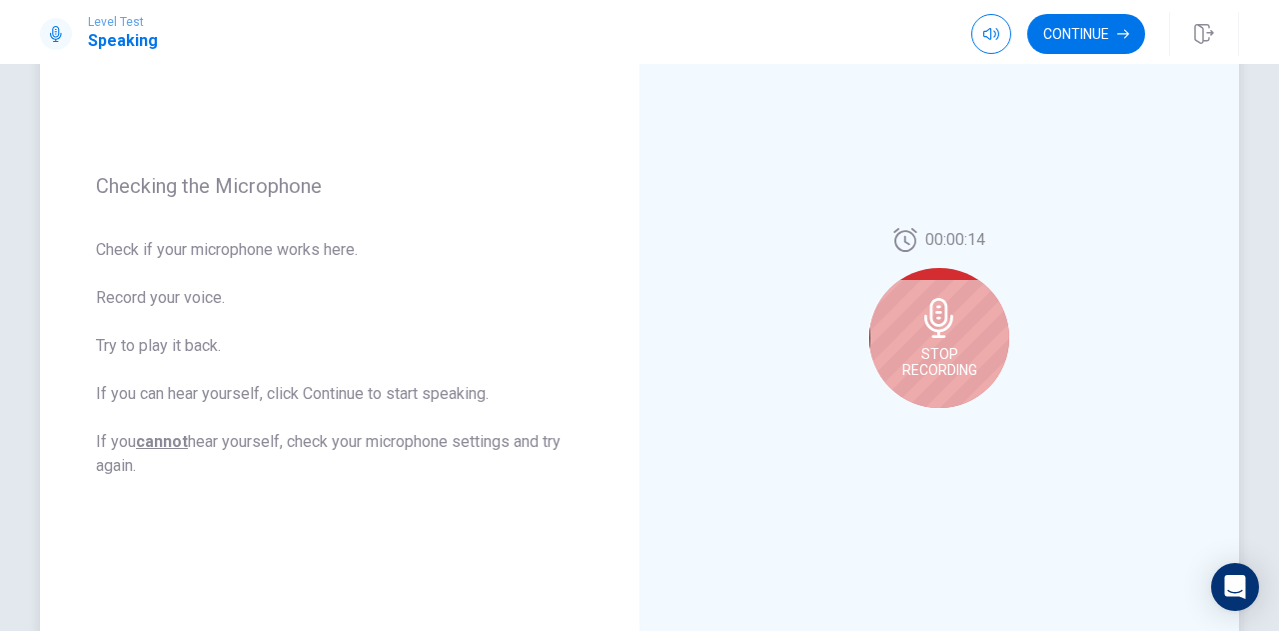
scroll to position [220, 0]
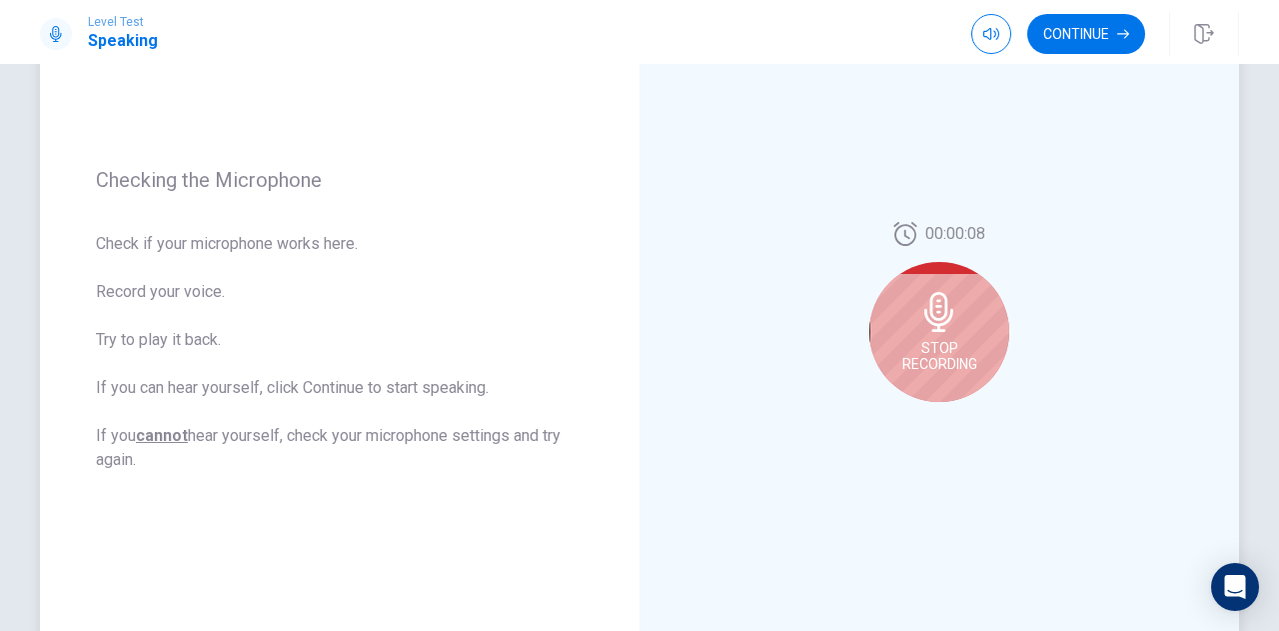
click at [920, 317] on icon at bounding box center [940, 312] width 40 height 40
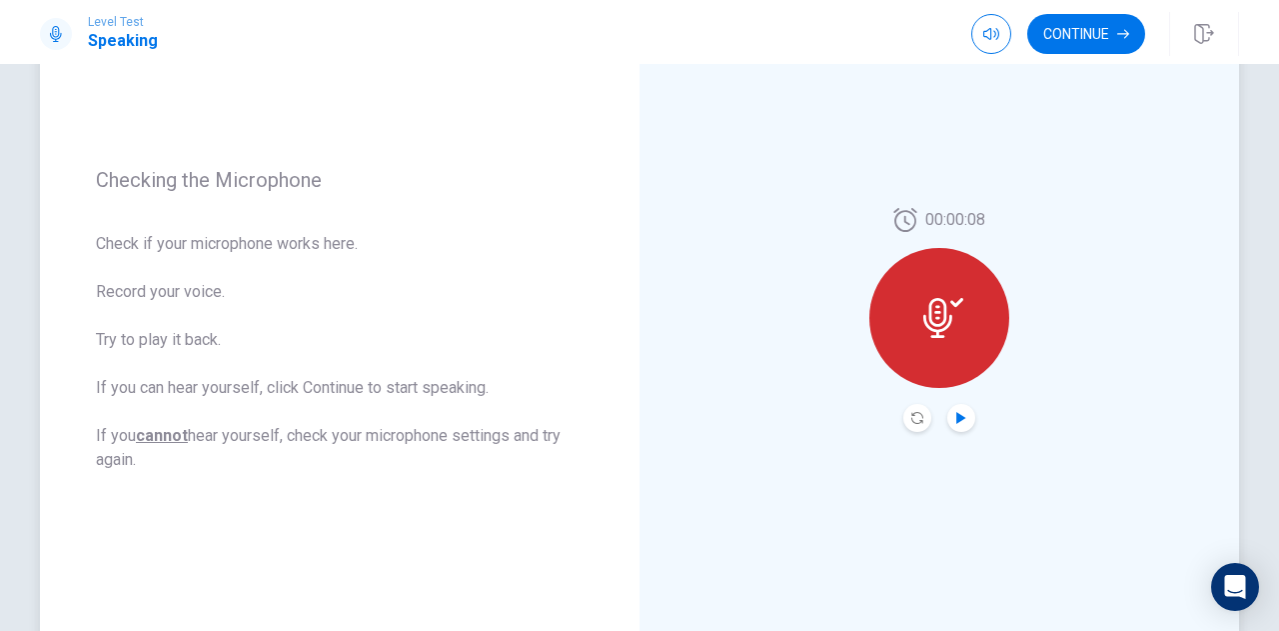
click at [962, 423] on icon "Play Audio" at bounding box center [962, 418] width 12 height 12
click at [924, 417] on button "Record Again" at bounding box center [918, 418] width 28 height 28
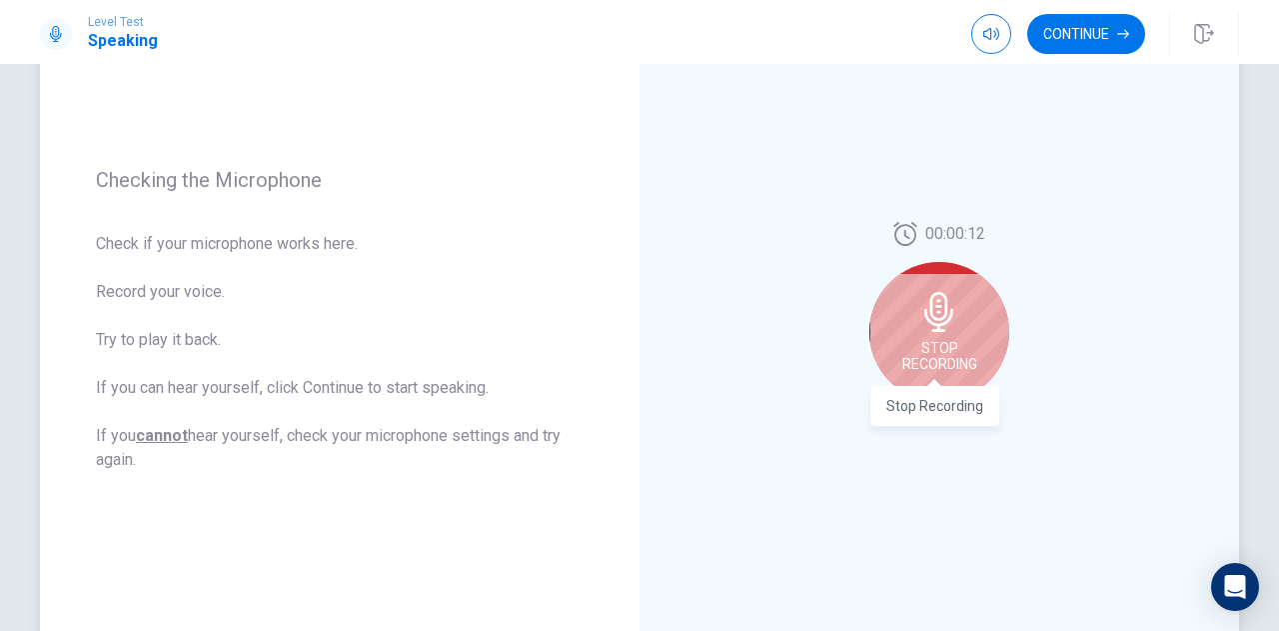
click at [946, 340] on span "Stop Recording" at bounding box center [940, 356] width 75 height 32
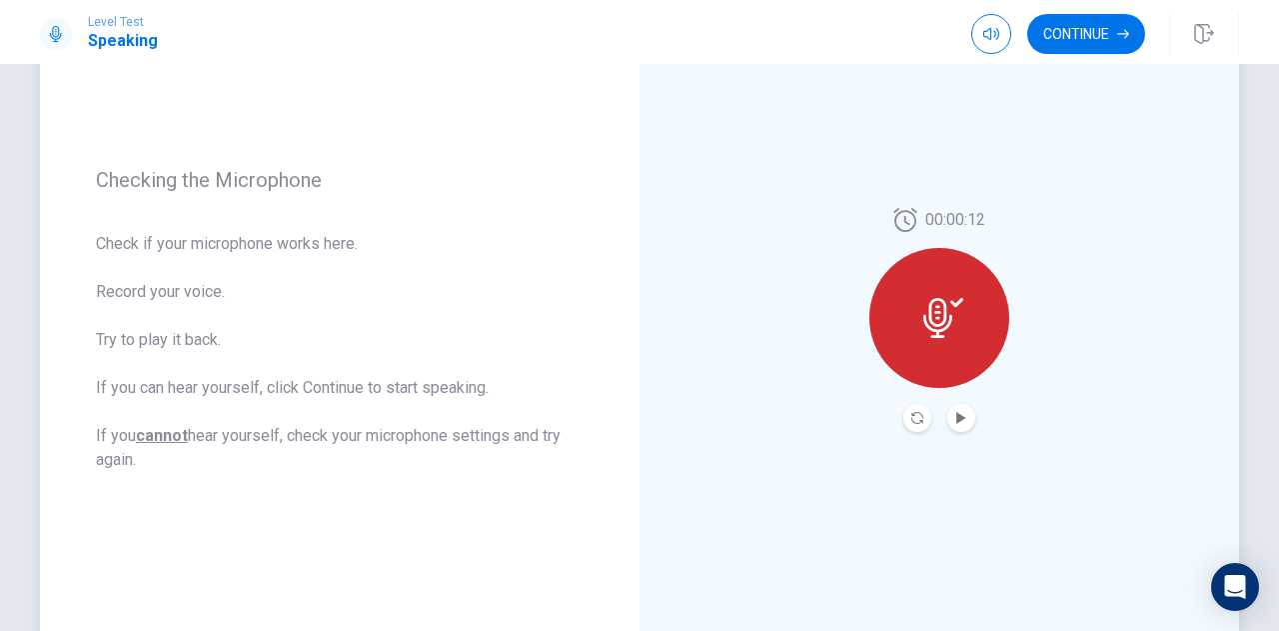
click at [954, 429] on button "Play Audio" at bounding box center [962, 418] width 28 height 28
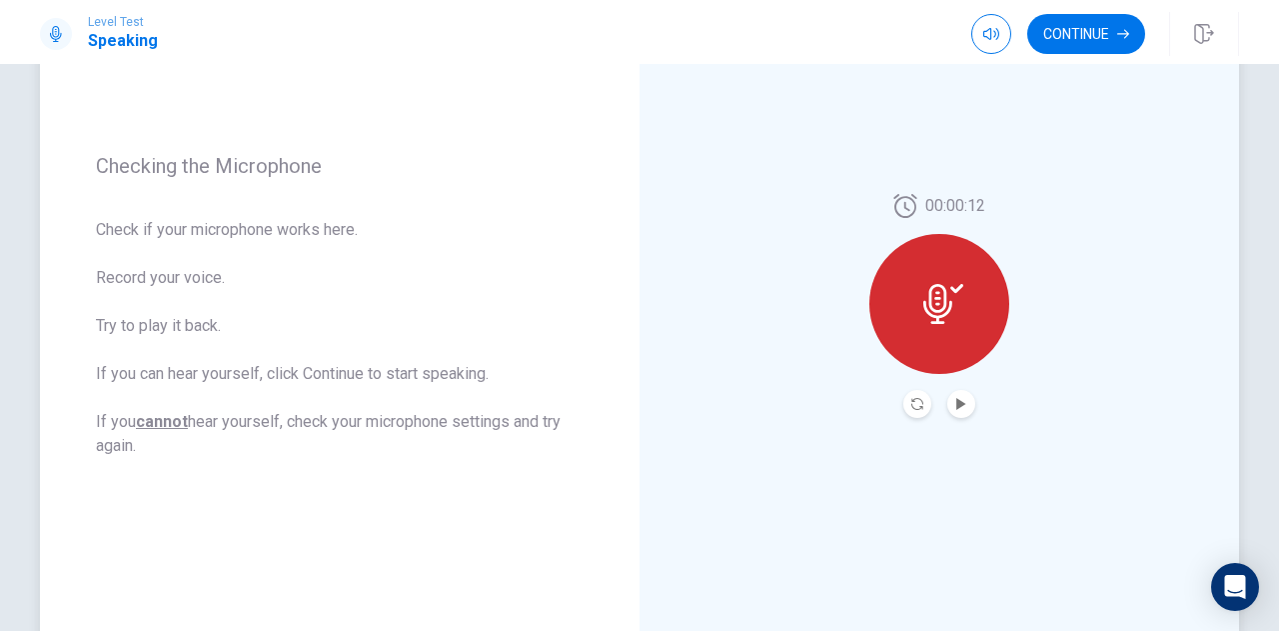
scroll to position [204, 0]
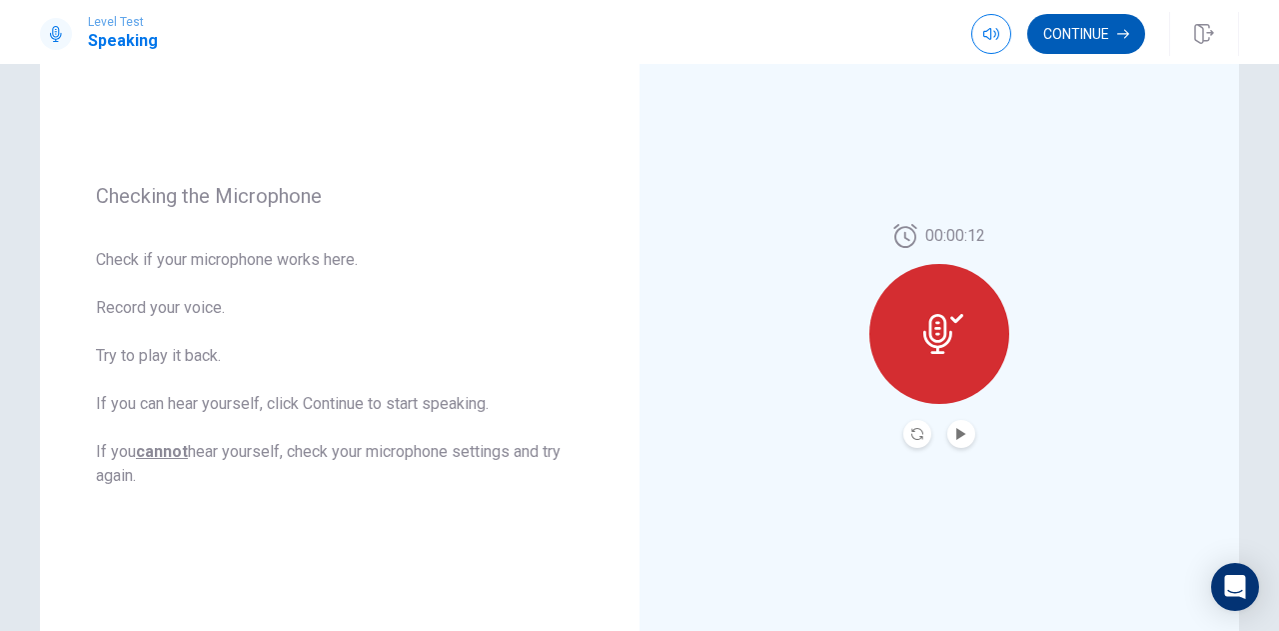
click at [1068, 50] on button "Continue" at bounding box center [1087, 34] width 118 height 40
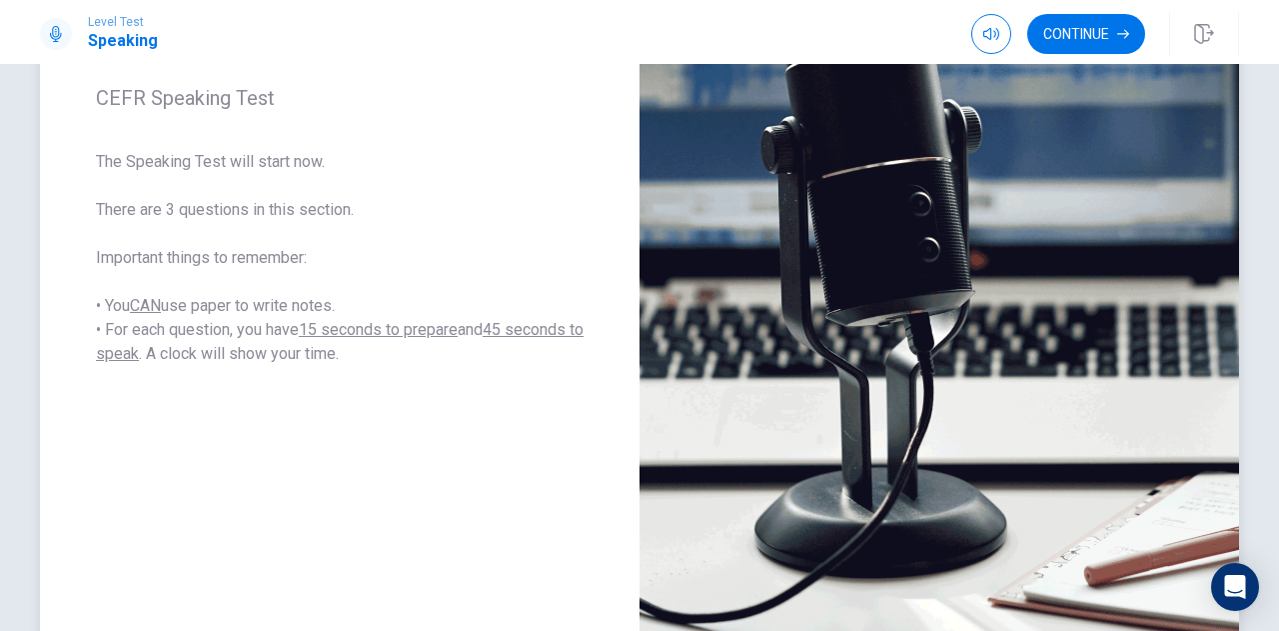
scroll to position [314, 0]
click at [1076, 35] on button "Continue" at bounding box center [1087, 34] width 118 height 40
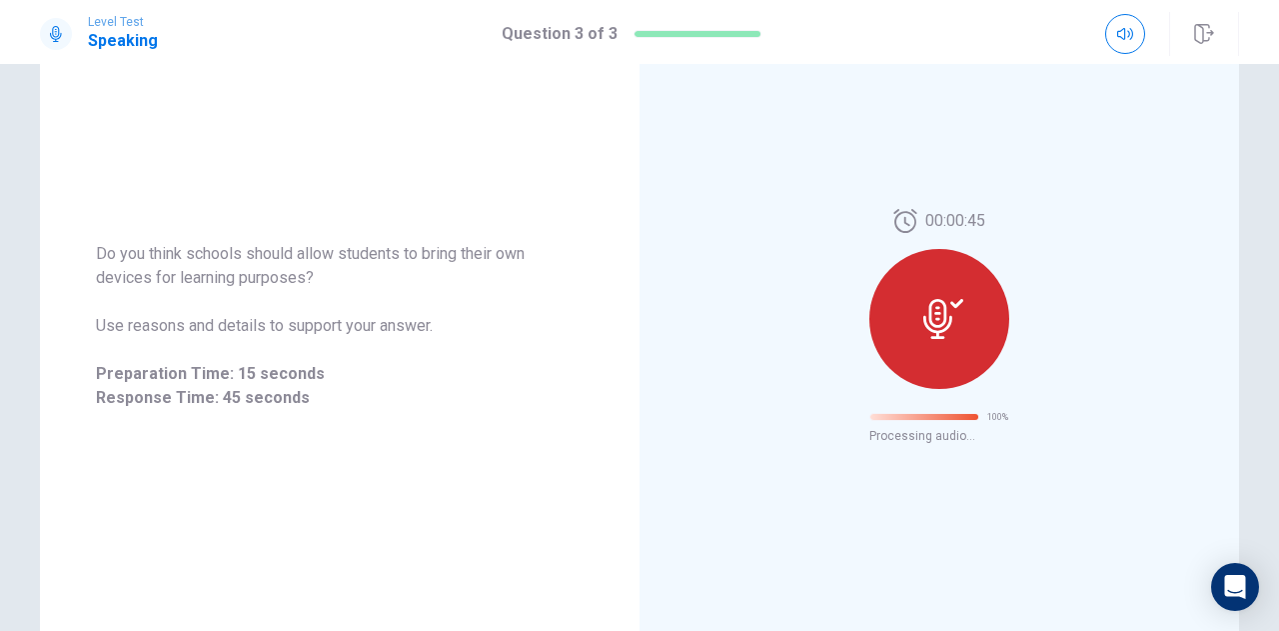
scroll to position [96, 0]
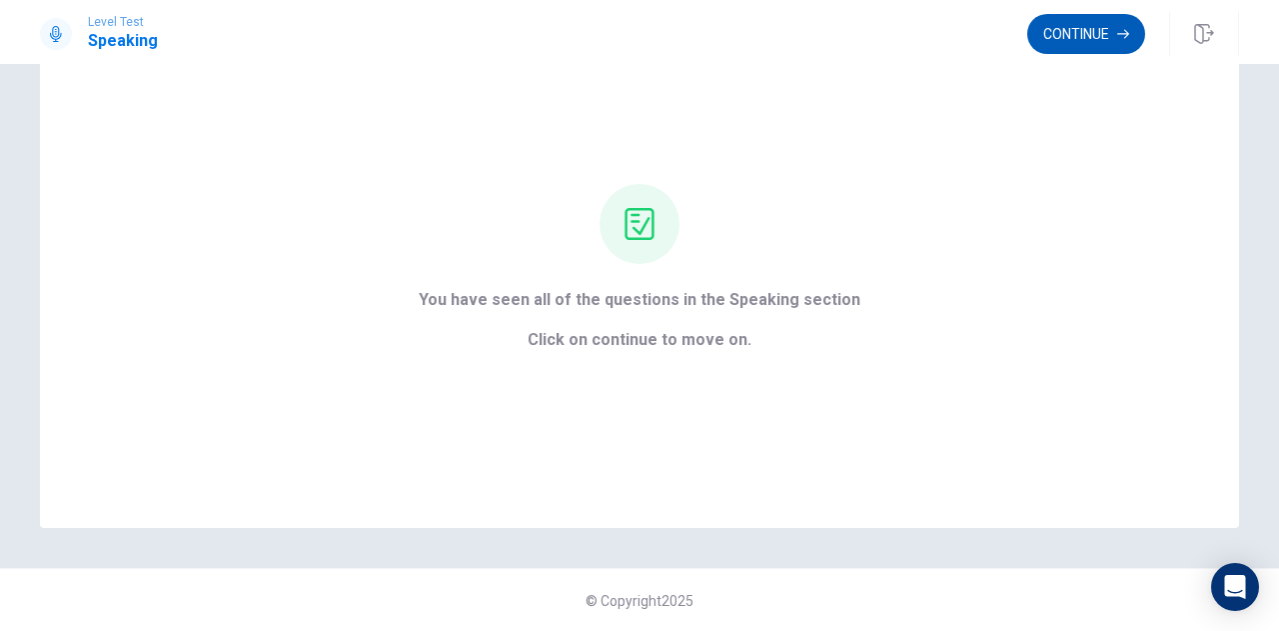
click at [1064, 40] on button "Continue" at bounding box center [1087, 34] width 118 height 40
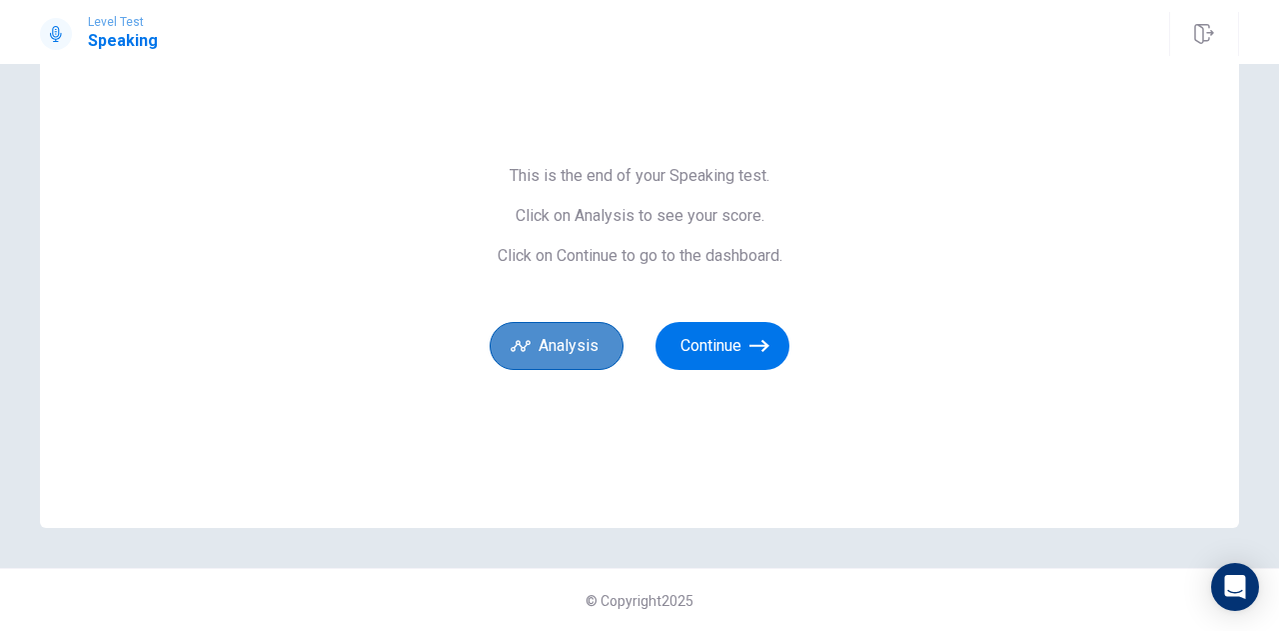
click at [586, 366] on button "Analysis" at bounding box center [557, 346] width 134 height 48
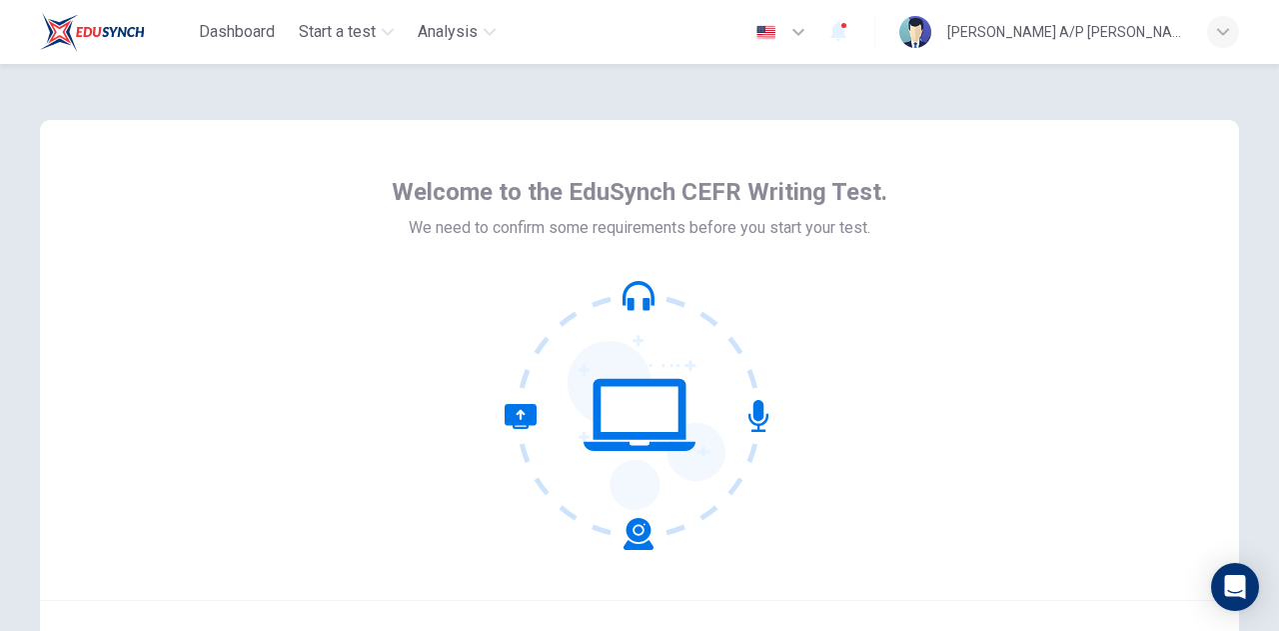
scroll to position [201, 0]
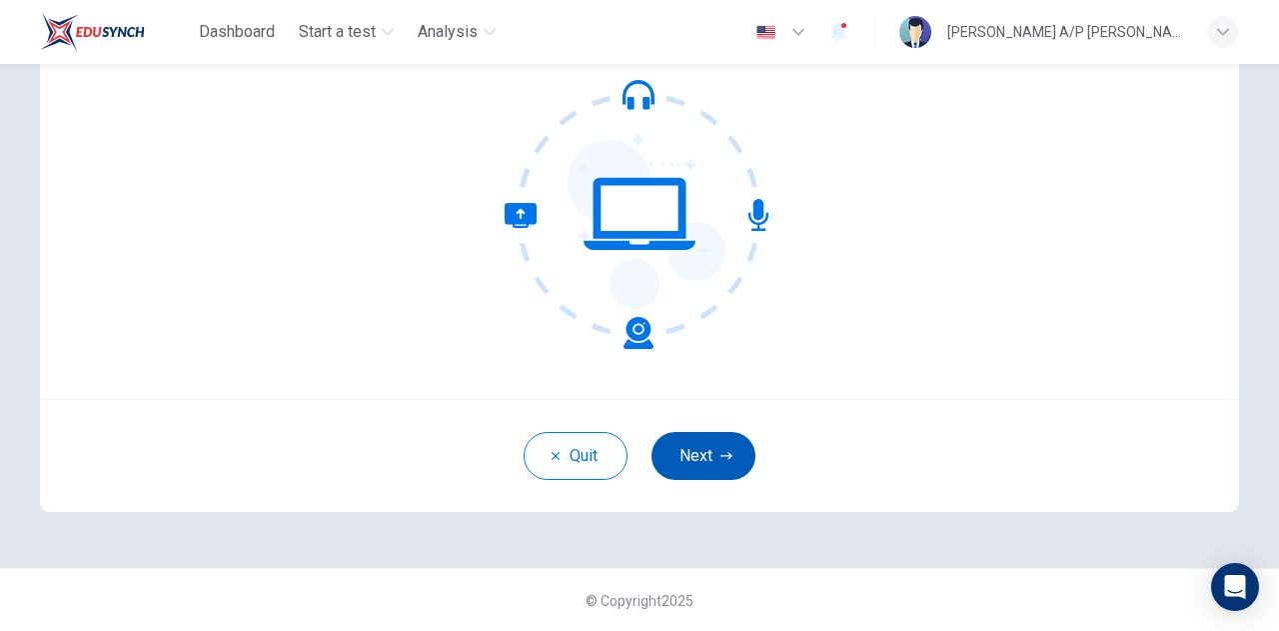
click at [672, 442] on button "Next" at bounding box center [704, 456] width 104 height 48
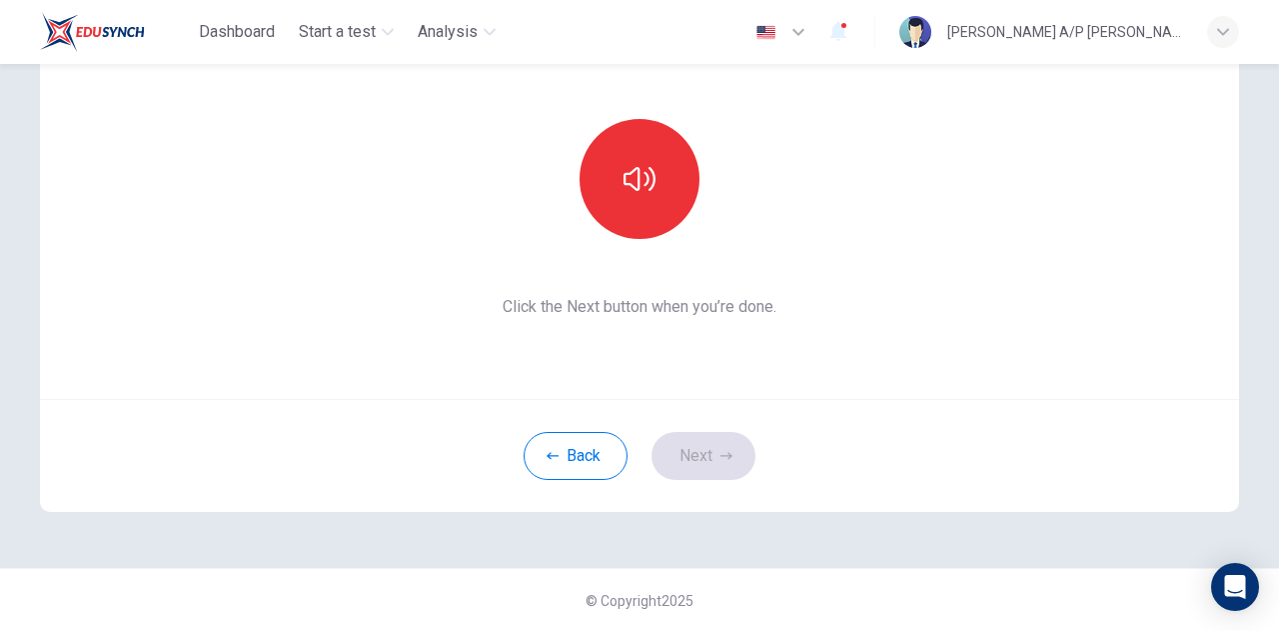
scroll to position [160, 0]
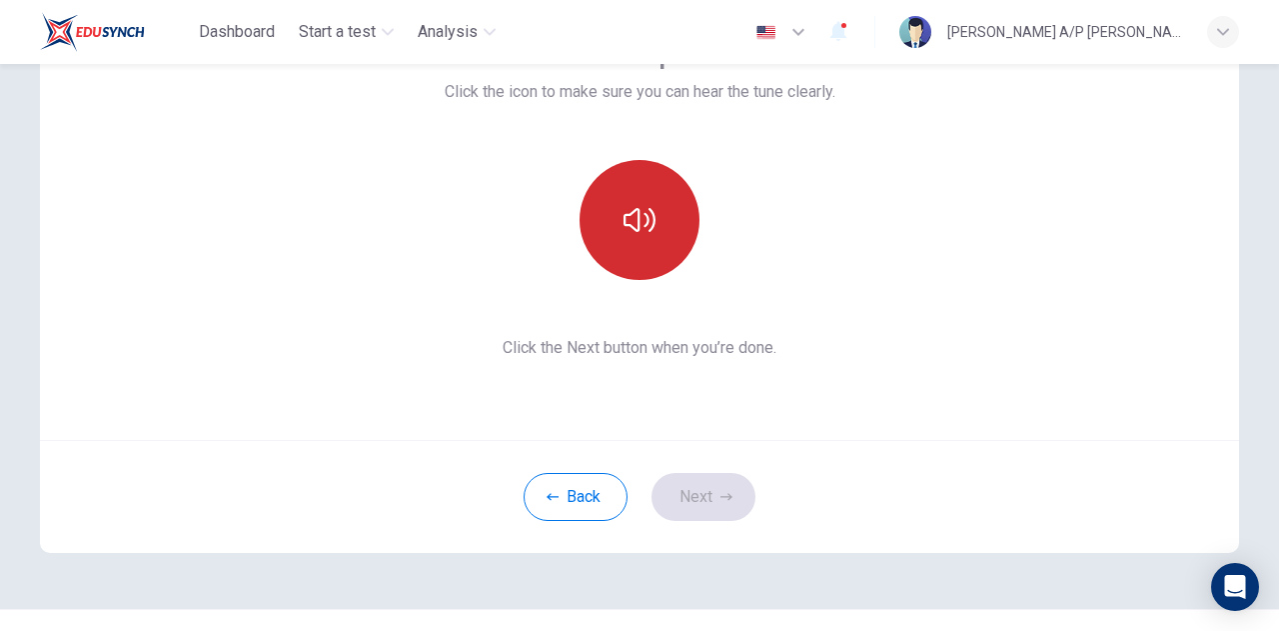
click at [684, 250] on button "button" at bounding box center [640, 220] width 120 height 120
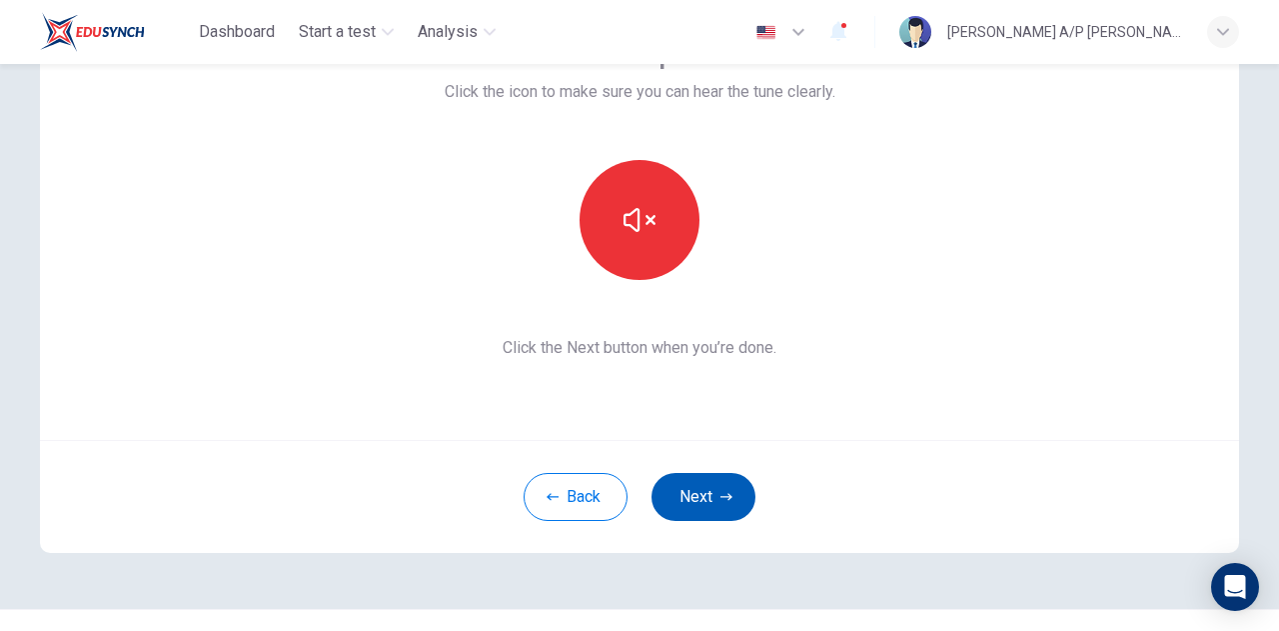
click at [723, 487] on button "Next" at bounding box center [704, 497] width 104 height 48
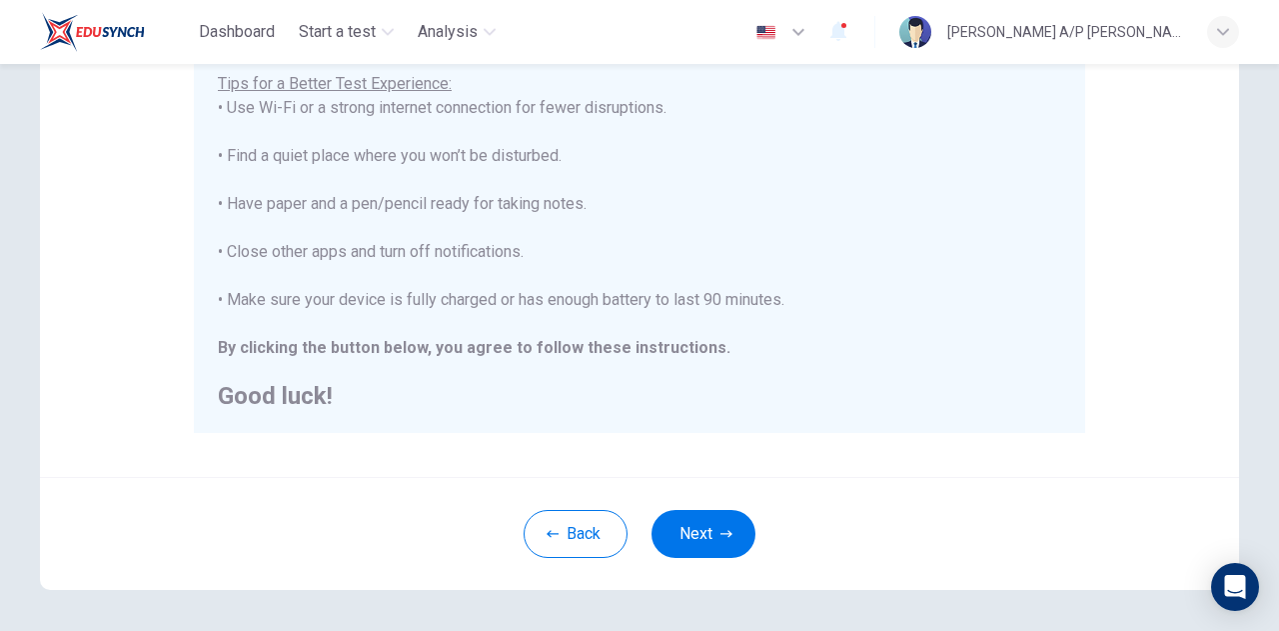
scroll to position [415, 0]
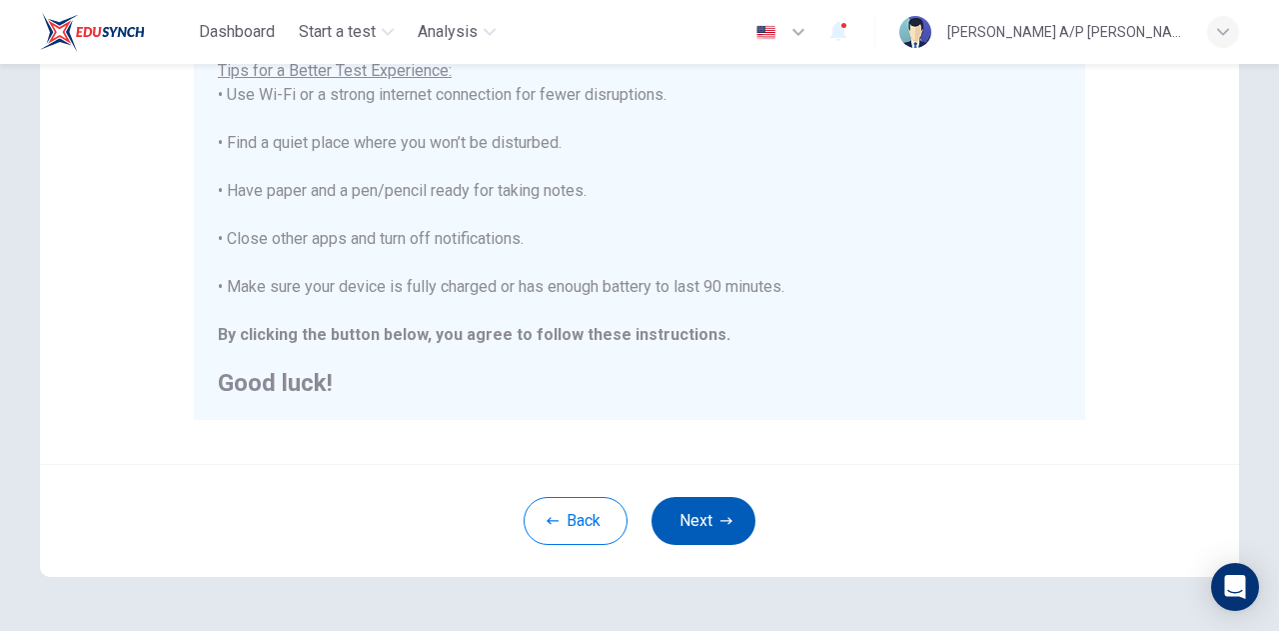
click at [686, 531] on button "Next" at bounding box center [704, 521] width 104 height 48
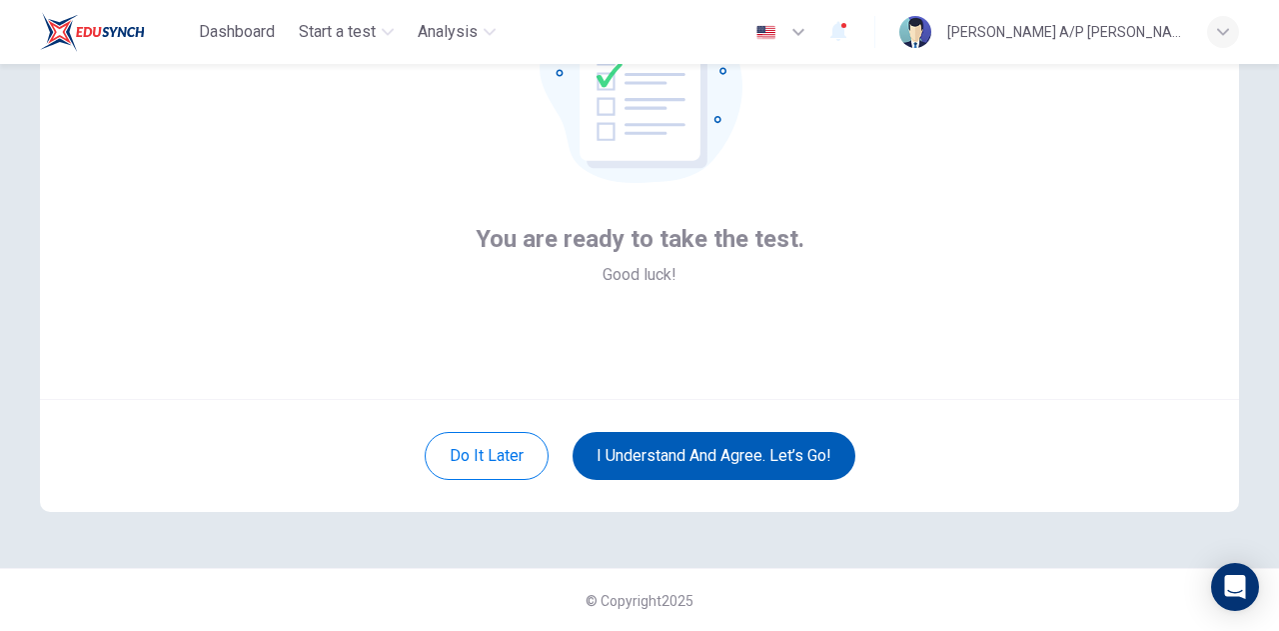
click at [783, 464] on button "I understand and agree. Let’s go!" at bounding box center [714, 456] width 283 height 48
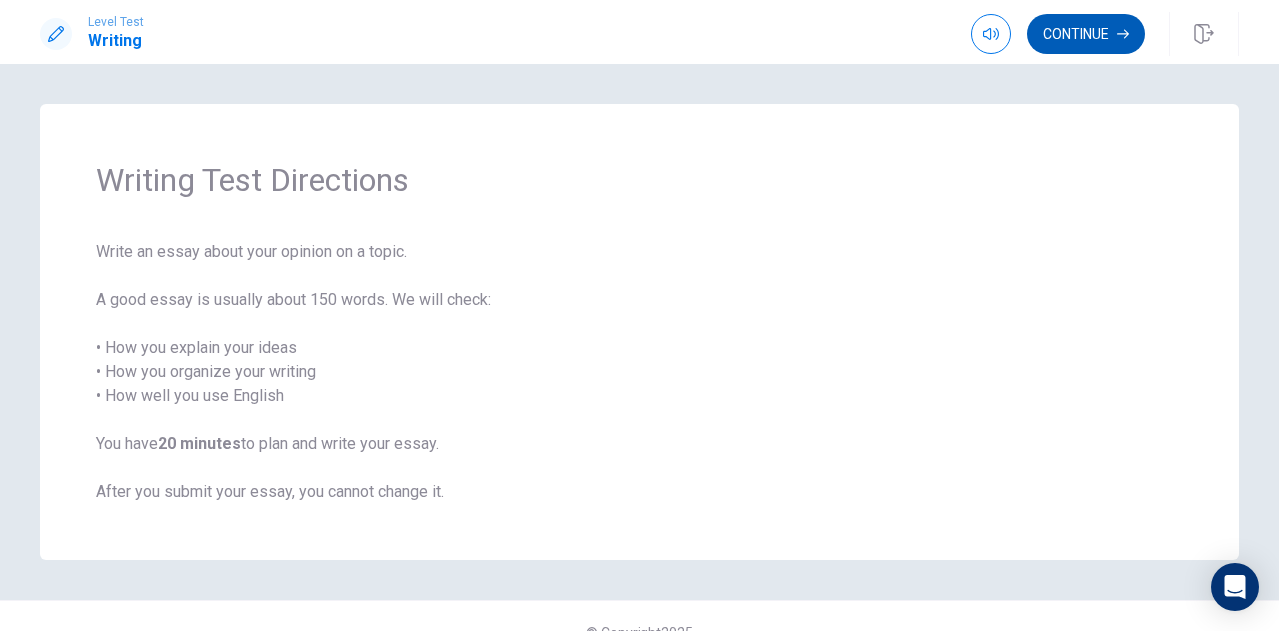
click at [1106, 42] on button "Continue" at bounding box center [1087, 34] width 118 height 40
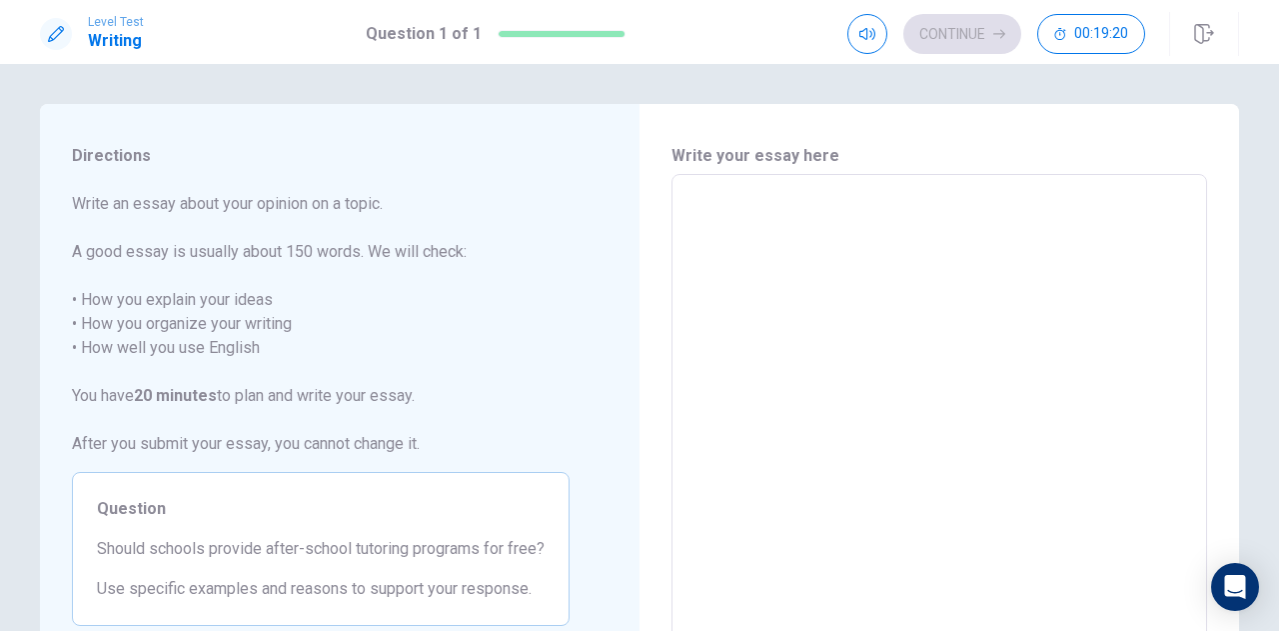
click at [724, 206] on textarea at bounding box center [940, 451] width 508 height 520
type textarea "A"
type textarea "x"
type textarea "Ab"
type textarea "x"
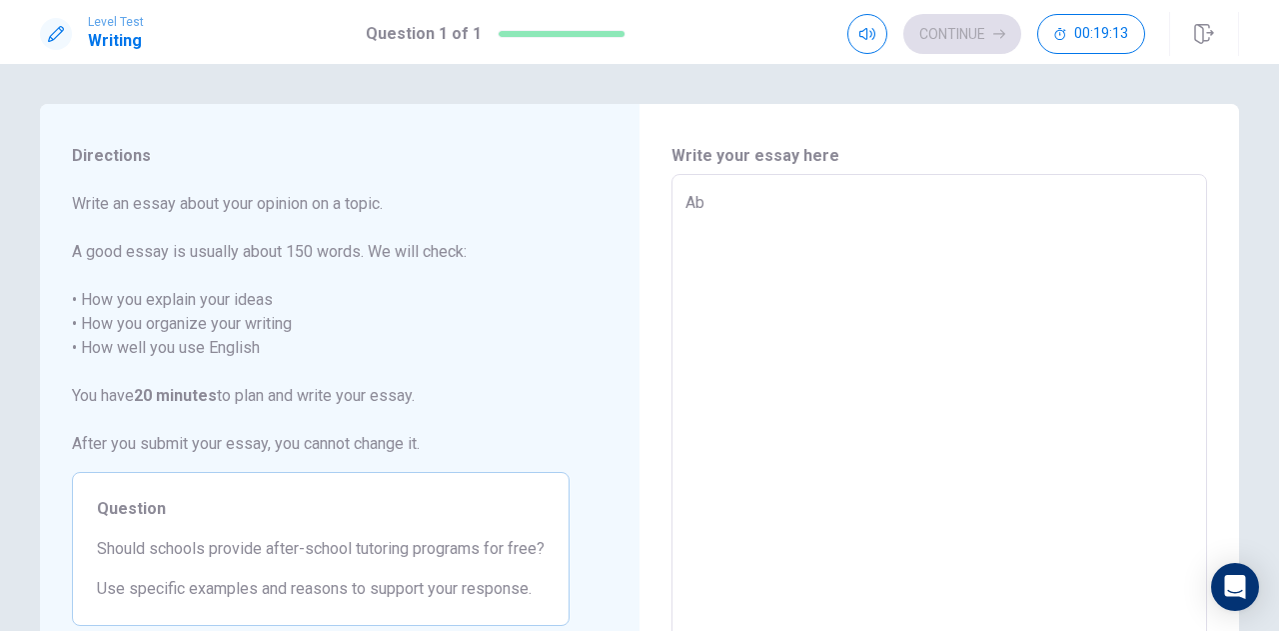
type textarea "Abs"
type textarea "x"
type textarea "Abso"
type textarea "x"
type textarea "Absou"
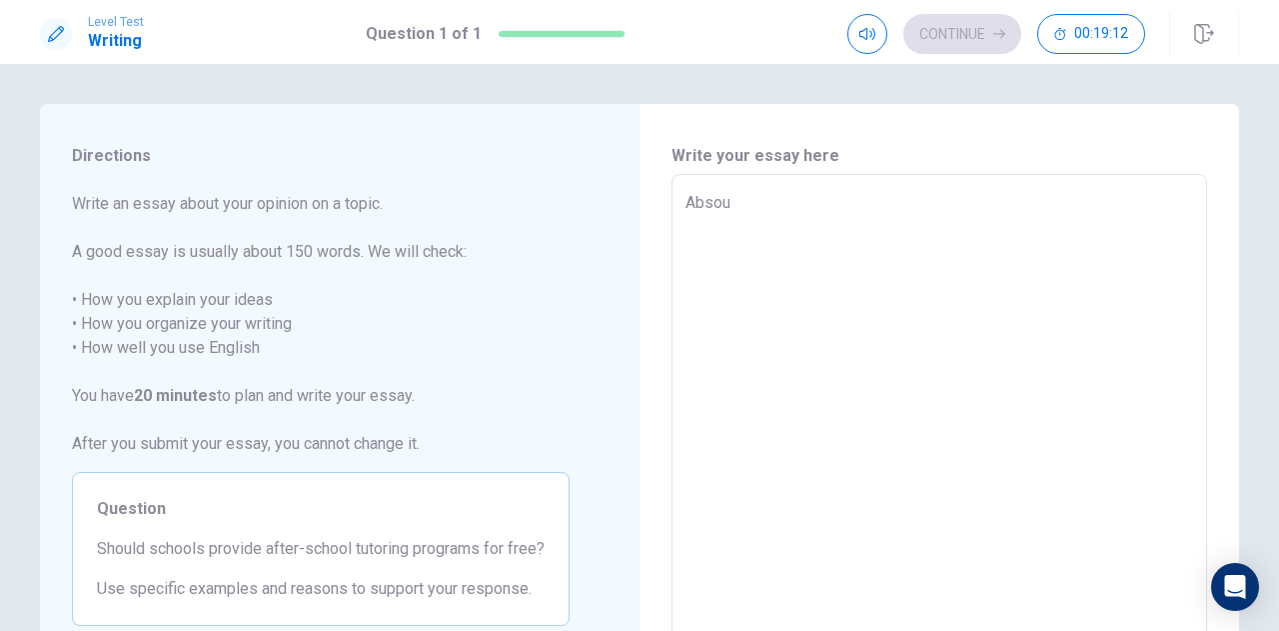
type textarea "x"
type textarea "Absoul"
type textarea "x"
type textarea "Absoulo"
type textarea "x"
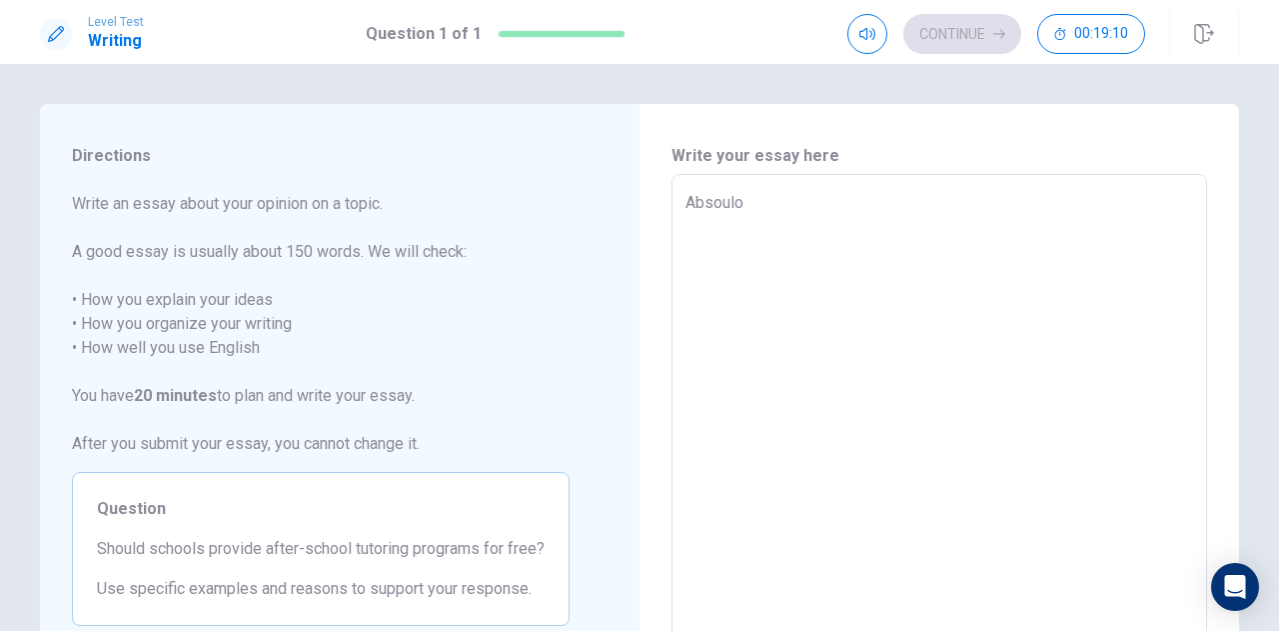
type textarea "Absoulou"
type textarea "x"
type textarea "Absoulout"
type textarea "x"
type textarea "Absouloute"
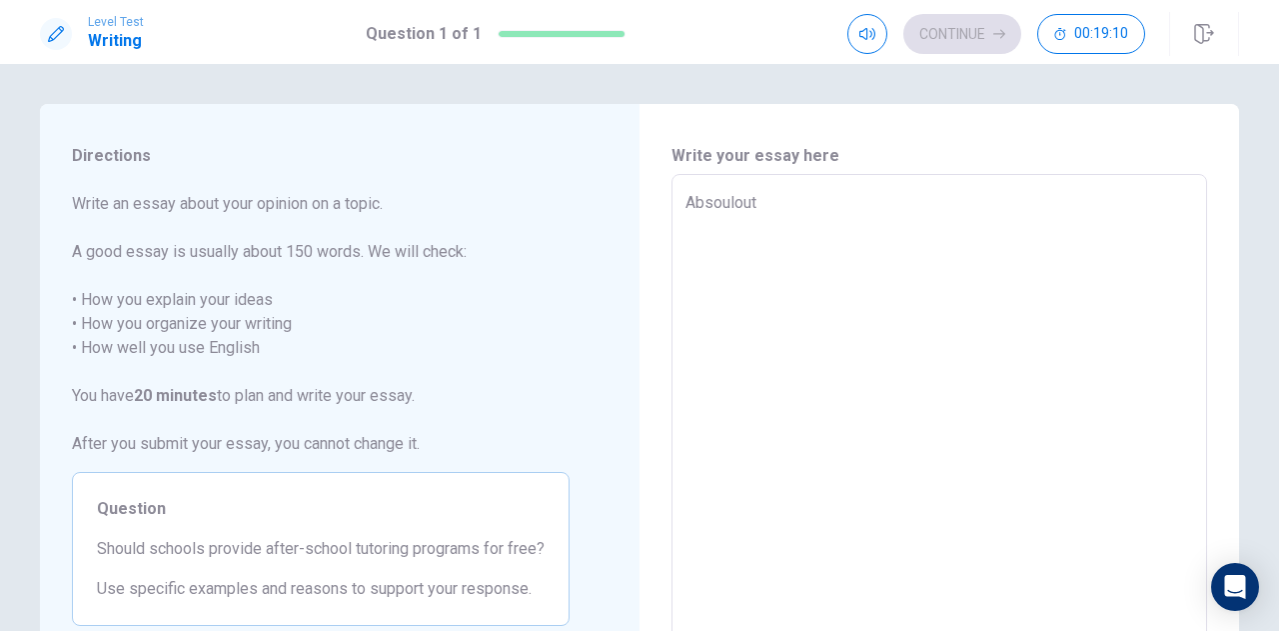
type textarea "x"
type textarea "Absouloutel"
type textarea "x"
type textarea "Absouloutely"
type textarea "x"
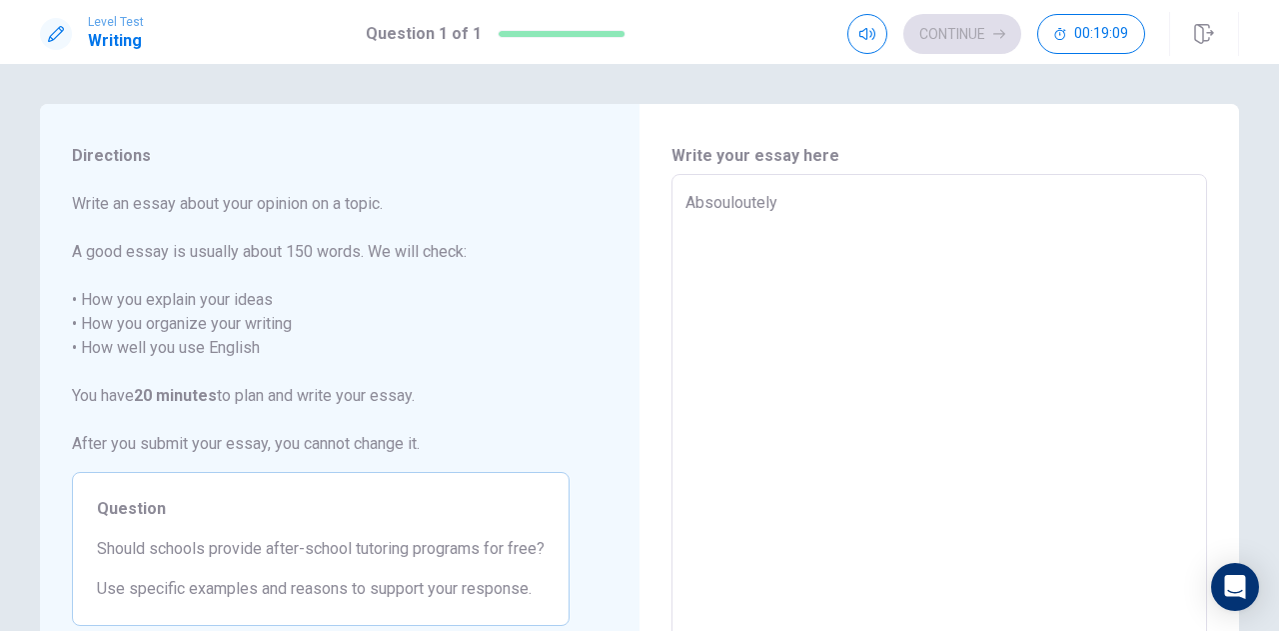
type textarea "Absouloutely,"
type textarea "x"
type textarea "Absouloutely,"
type textarea "x"
type textarea "Absouloutely, s"
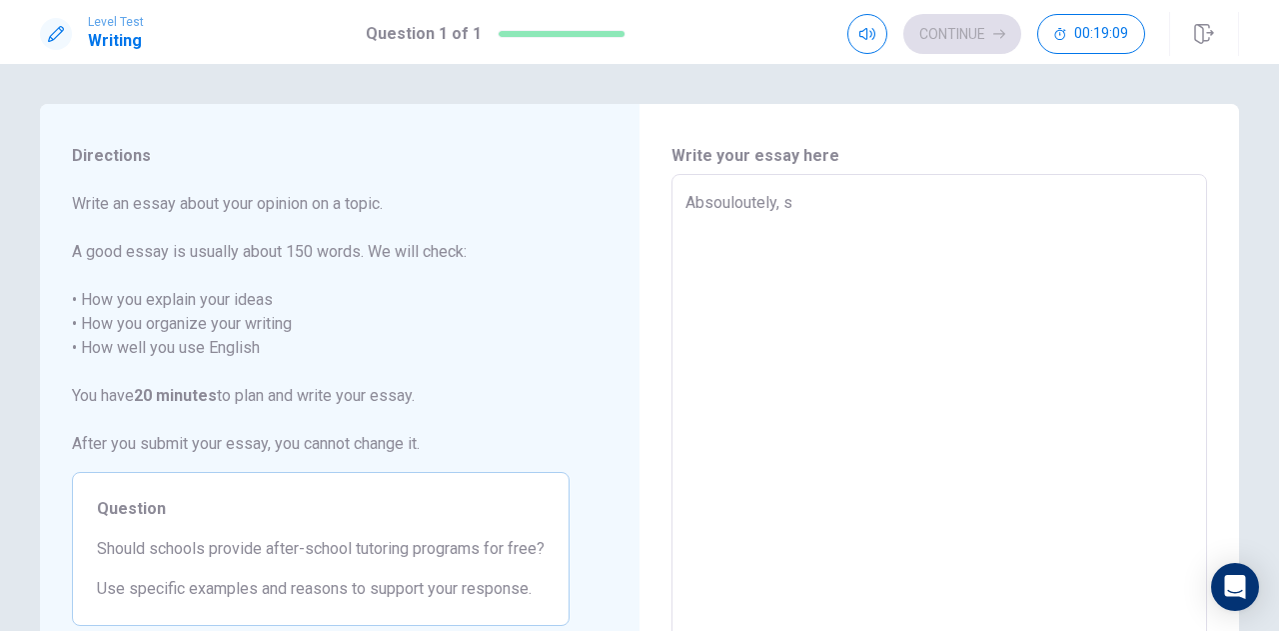
type textarea "x"
type textarea "Absouloutely, sc"
type textarea "x"
type textarea "Absouloutely, sch"
type textarea "x"
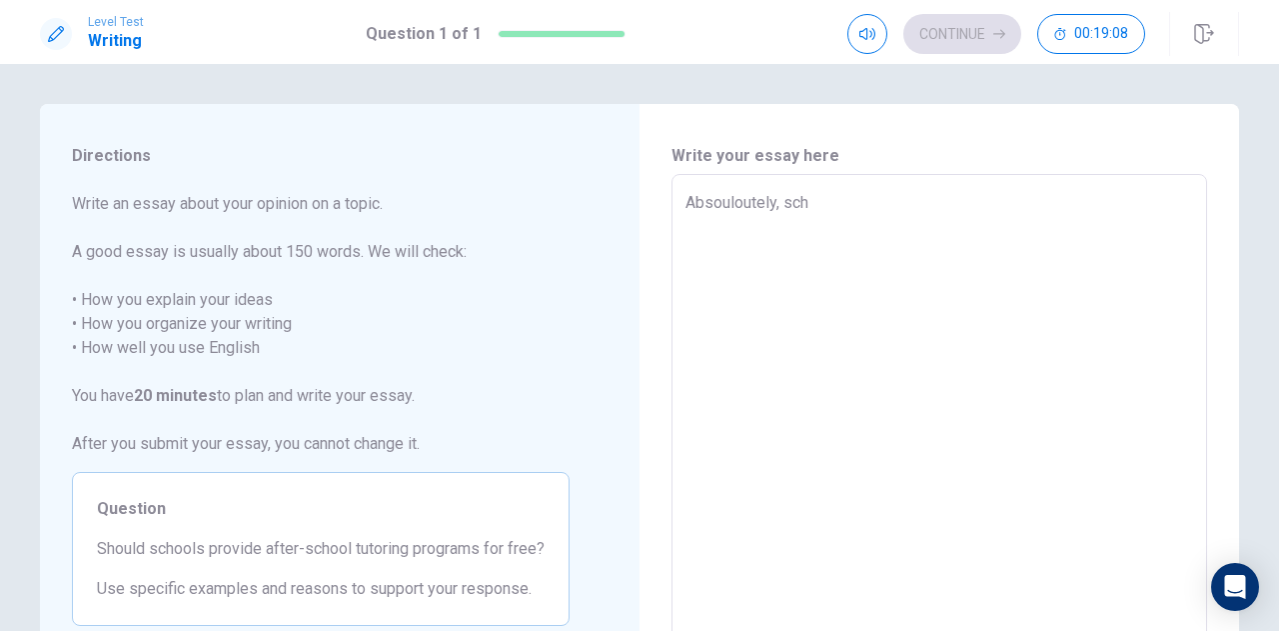
type textarea "Absouloutely, scho"
type textarea "x"
type textarea "Absouloutely, schoo"
type textarea "x"
type textarea "Absouloutely, school"
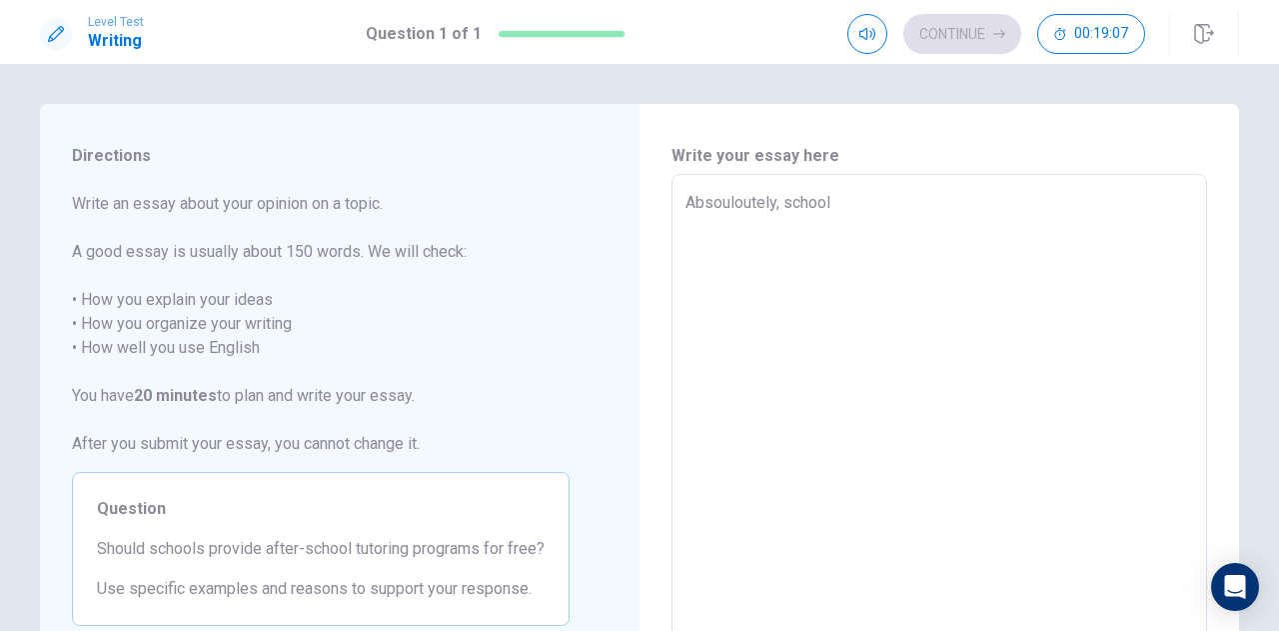
type textarea "x"
type textarea "Absouloutely, school"
type textarea "x"
type textarea "Absouloutely, school s"
type textarea "x"
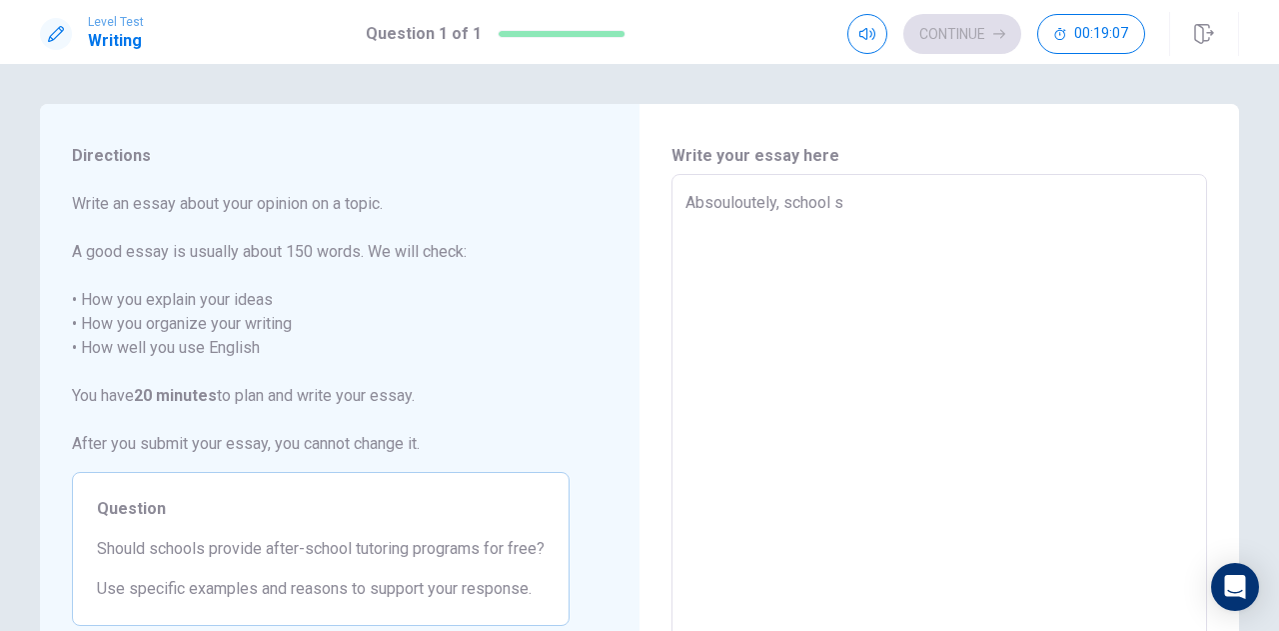
type textarea "Absouloutely, school sh"
type textarea "x"
type textarea "Absouloutely, school sho"
type textarea "x"
type textarea "Absouloutely, school shou"
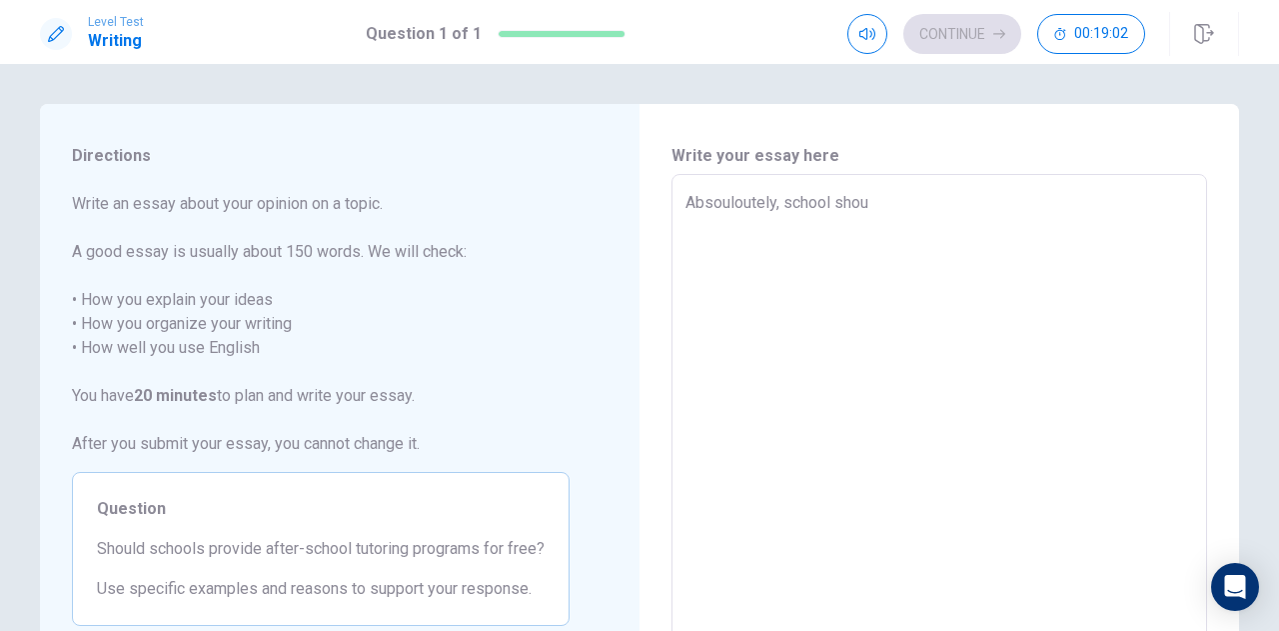
type textarea "x"
type textarea "Absouloutely, school shoul"
type textarea "x"
type textarea "Absouloutely, school should"
type textarea "x"
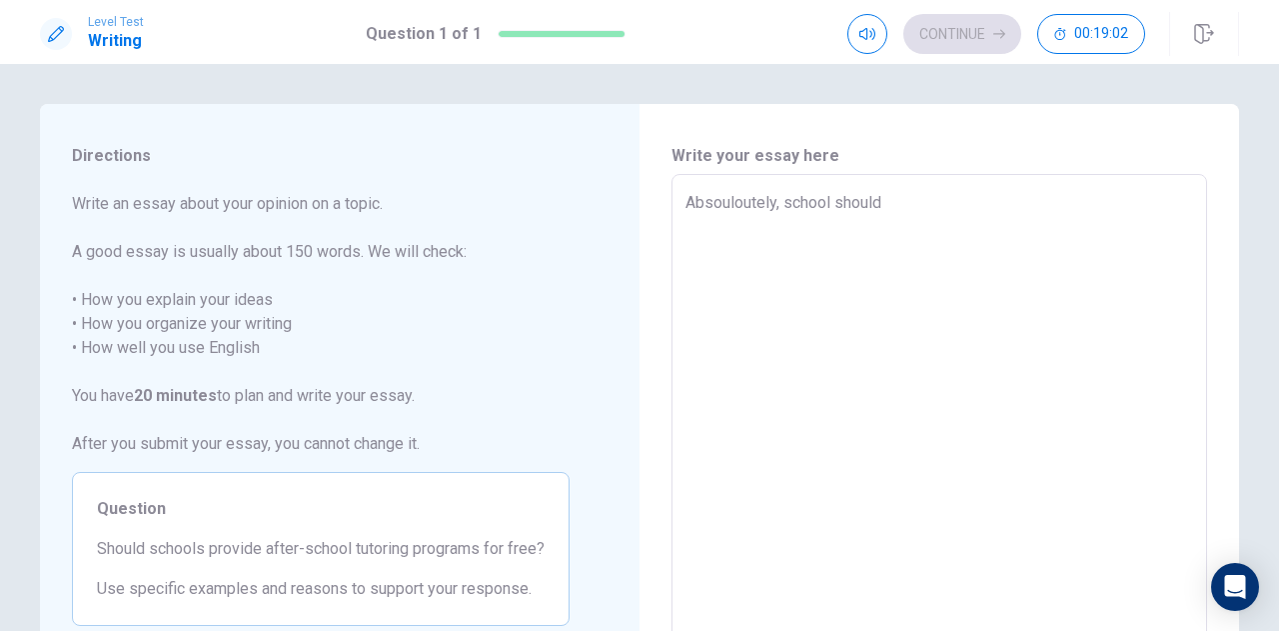
type textarea "Absouloutely, school should"
type textarea "x"
type textarea "Absouloutely, school should p"
type textarea "x"
type textarea "Absouloutely, school should pr"
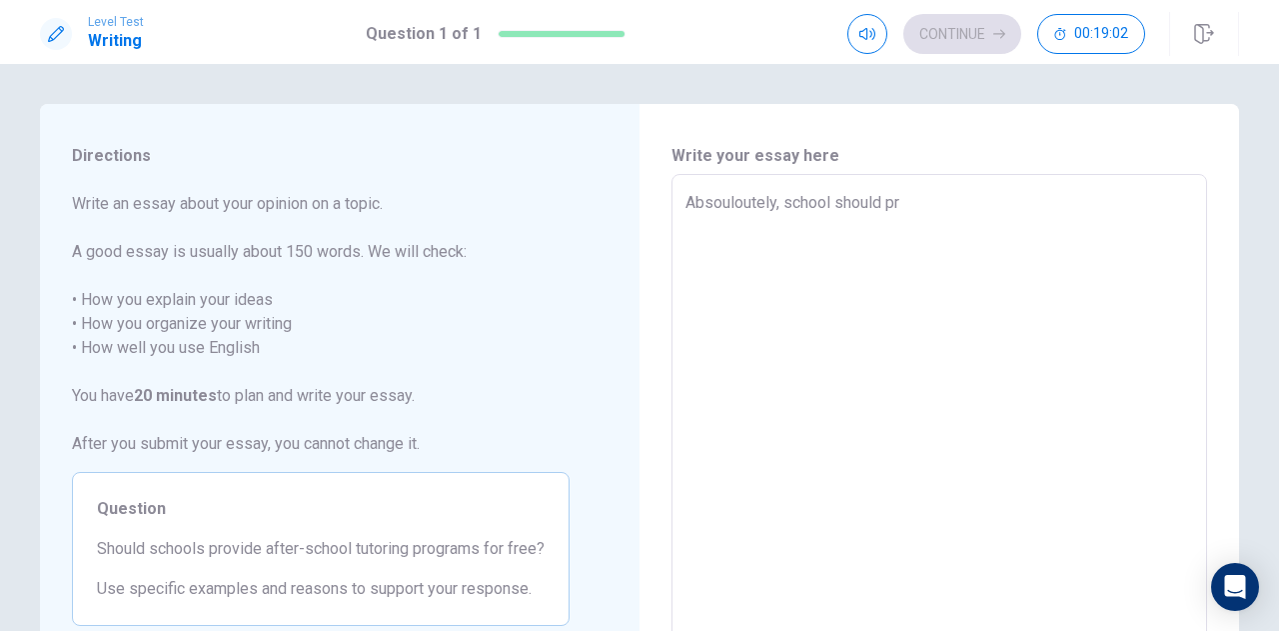
type textarea "x"
type textarea "Absouloutely, school should pro"
type textarea "x"
type textarea "Absouloutely, school should prov"
type textarea "x"
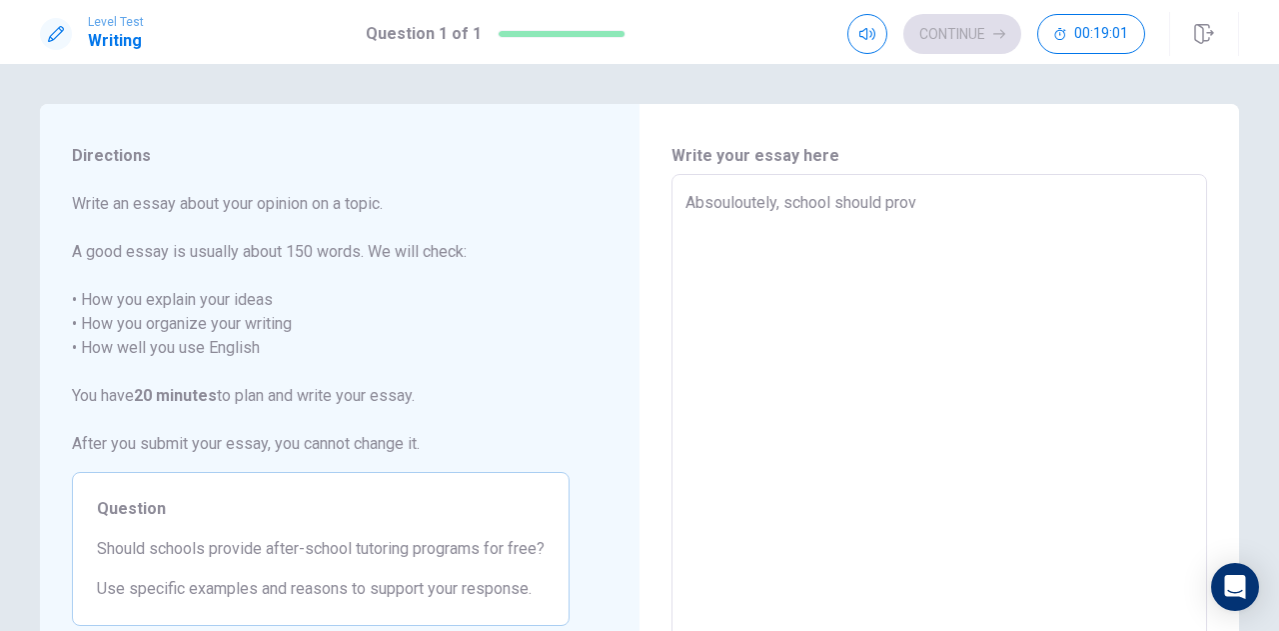
type textarea "Absouloutely, school should provi"
type textarea "x"
type textarea "Absouloutely, school should provid"
type textarea "x"
type textarea "Absouloutely, school should provide"
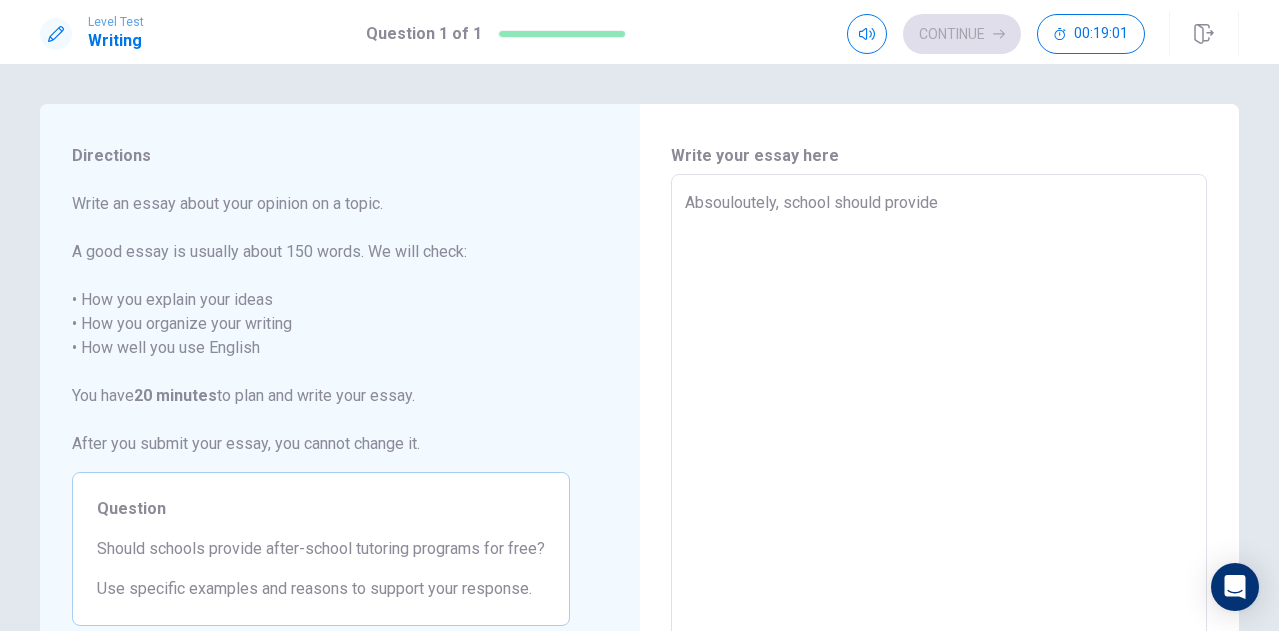
type textarea "x"
type textarea "Absouloutely, school should provide"
type textarea "x"
type textarea "Absouloutely, school should provide a"
type textarea "x"
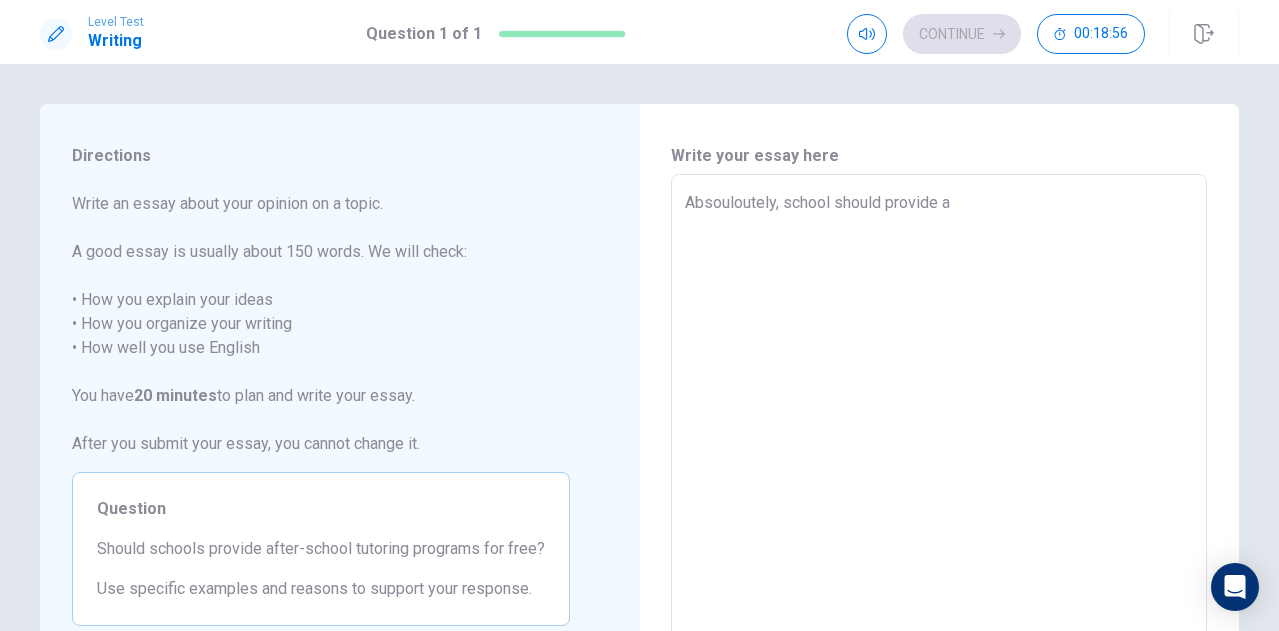
type textarea "Absouloutely, school should provide af"
type textarea "x"
type textarea "Absouloutely, school should provide aft"
type textarea "x"
type textarea "Absouloutely, school should provide afte"
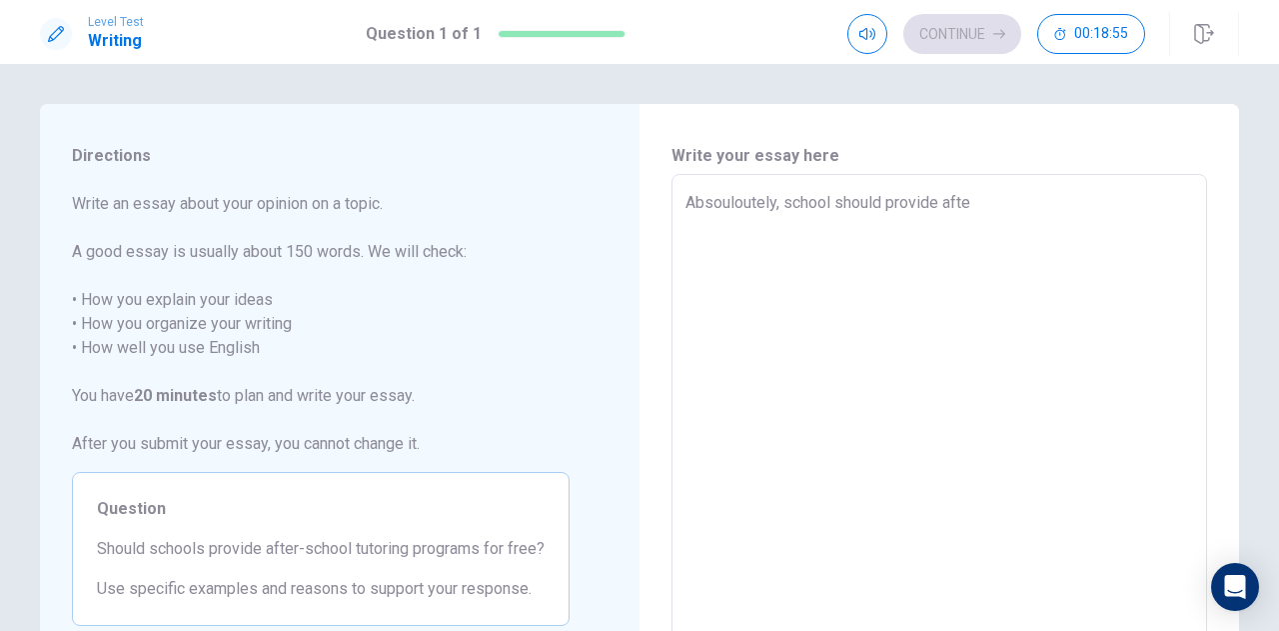
type textarea "x"
type textarea "Absouloutely, school should provide after"
type textarea "x"
type textarea "Absouloutely, school should provide after-"
type textarea "x"
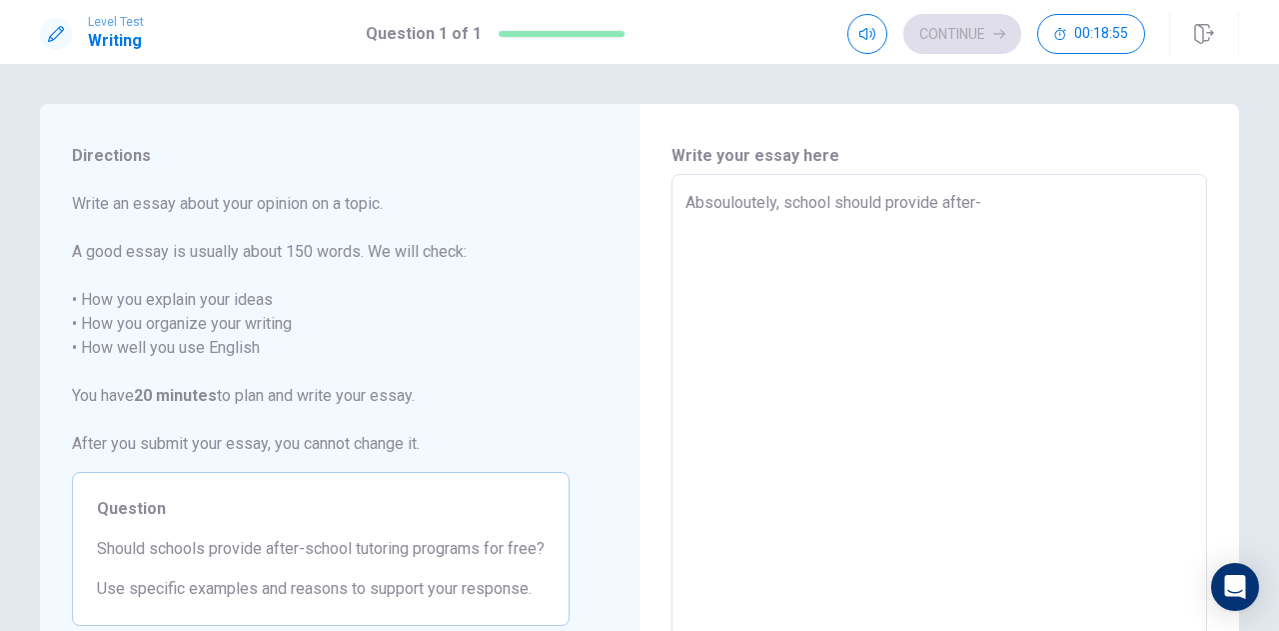
type textarea "Absouloutely, school should provide after-s"
type textarea "x"
type textarea "Absouloutely, school should provide after-sc"
type textarea "x"
type textarea "Absouloutely, school should provide after-sch"
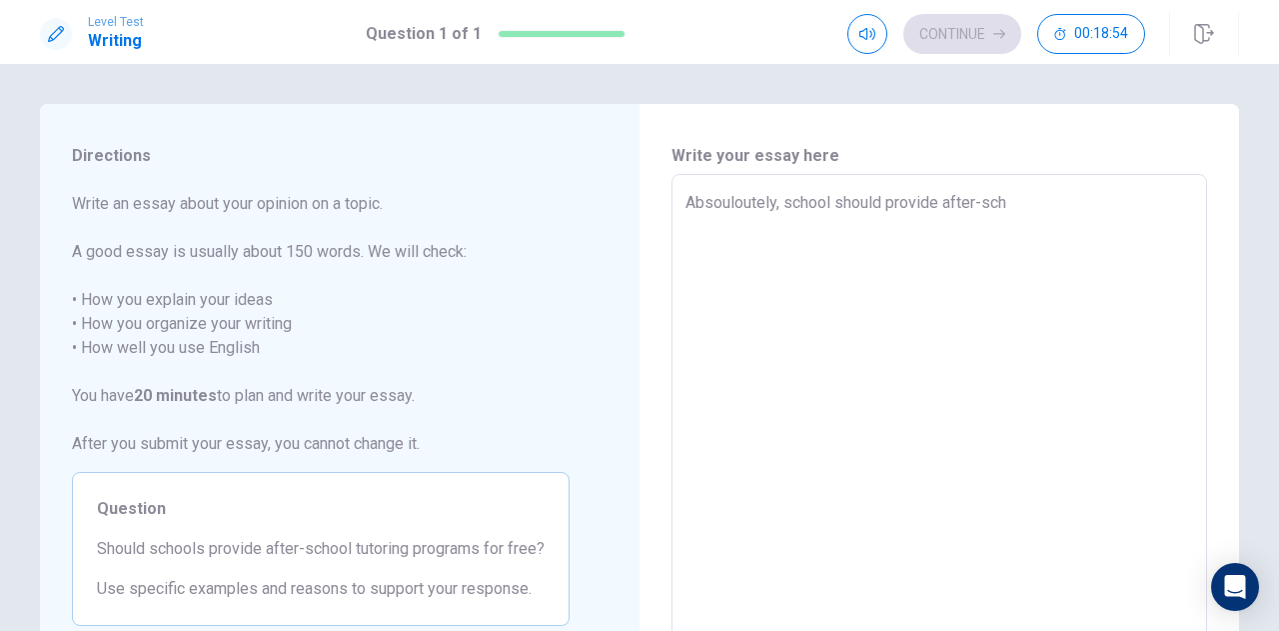
type textarea "x"
type textarea "Absouloutely, school should provide after-scho"
type textarea "x"
type textarea "Absouloutely, school should provide after-schoo"
type textarea "x"
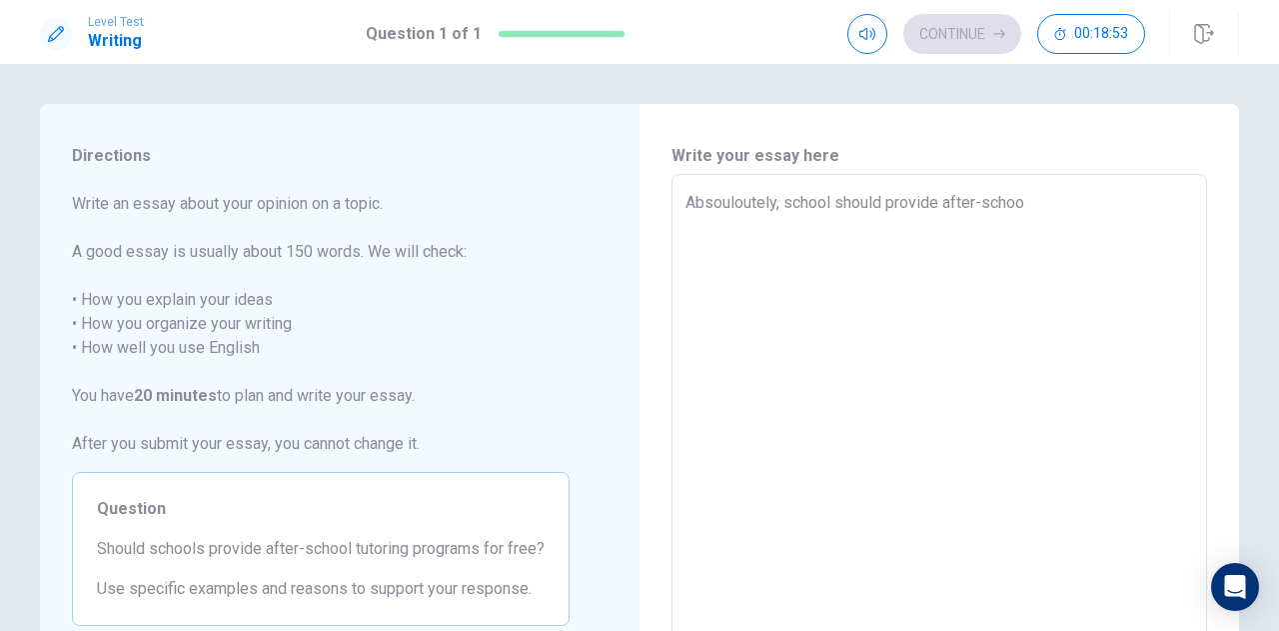
type textarea "Absouloutely, school should provide after-school"
type textarea "x"
type textarea "Absouloutely, school should provide after-school"
type textarea "x"
type textarea "Absouloutely, school should provide after-school t"
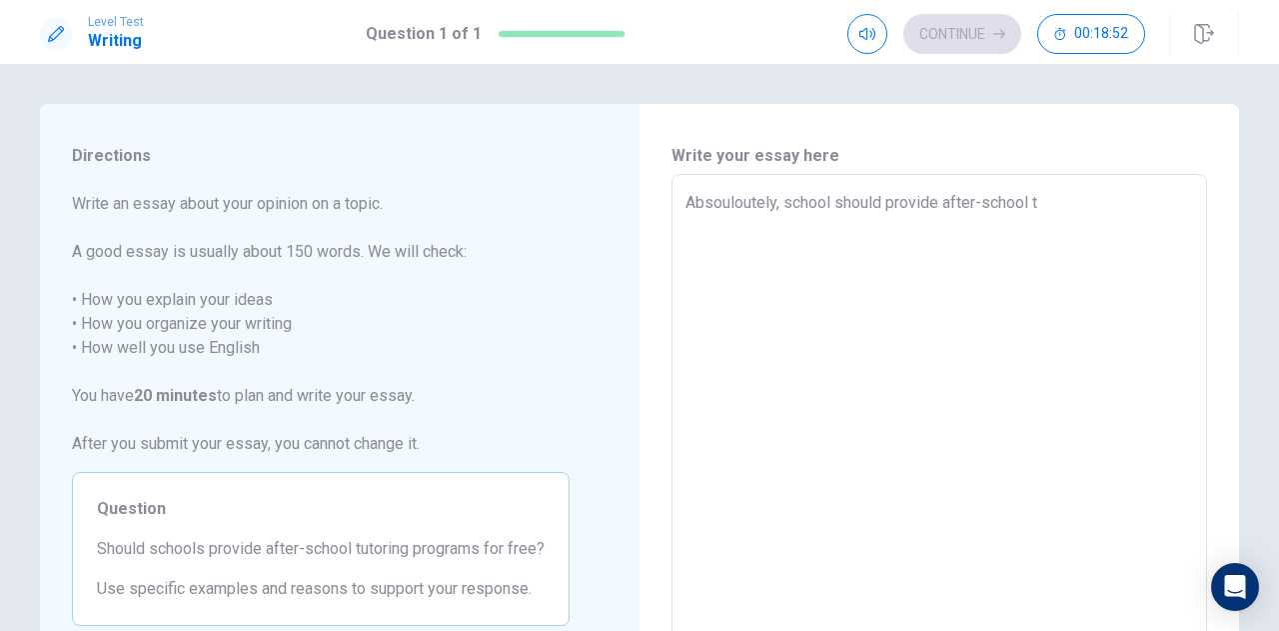
type textarea "x"
type textarea "Absouloutely, school should provide after-school tu"
type textarea "x"
type textarea "Absouloutely, school should provide after-school tur"
type textarea "x"
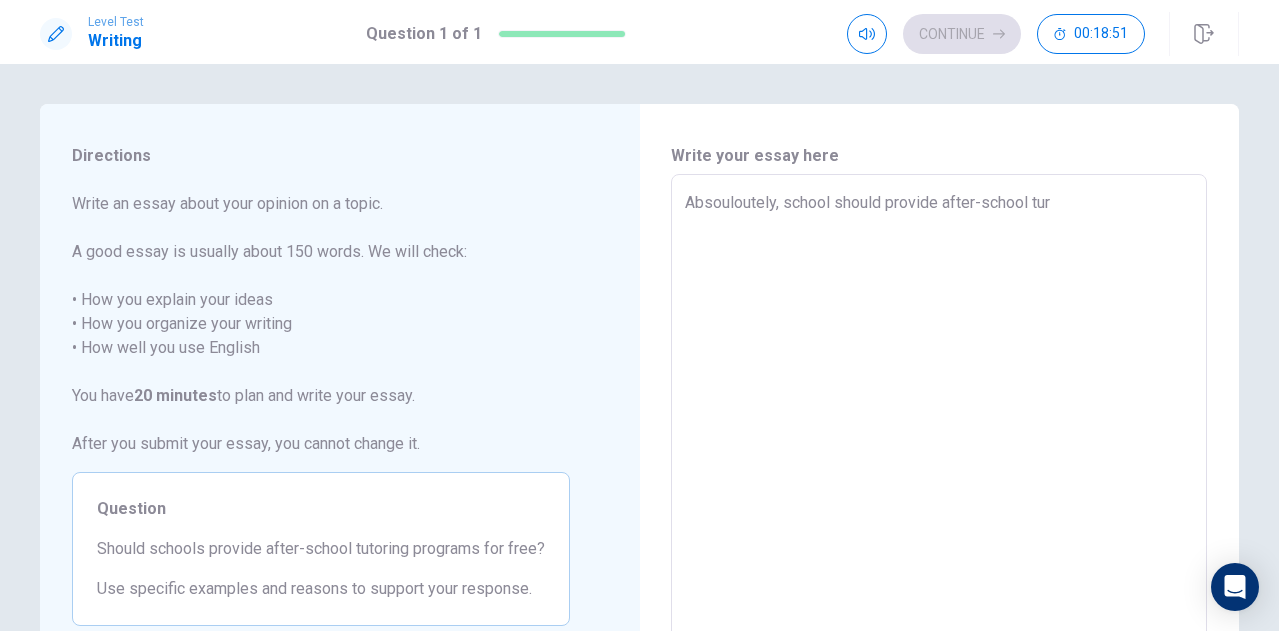
type textarea "Absouloutely, school should provide after-school tu"
type textarea "x"
type textarea "Absouloutely, school should provide after-school tut"
type textarea "x"
type textarea "Absouloutely, school should provide after-school tuto"
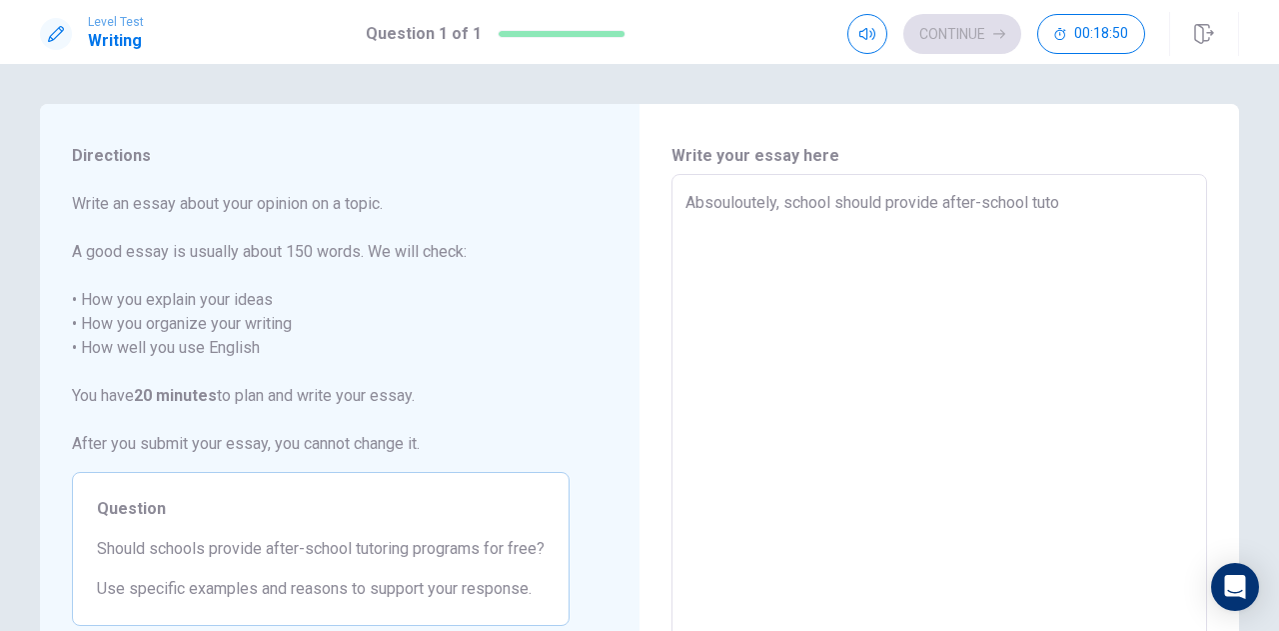
type textarea "x"
type textarea "Absouloutely, school should provide after-school tutot"
type textarea "x"
type textarea "Absouloutely, school should provide after-school tuto"
type textarea "x"
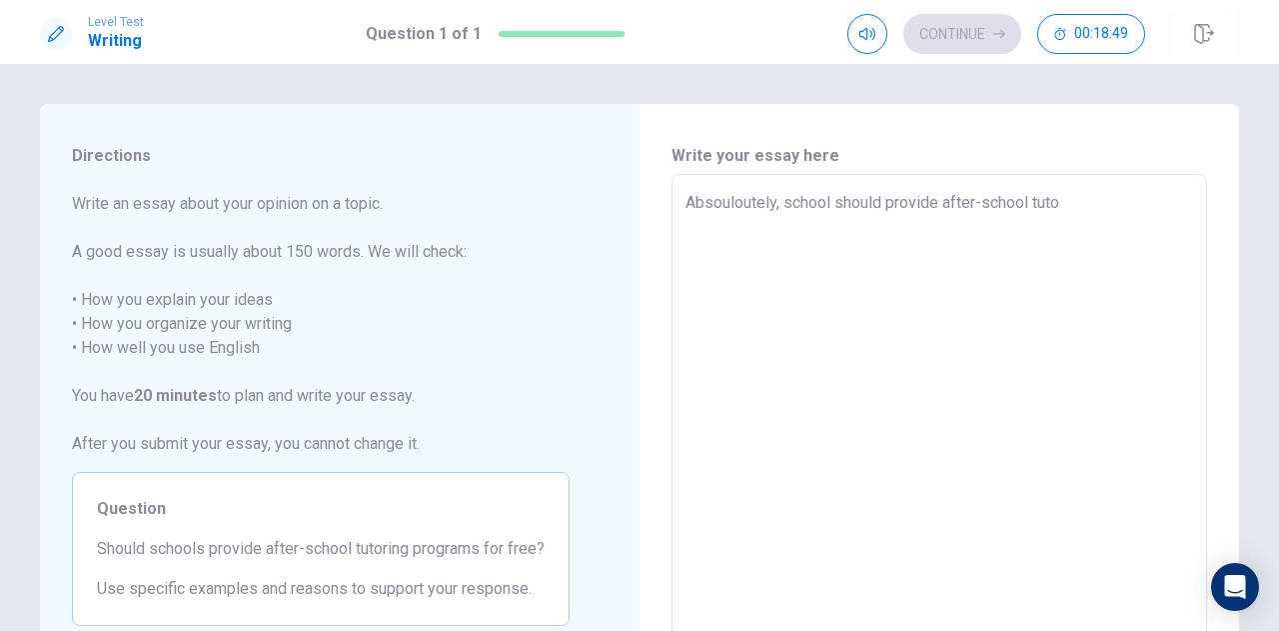
type textarea "Absouloutely, school should provide after-school tutor"
type textarea "x"
type textarea "Absouloutely, school should provide after-school tutori"
type textarea "x"
type textarea "Absouloutely, school should provide after-school tutorin"
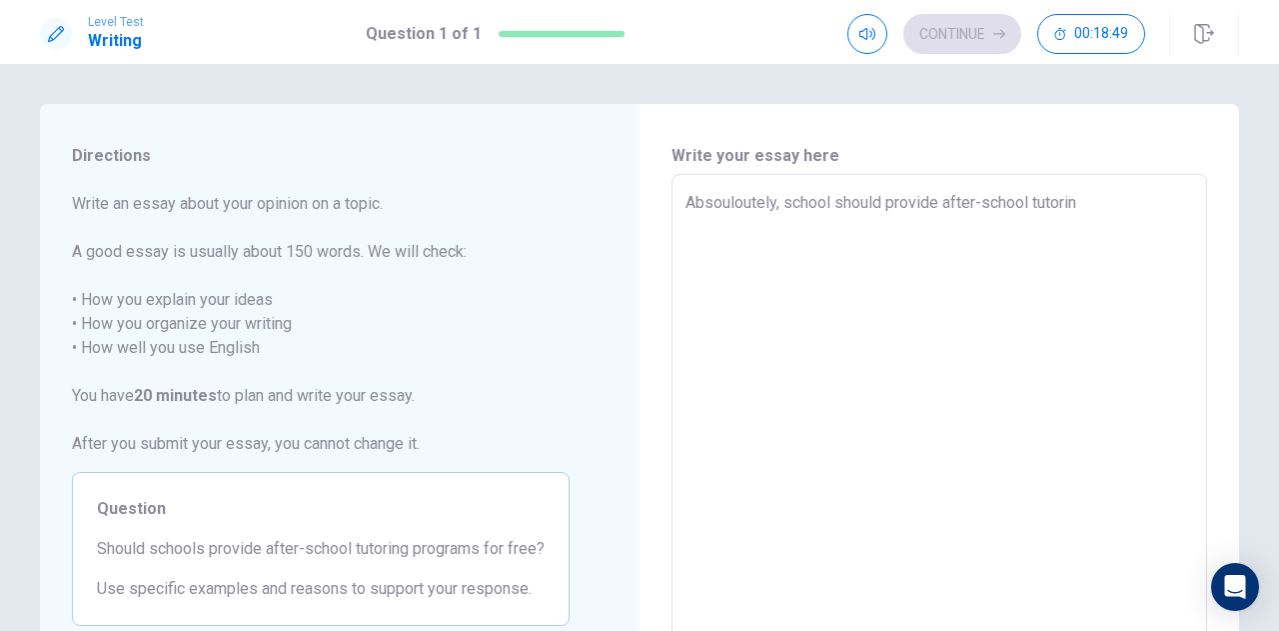
type textarea "x"
type textarea "Absouloutely, school should provide after-school tutoring"
type textarea "x"
type textarea "Absouloutely, school should provide after-school tutoring"
type textarea "x"
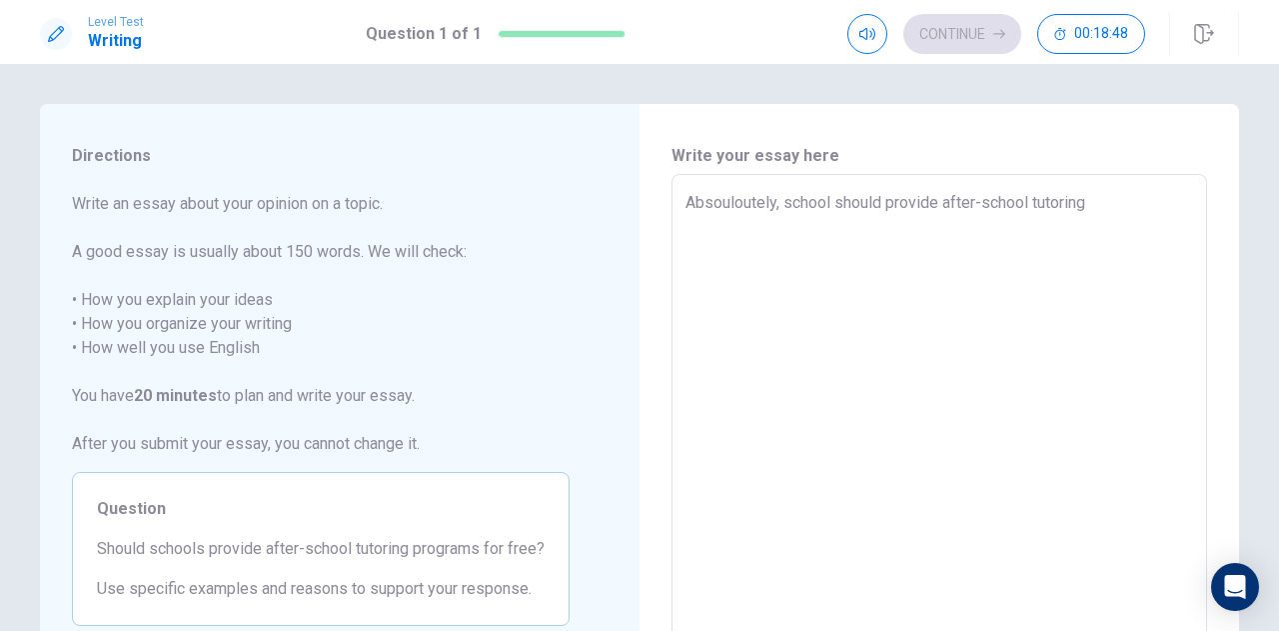
type textarea "Absouloutely, school should provide after-school tutoring p"
type textarea "x"
type textarea "Absouloutely, school should provide after-school tutoring pr"
type textarea "x"
type textarea "Absouloutely, school should provide after-school tutoring pro"
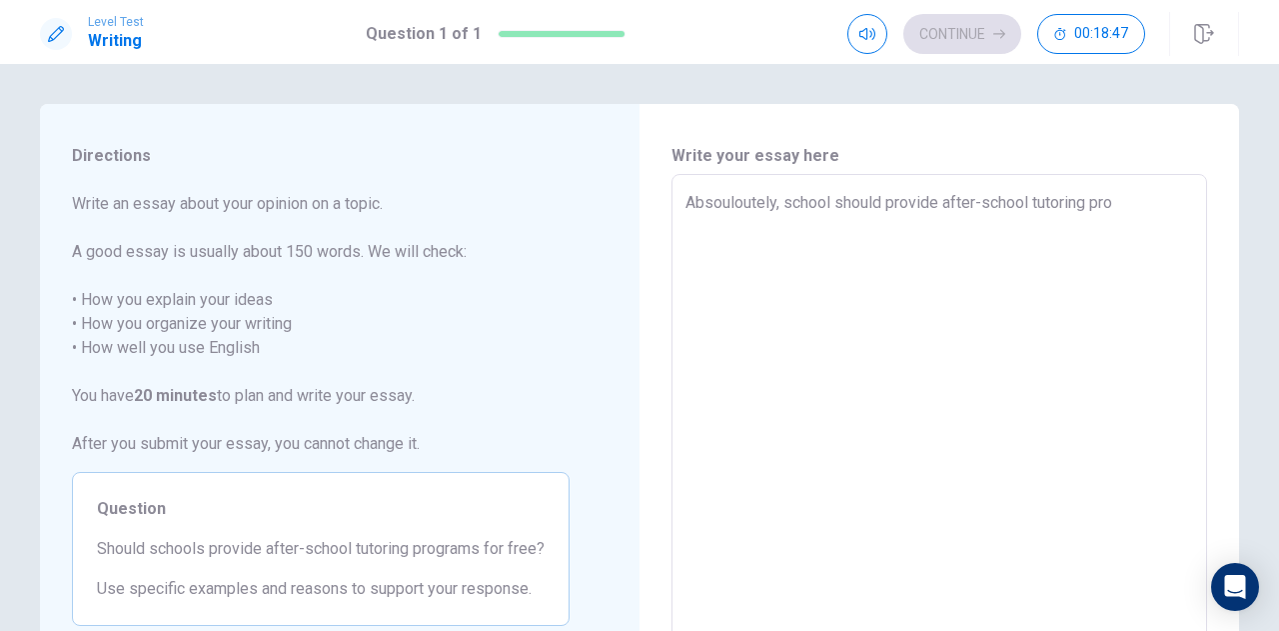
type textarea "x"
type textarea "Absouloutely, school should provide after-school tutoring prog"
type textarea "x"
type textarea "Absouloutely, school should provide after-school tutoring progr"
type textarea "x"
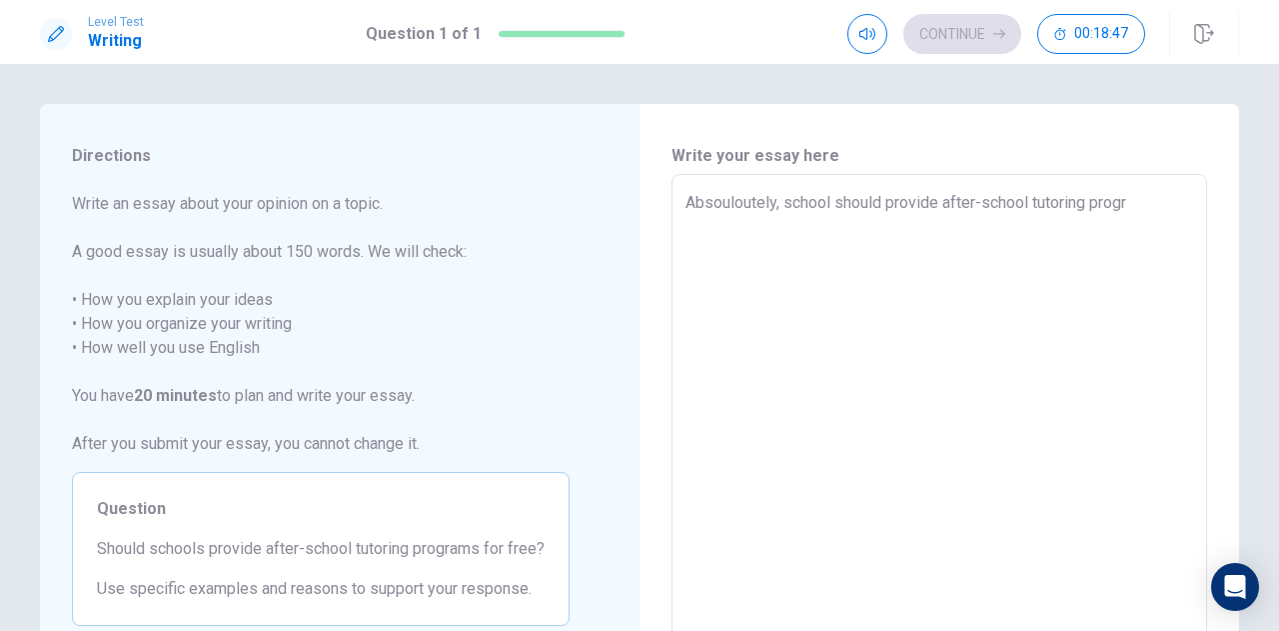
type textarea "Absouloutely, school should provide after-school tutoring progra"
type textarea "x"
type textarea "Absouloutely, school should provide after-school tutoring program"
type textarea "x"
type textarea "Absouloutely, school should provide after-school tutoring programs"
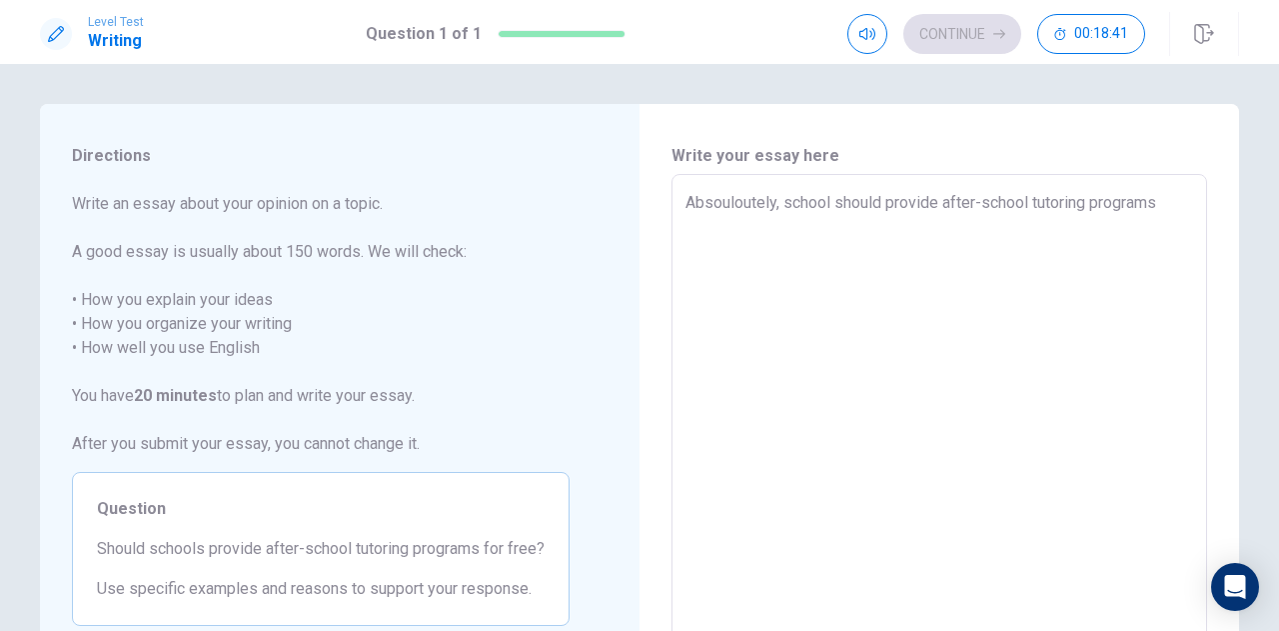
drag, startPoint x: 1158, startPoint y: 199, endPoint x: 670, endPoint y: 211, distance: 487.9
click at [672, 211] on div "Absouloutely, school should provide after-school tutoring programs x ​" at bounding box center [940, 450] width 536 height 553
type textarea "x"
type textarea "A"
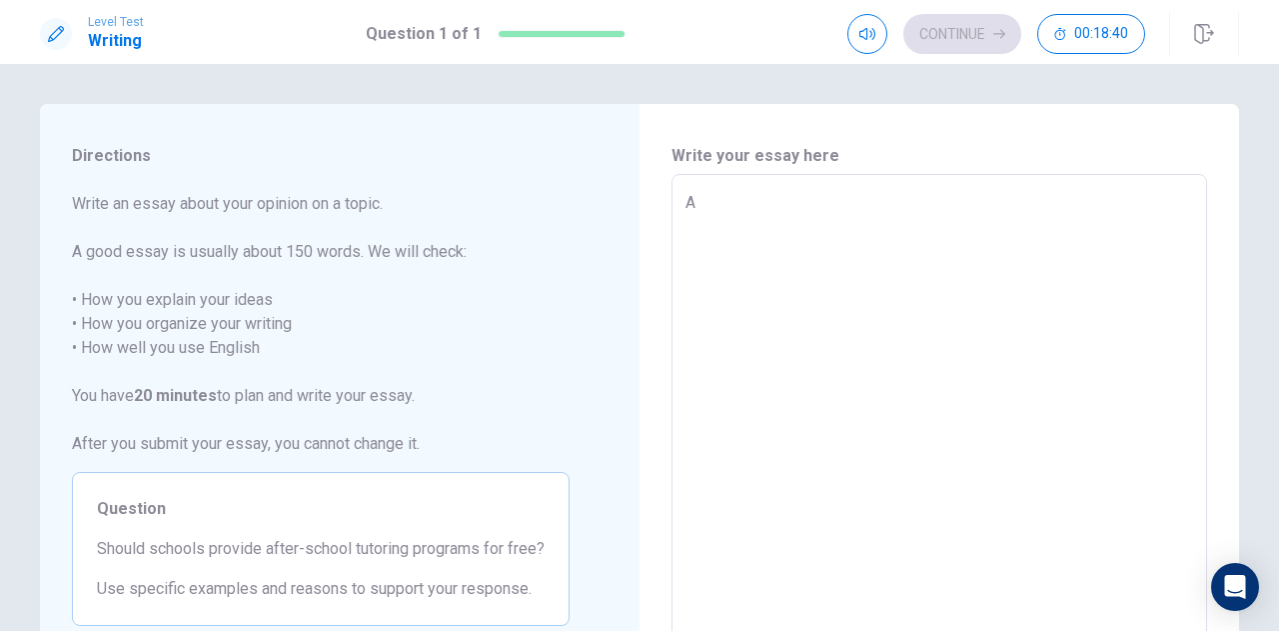
type textarea "x"
type textarea "Ab"
type textarea "x"
type textarea "Abs"
type textarea "x"
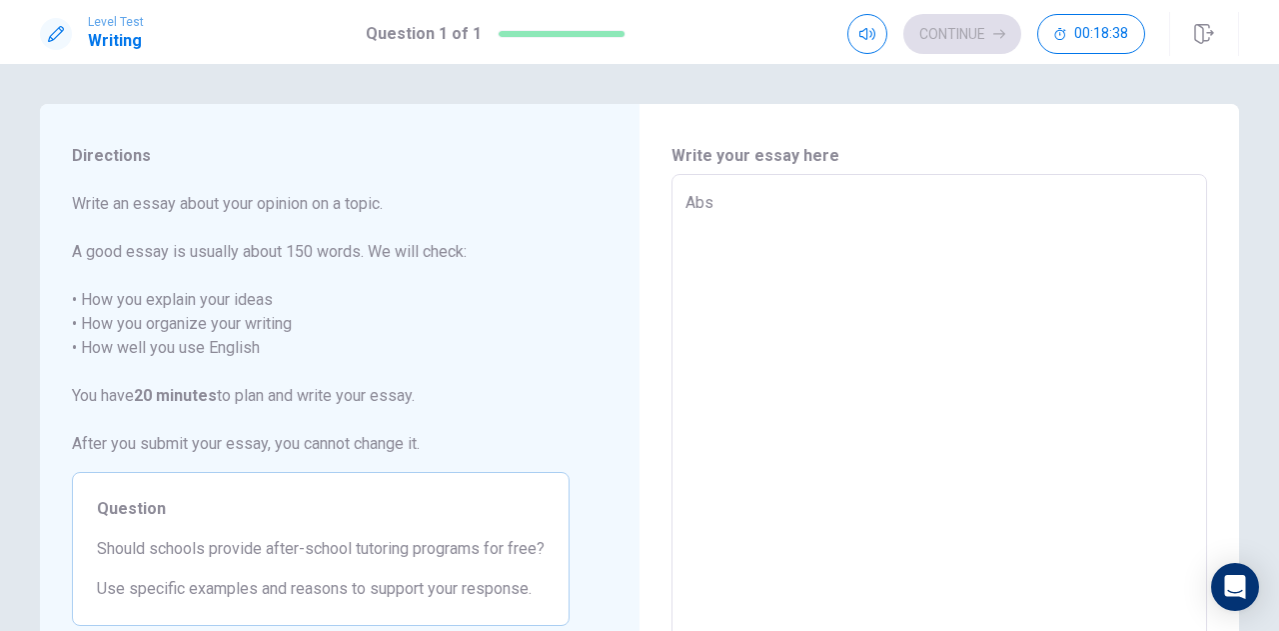
type textarea "Abso"
type textarea "x"
type textarea "Absol"
type textarea "x"
type textarea "Absolu"
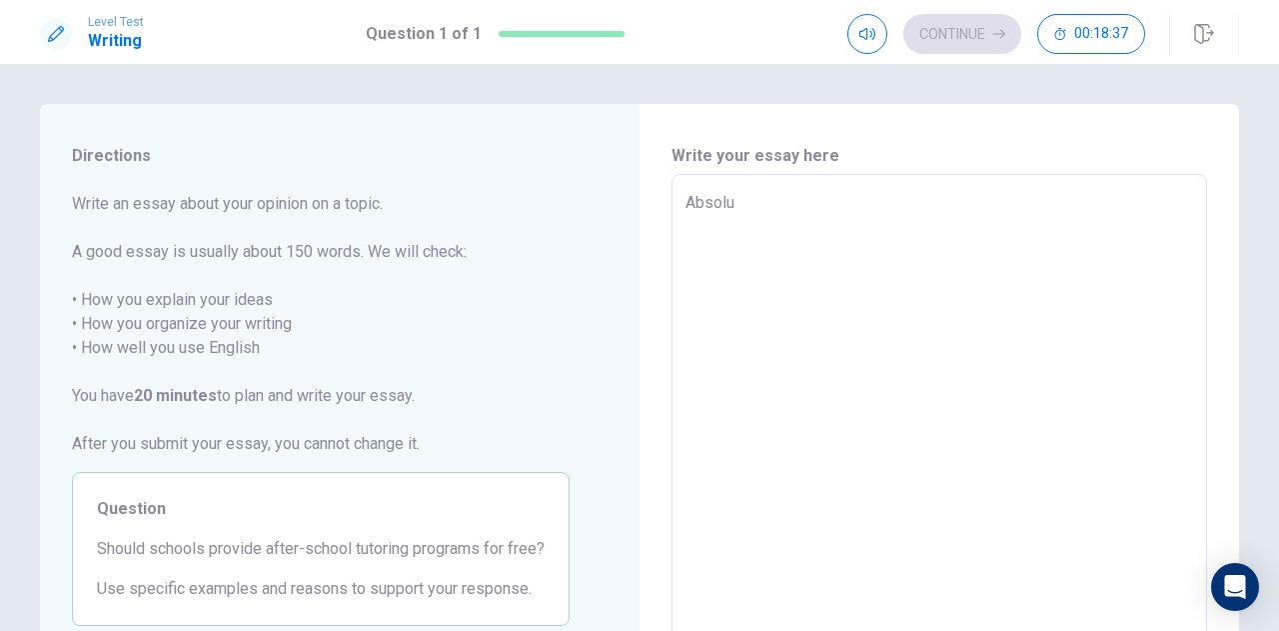
type textarea "x"
type textarea "Absolut"
type textarea "x"
type textarea "Absolute"
type textarea "x"
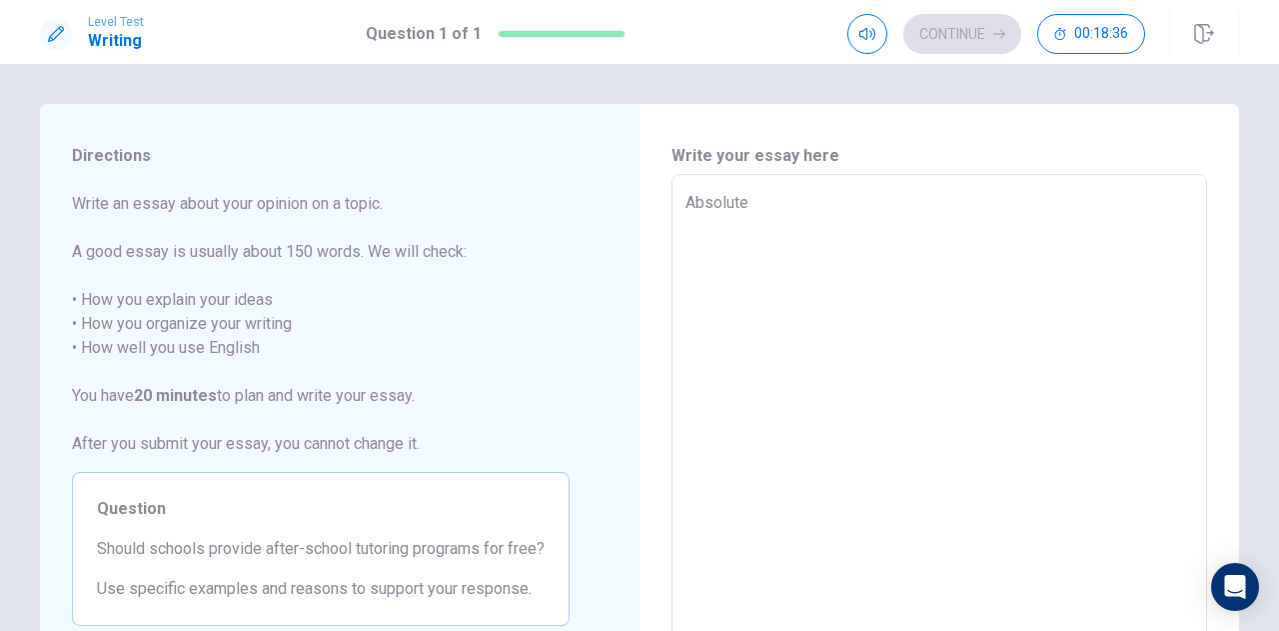
type textarea "Absolutel"
type textarea "x"
type textarea "Absolutely"
type textarea "x"
type textarea "Absolutely,"
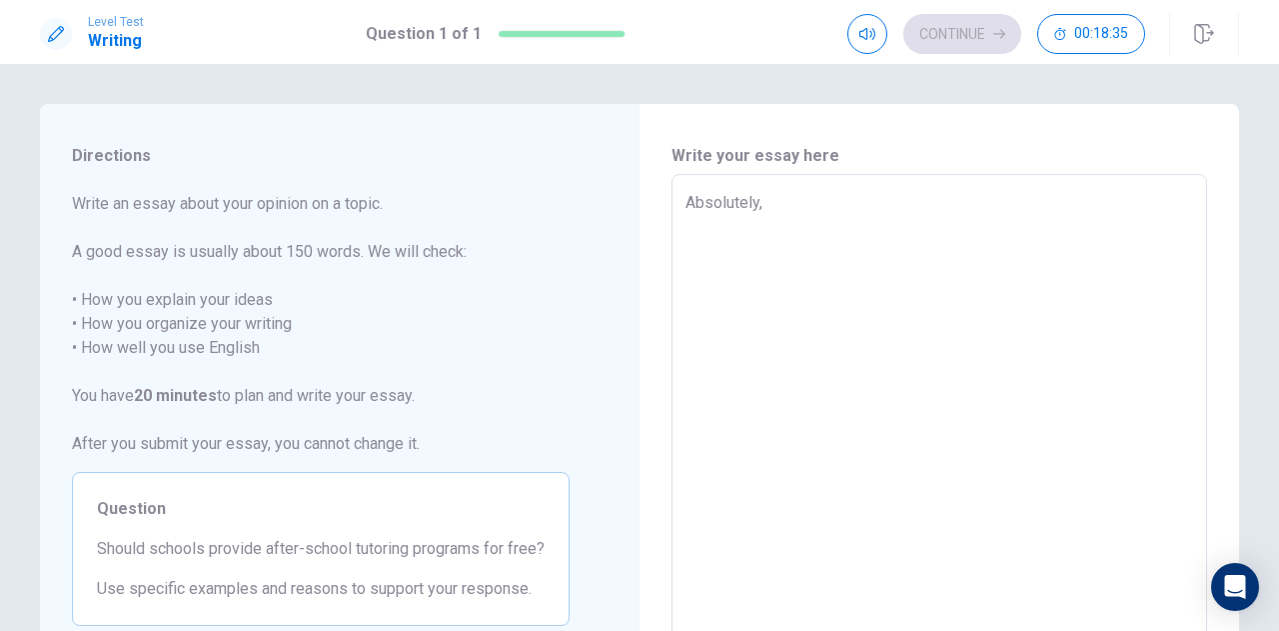
type textarea "x"
type textarea "Absolutely,"
type textarea "x"
type textarea "Absolutely, s"
type textarea "x"
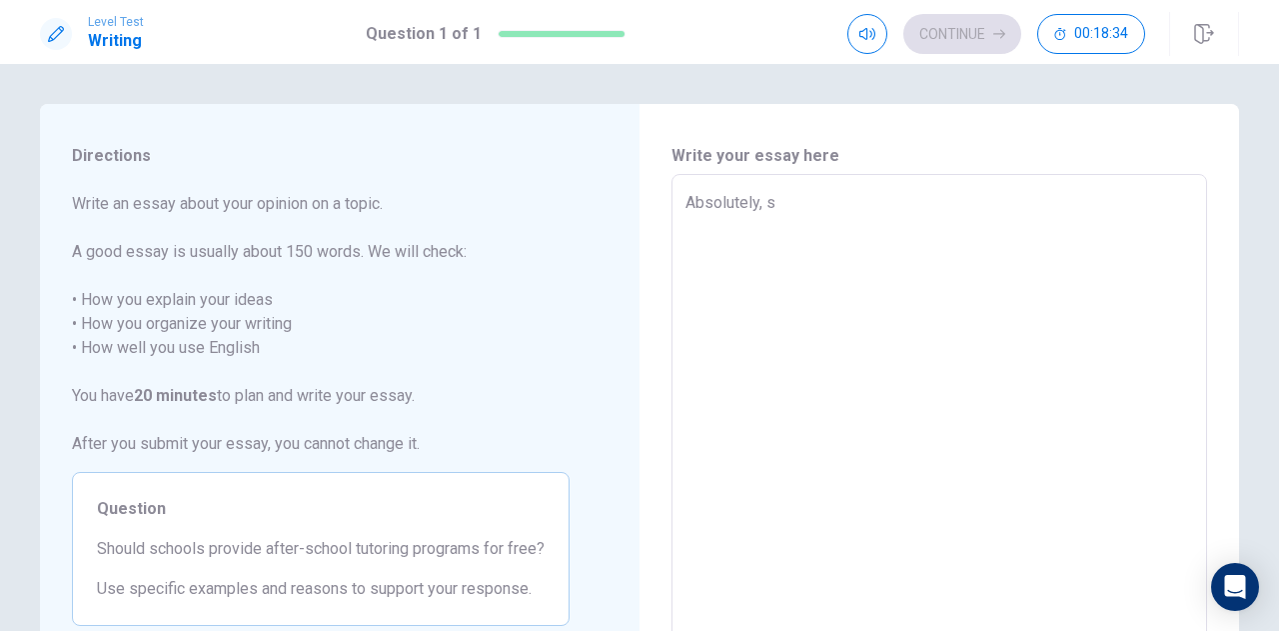
type textarea "Absolutely, sc"
type textarea "x"
type textarea "Absolutely, sch"
type textarea "x"
type textarea "Absolutely, scho"
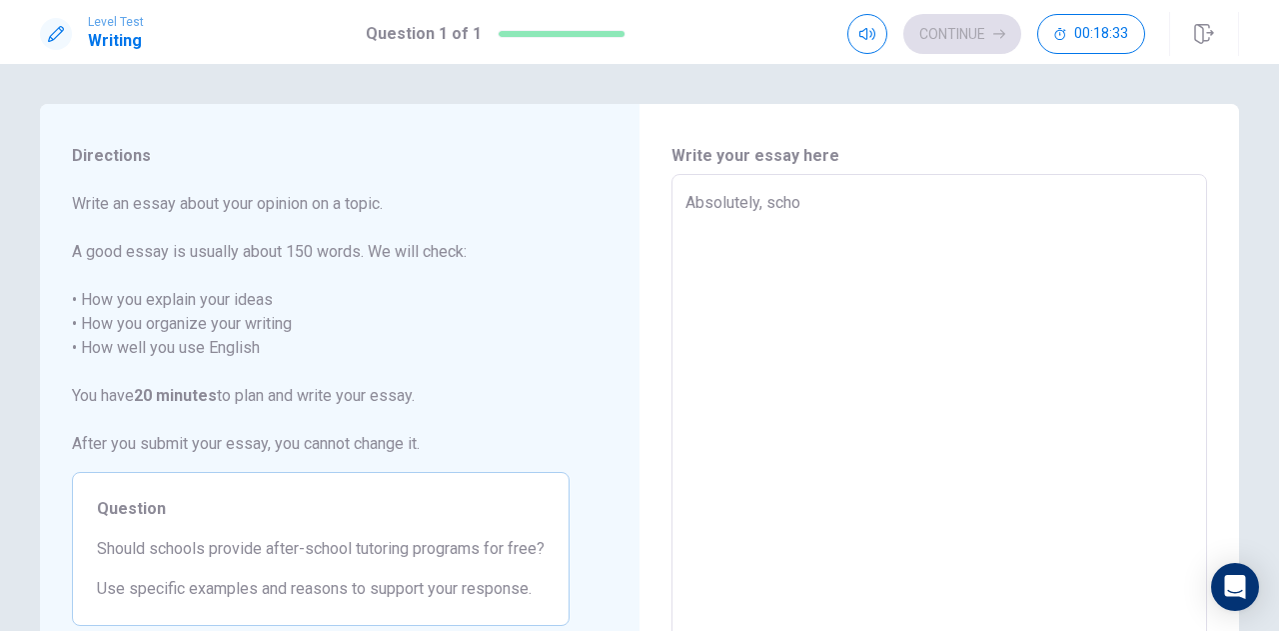
type textarea "x"
type textarea "Absolutely, schoo"
type textarea "x"
type textarea "Absolutely, school"
type textarea "x"
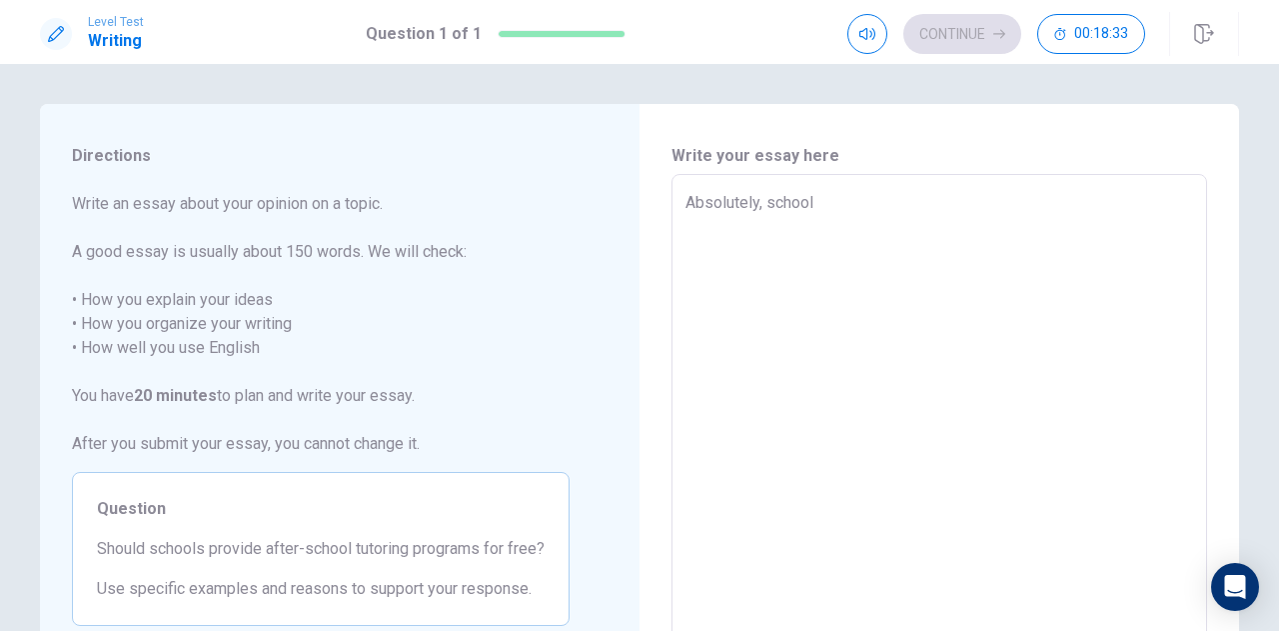
type textarea "Absolutely, schools"
type textarea "x"
type textarea "Absolutely, schools"
type textarea "x"
type textarea "Absolutely, schools s"
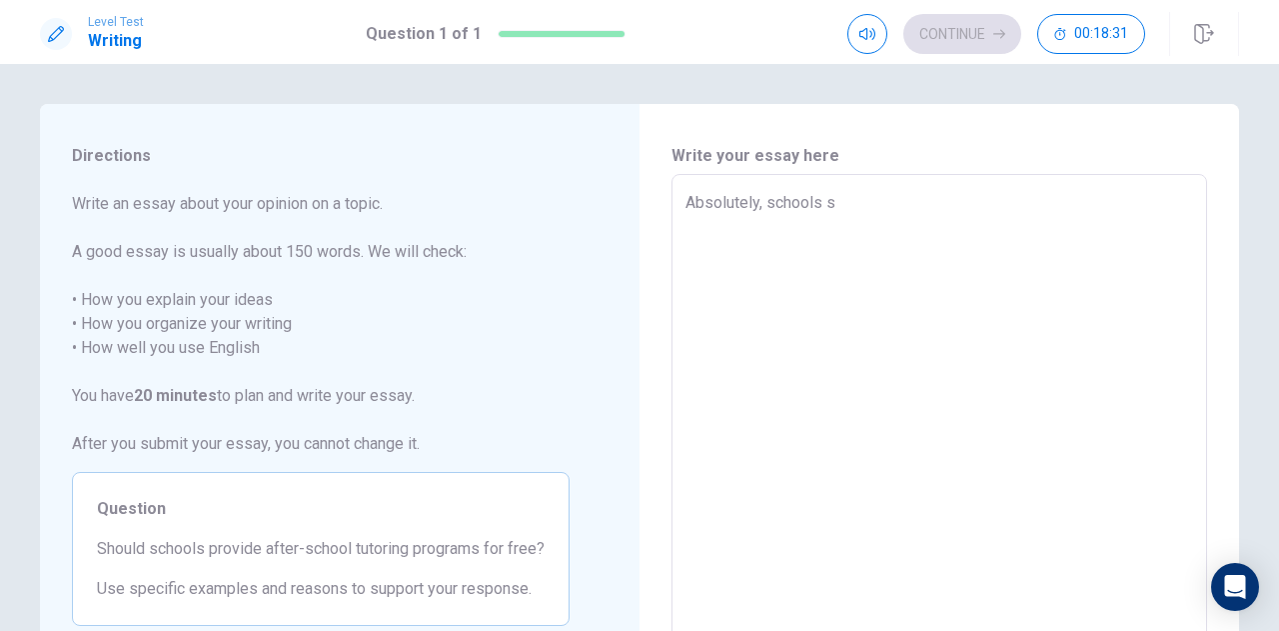
type textarea "x"
type textarea "Absolutely, schools sh"
type textarea "x"
type textarea "Absolutely, schools sho"
type textarea "x"
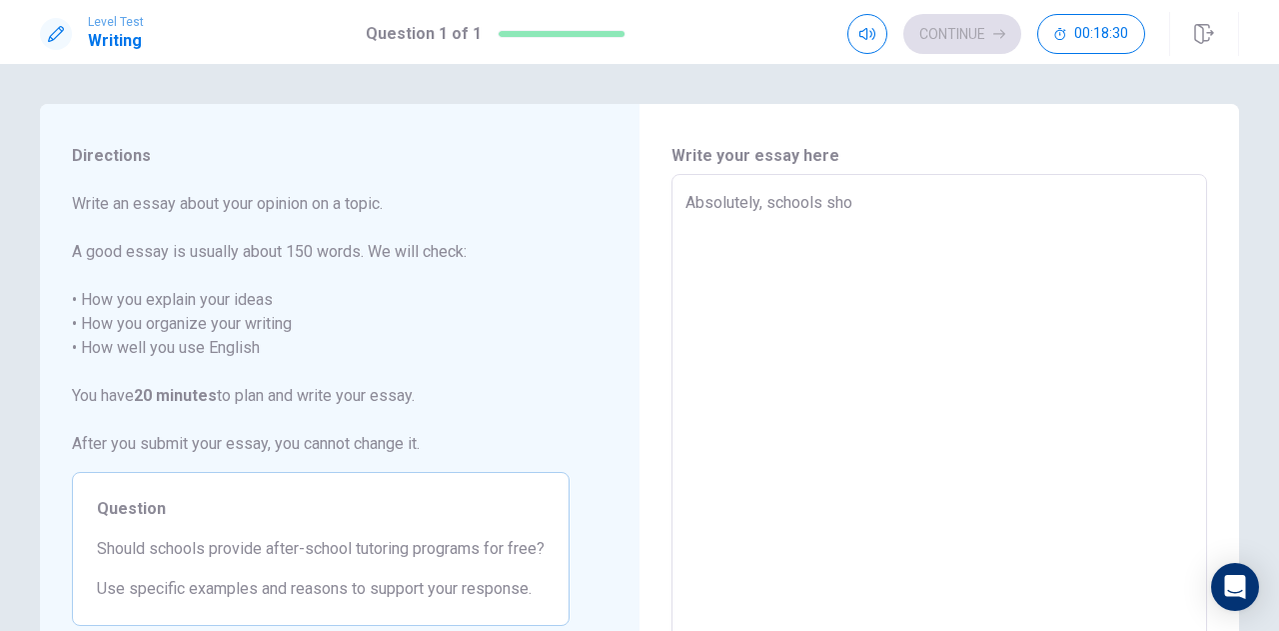
type textarea "Absolutely, schools shou"
type textarea "x"
type textarea "Absolutely, schools shoul"
type textarea "x"
type textarea "Absolutely, schools shoulf"
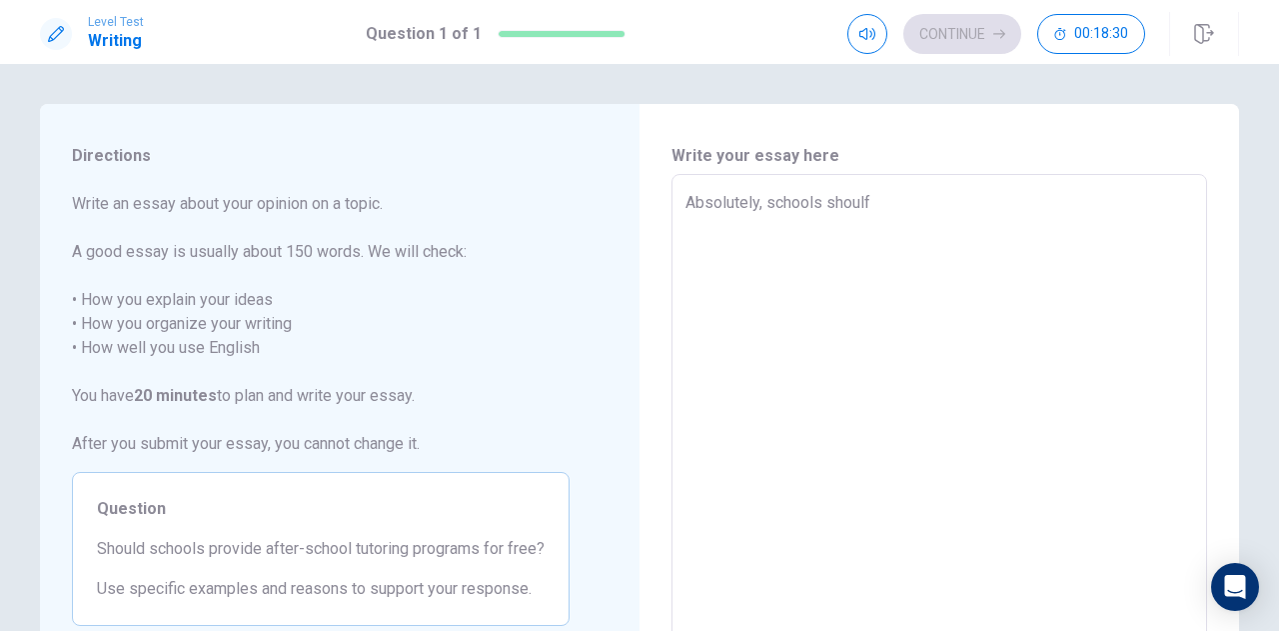
type textarea "x"
type textarea "Absolutely, schools shoulf"
type textarea "x"
type textarea "Absolutely, schools shoulf"
type textarea "x"
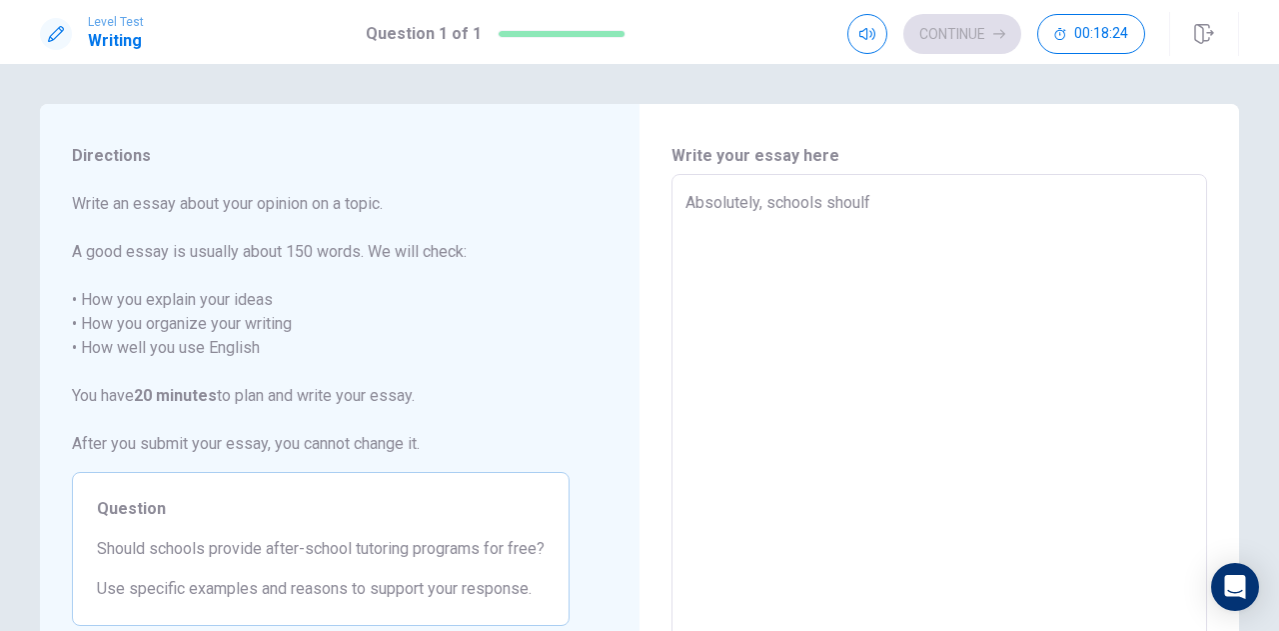
type textarea "Absolutely, schools shoul"
type textarea "x"
type textarea "Absolutely, schools should"
type textarea "x"
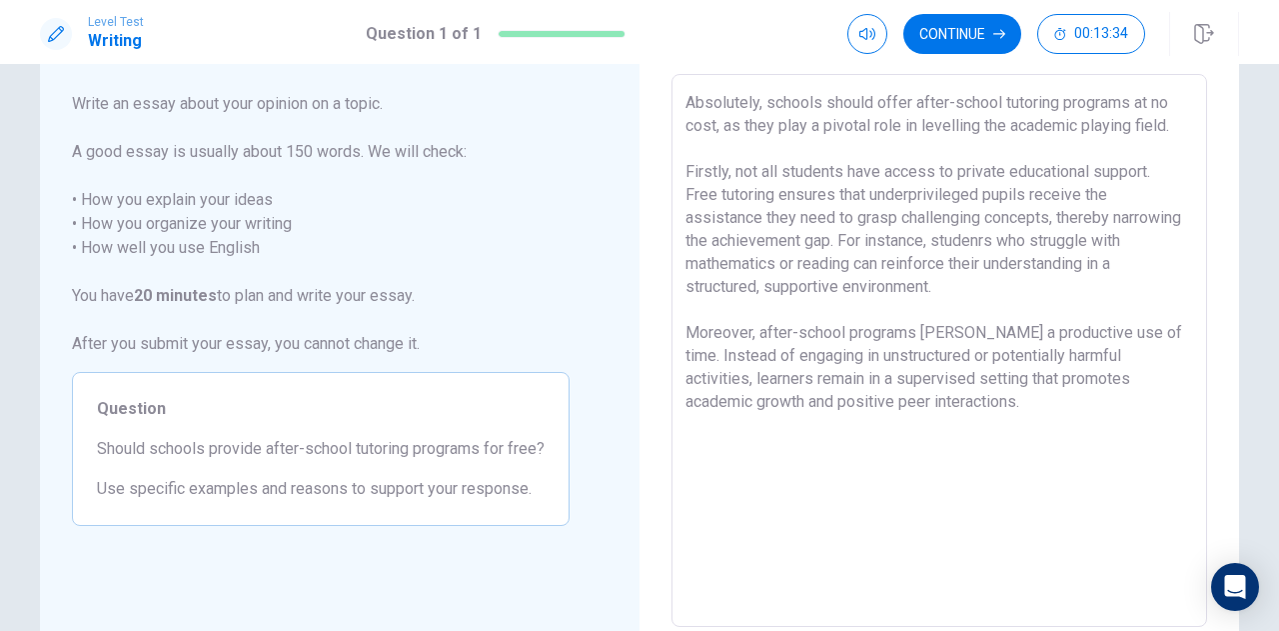
scroll to position [101, 0]
click at [1010, 413] on textarea "Absolutely, schools should offer after-school tutoring programs at no cost, as …" at bounding box center [940, 350] width 508 height 520
click at [982, 401] on textarea "Absolutely, schools should offer after-school tutoring programs at no cost, as …" at bounding box center [940, 350] width 508 height 520
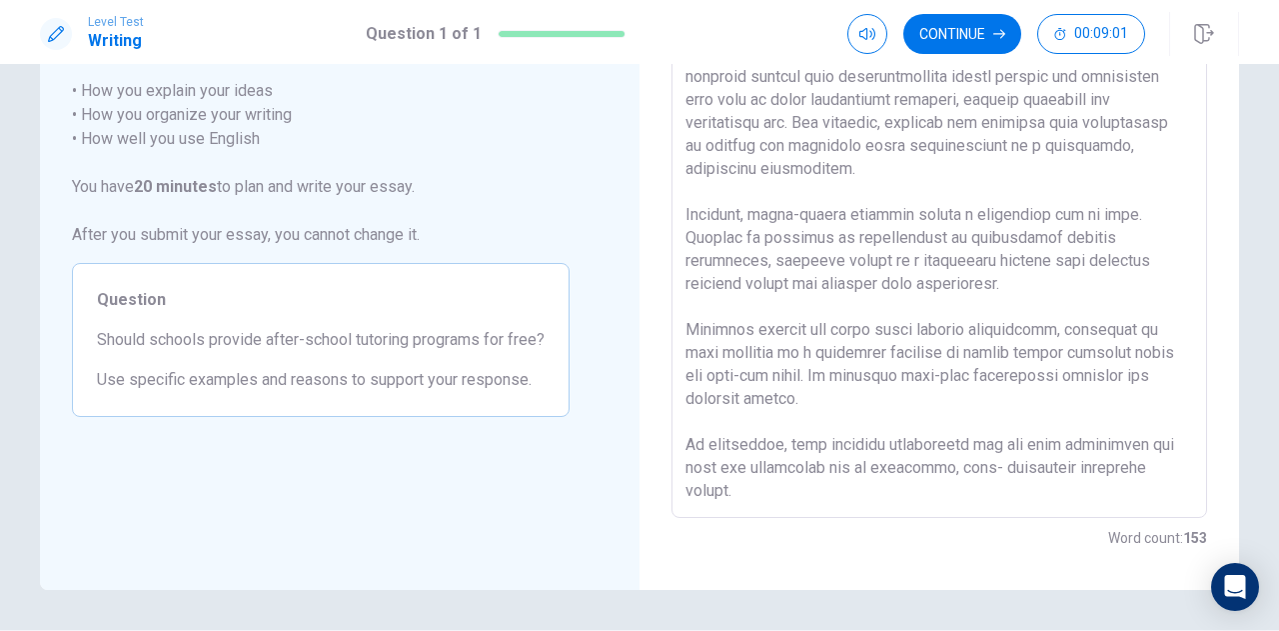
scroll to position [0, 0]
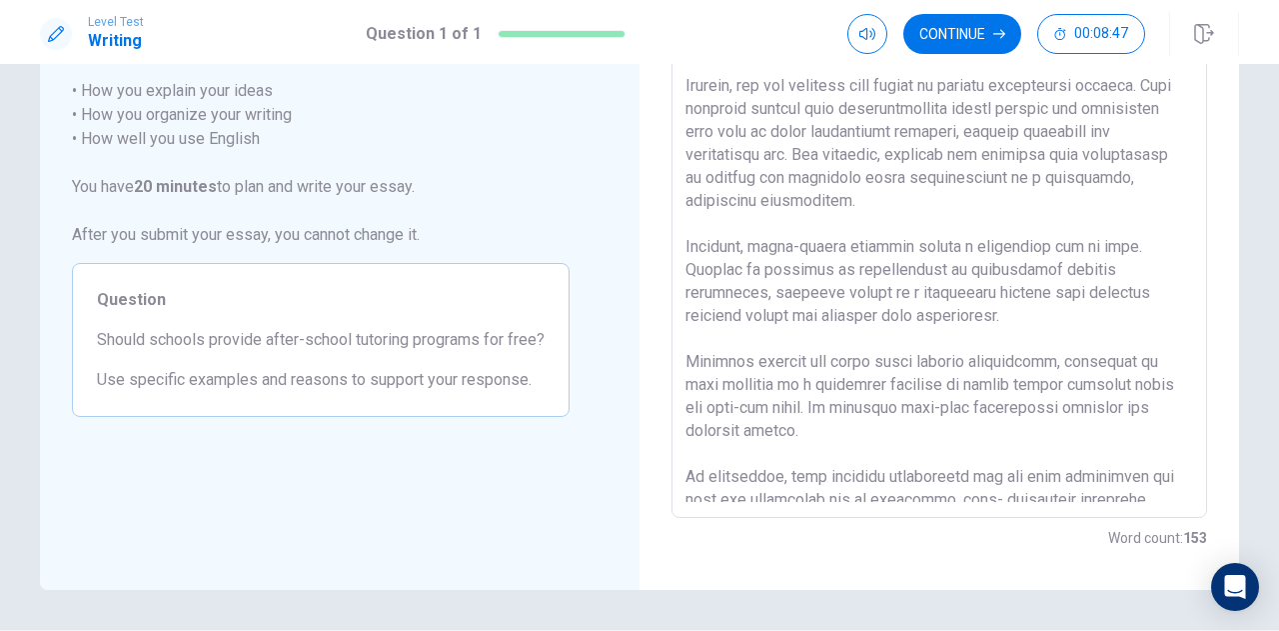
click at [1064, 130] on textarea at bounding box center [940, 242] width 508 height 520
click at [1165, 134] on textarea at bounding box center [940, 242] width 508 height 520
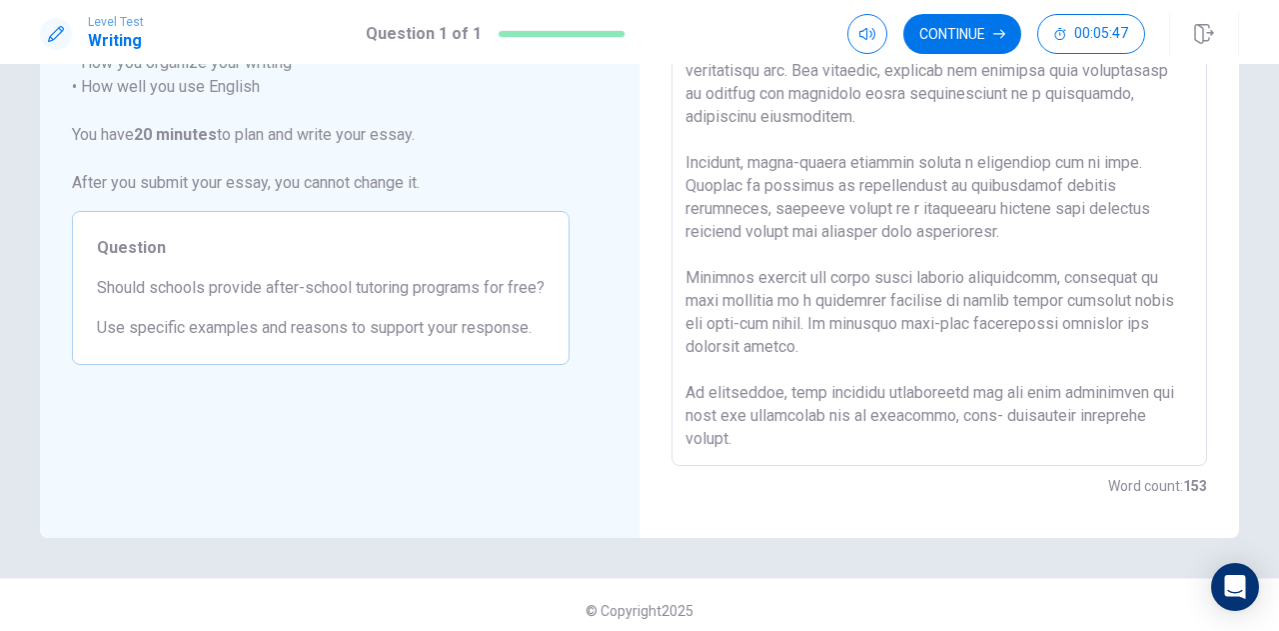
scroll to position [272, 0]
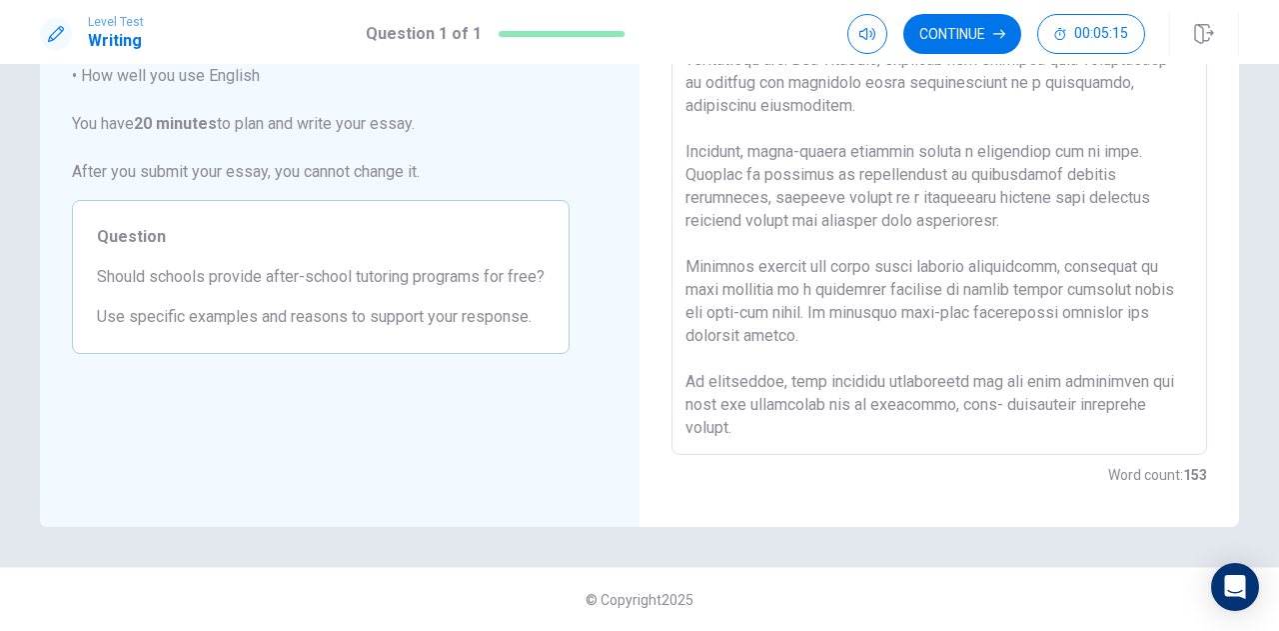
click at [1126, 244] on textarea at bounding box center [940, 179] width 508 height 520
click at [942, 379] on textarea at bounding box center [940, 179] width 508 height 520
click at [1159, 383] on textarea at bounding box center [940, 179] width 508 height 520
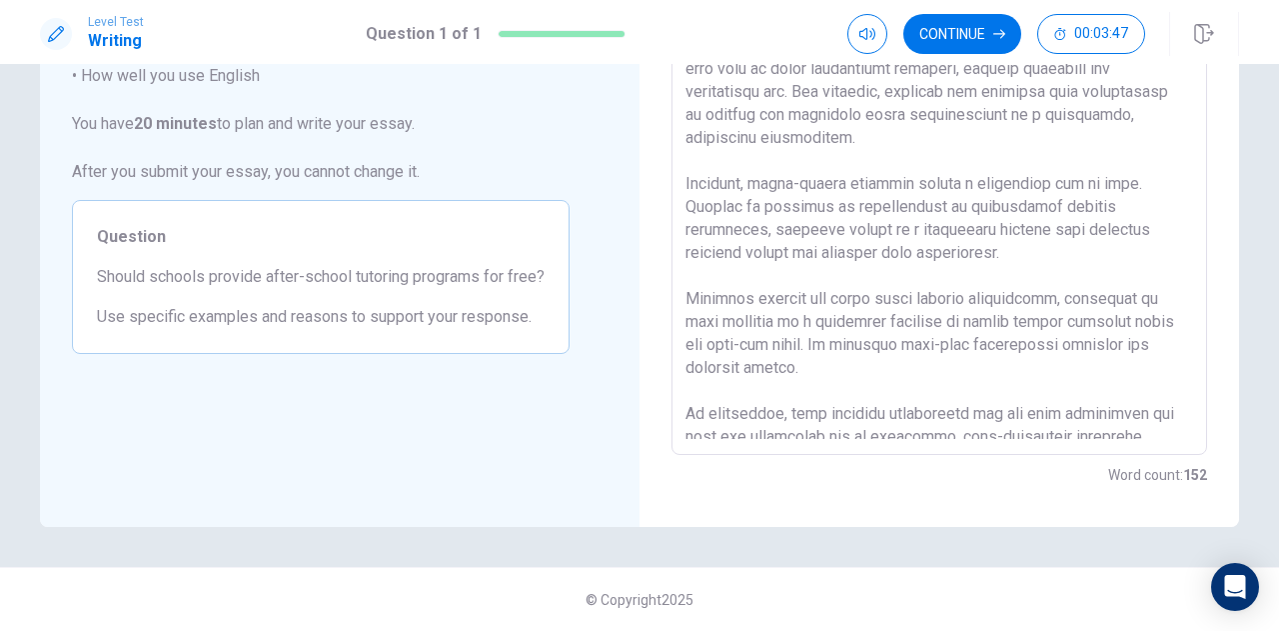
scroll to position [0, 0]
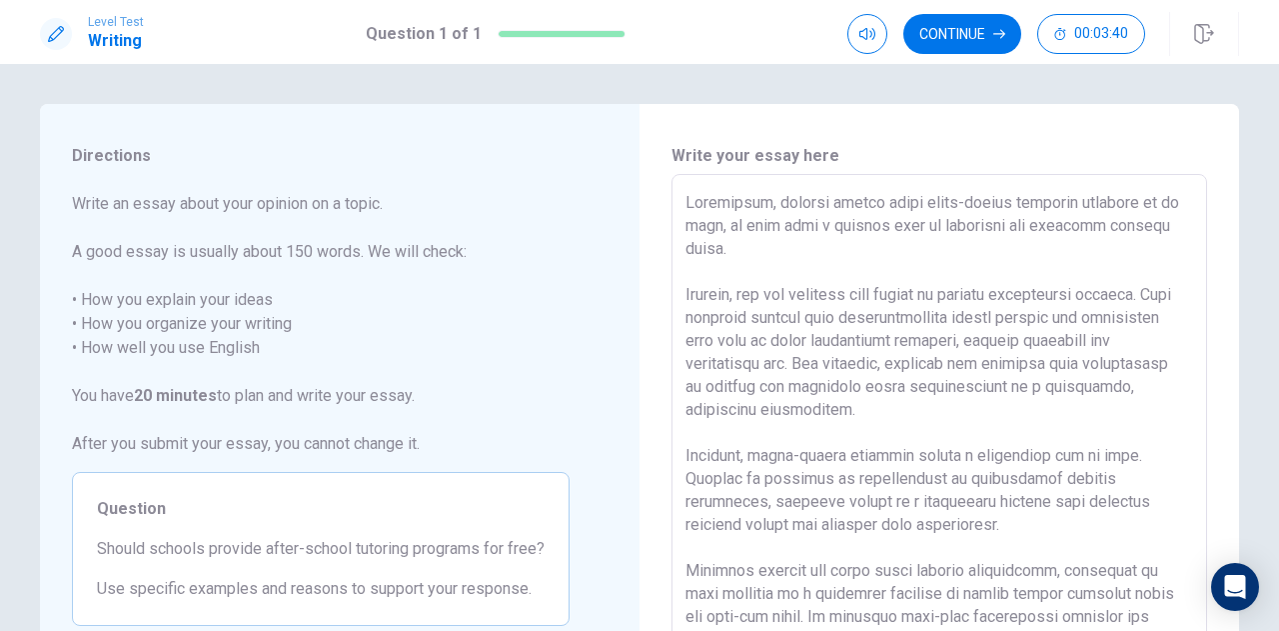
click at [1219, 370] on div "Write your essay here x ​ Word count : 152" at bounding box center [940, 451] width 600 height 695
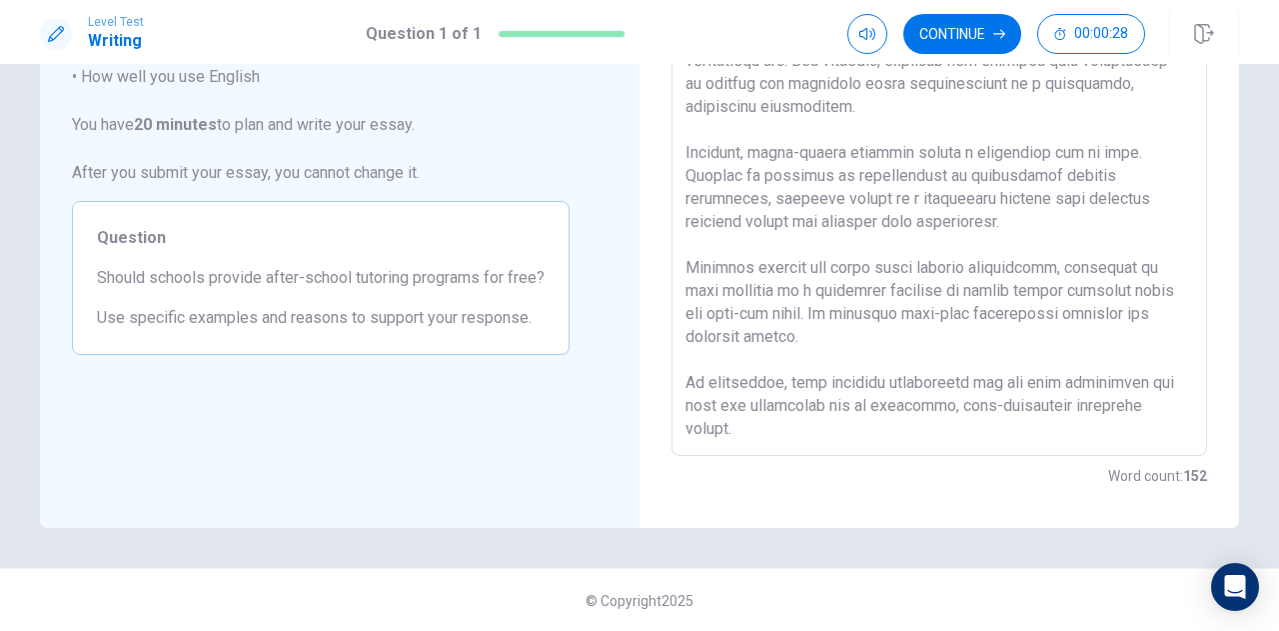
scroll to position [272, 0]
click at [968, 47] on button "Continue" at bounding box center [963, 34] width 118 height 40
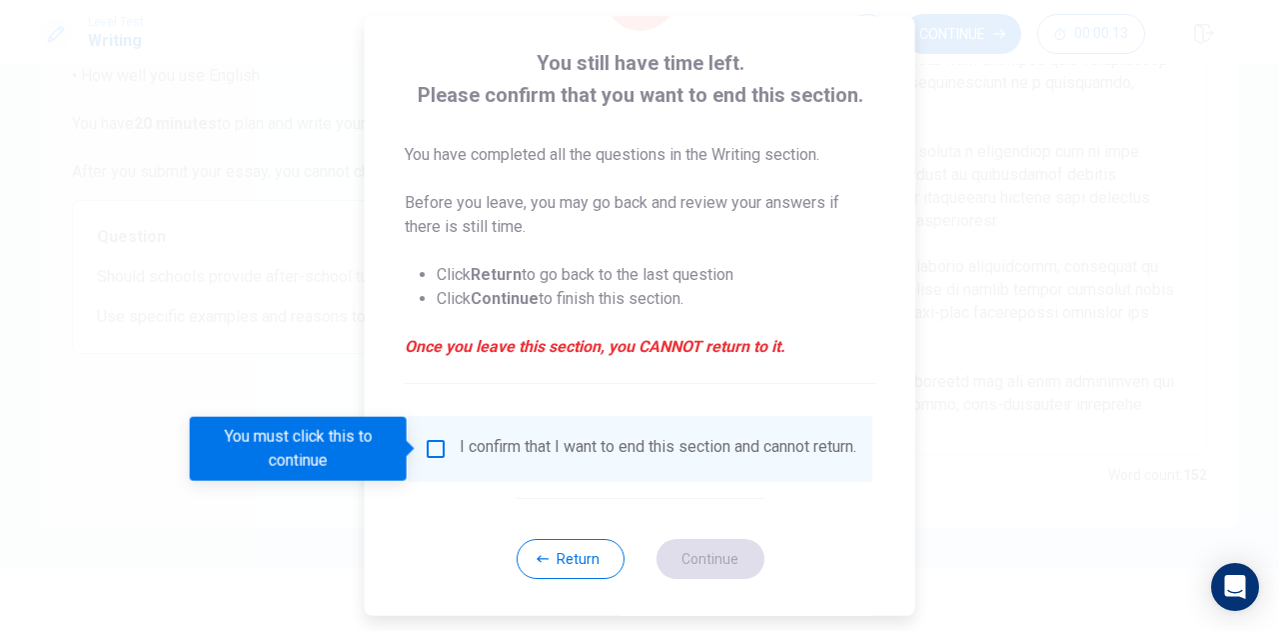
scroll to position [96, 0]
click at [433, 453] on input "You must click this to continue" at bounding box center [436, 450] width 24 height 24
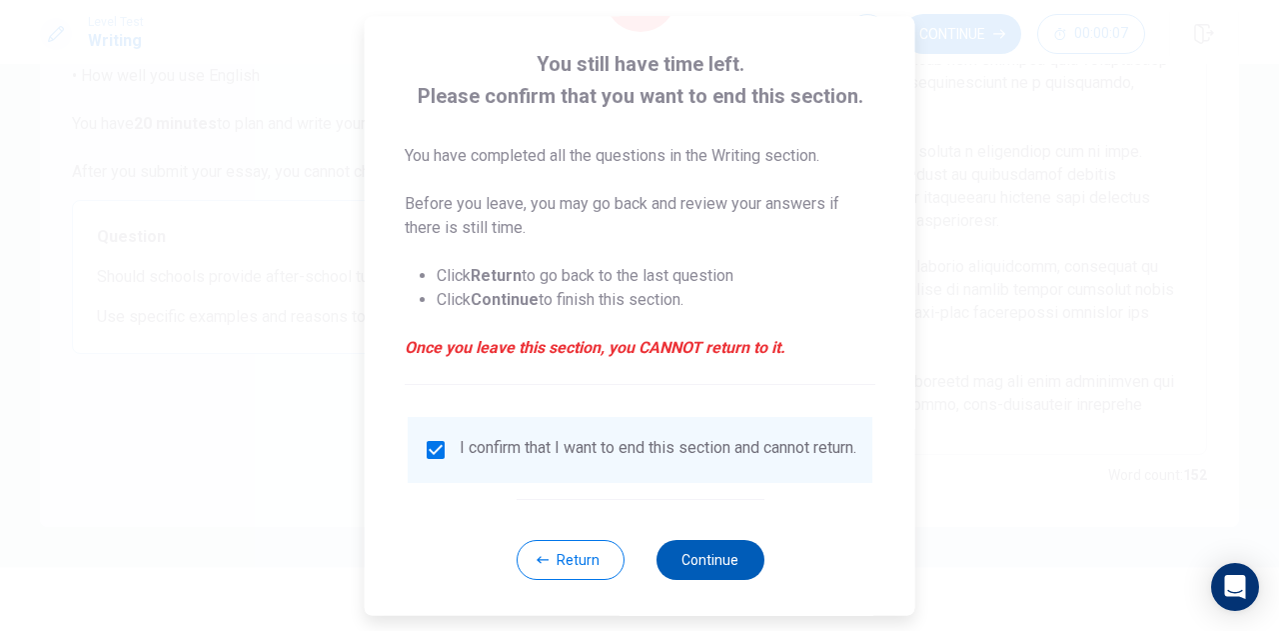
click at [676, 578] on button "Continue" at bounding box center [710, 560] width 108 height 40
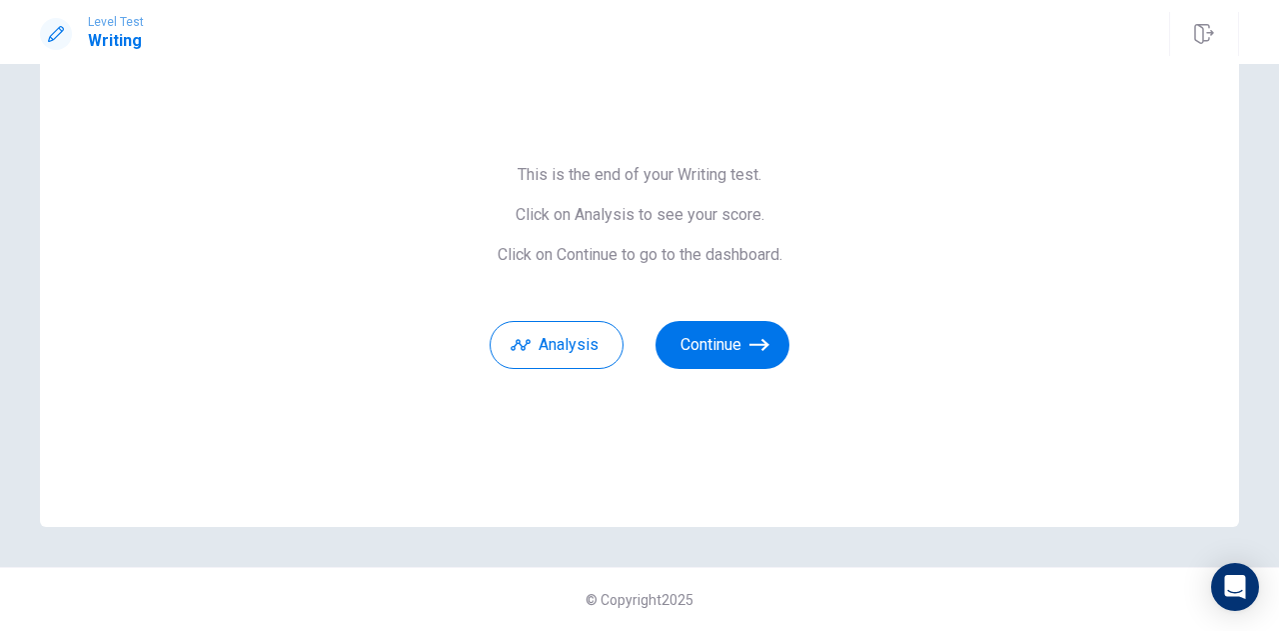
scroll to position [96, 0]
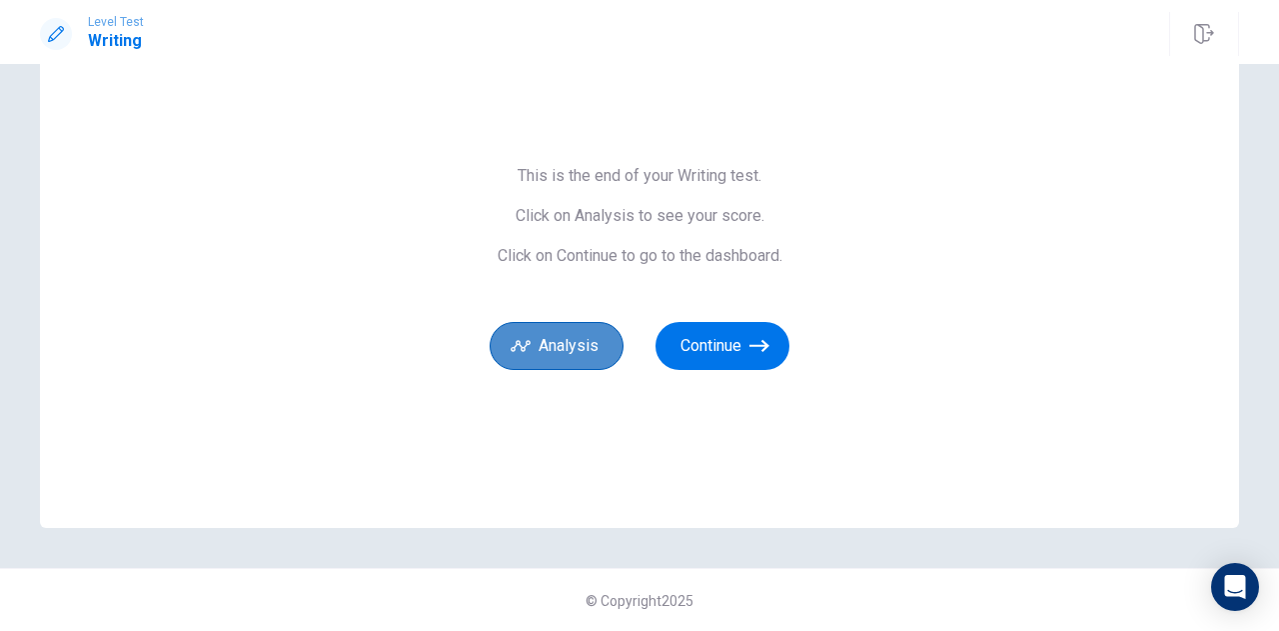
click at [587, 333] on button "Analysis" at bounding box center [557, 346] width 134 height 48
